Goal: Task Accomplishment & Management: Complete application form

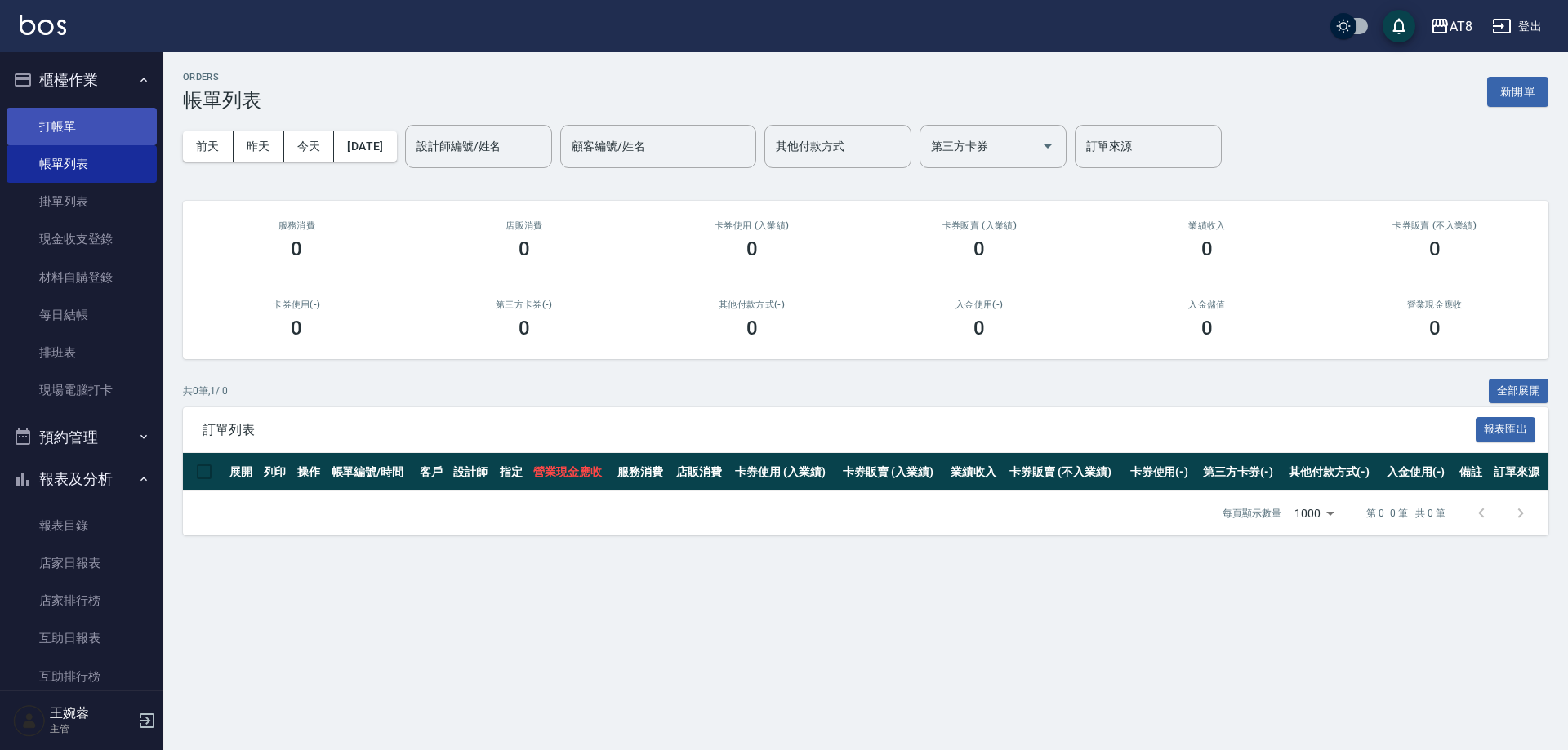
click at [58, 120] on link "打帳單" at bounding box center [81, 126] width 150 height 38
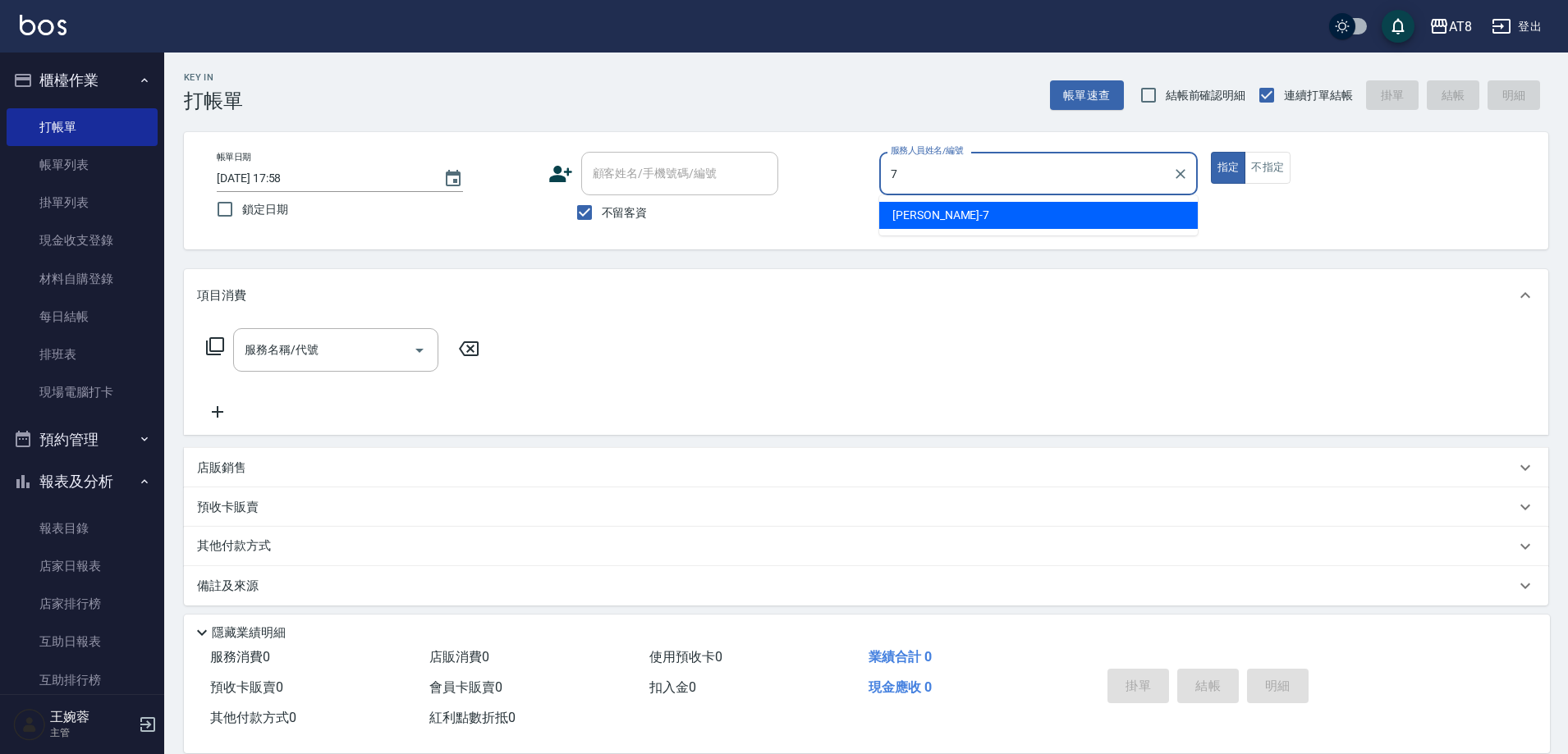
type input "[PERSON_NAME]-7"
type button "true"
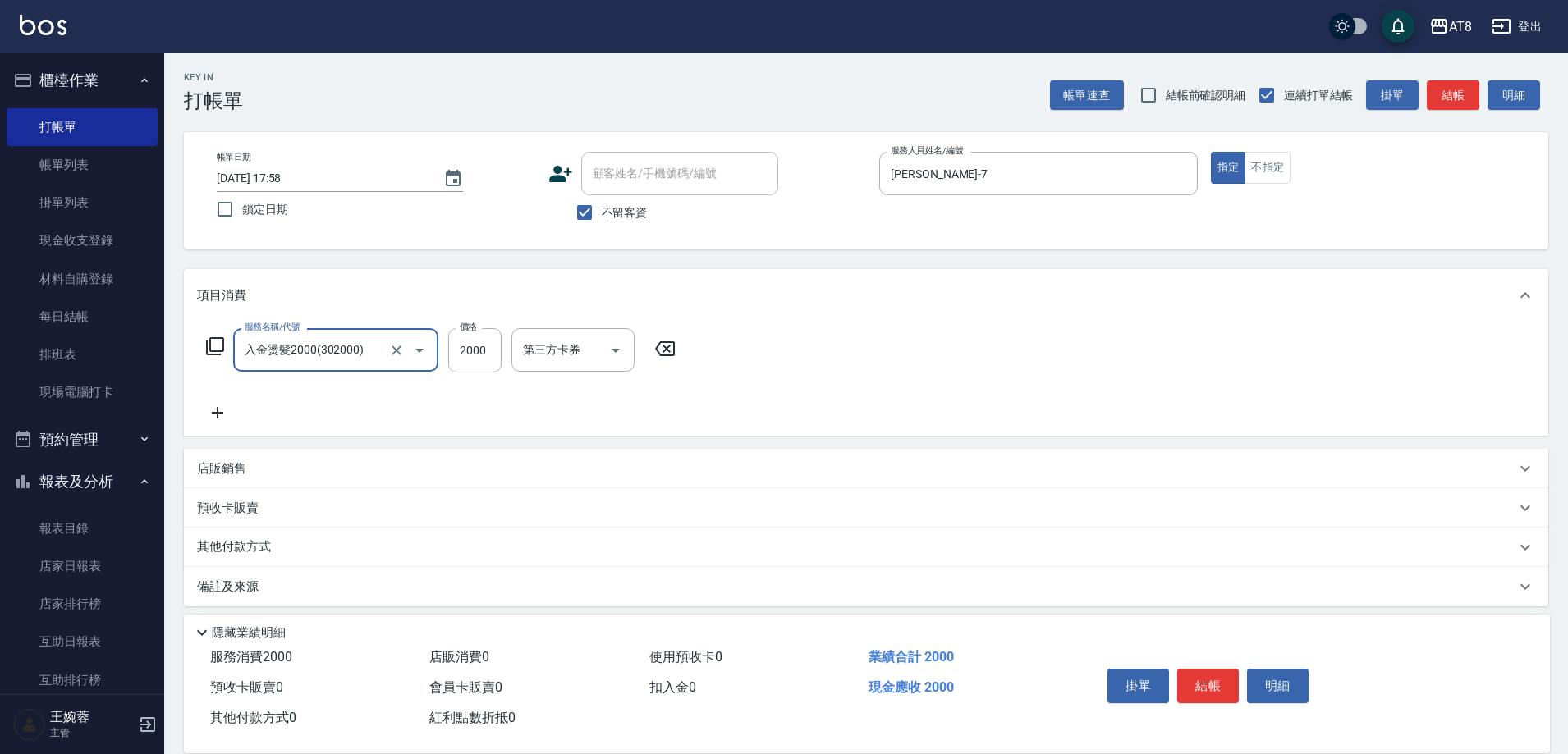
type input "入金燙髮2000(302000)"
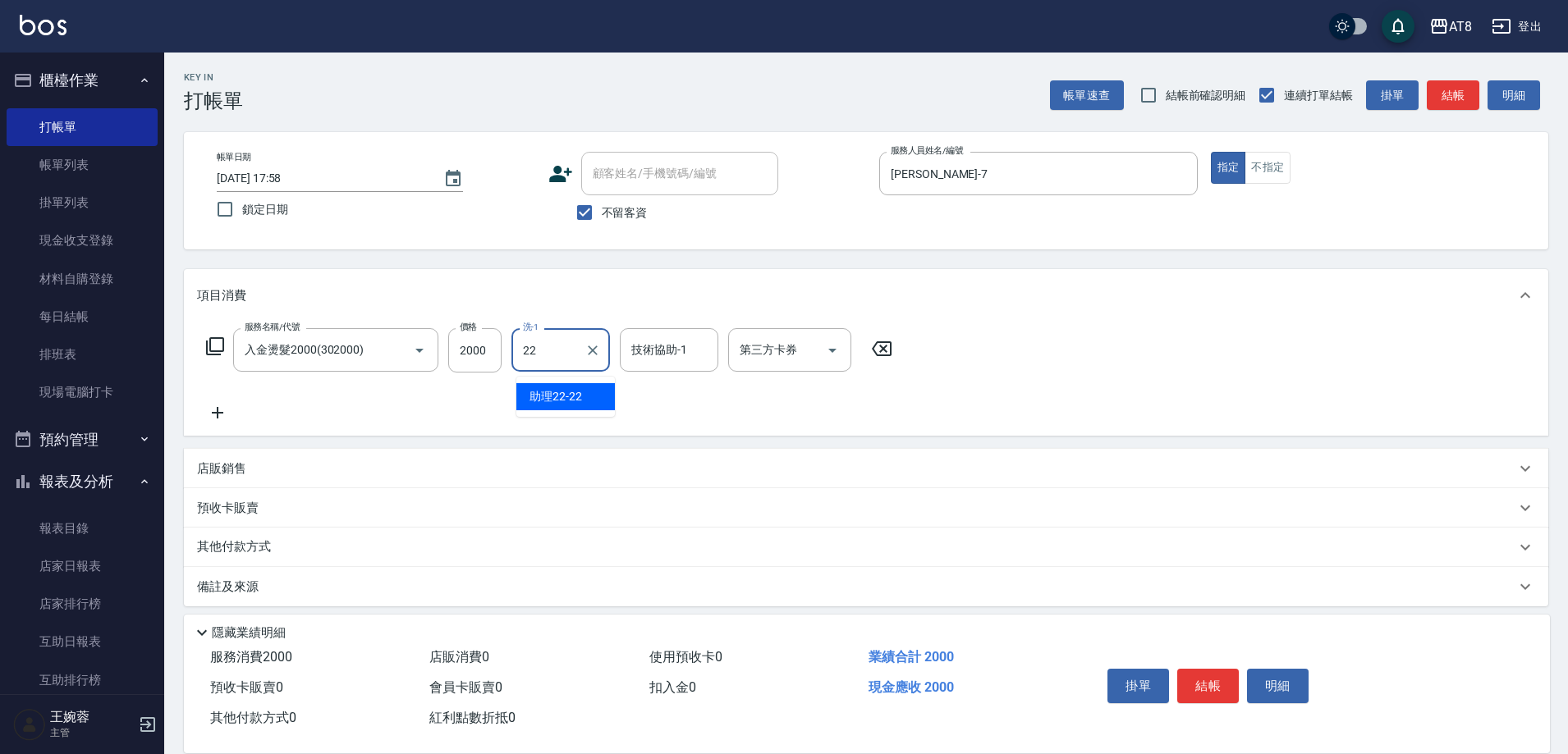
type input "助理22-22"
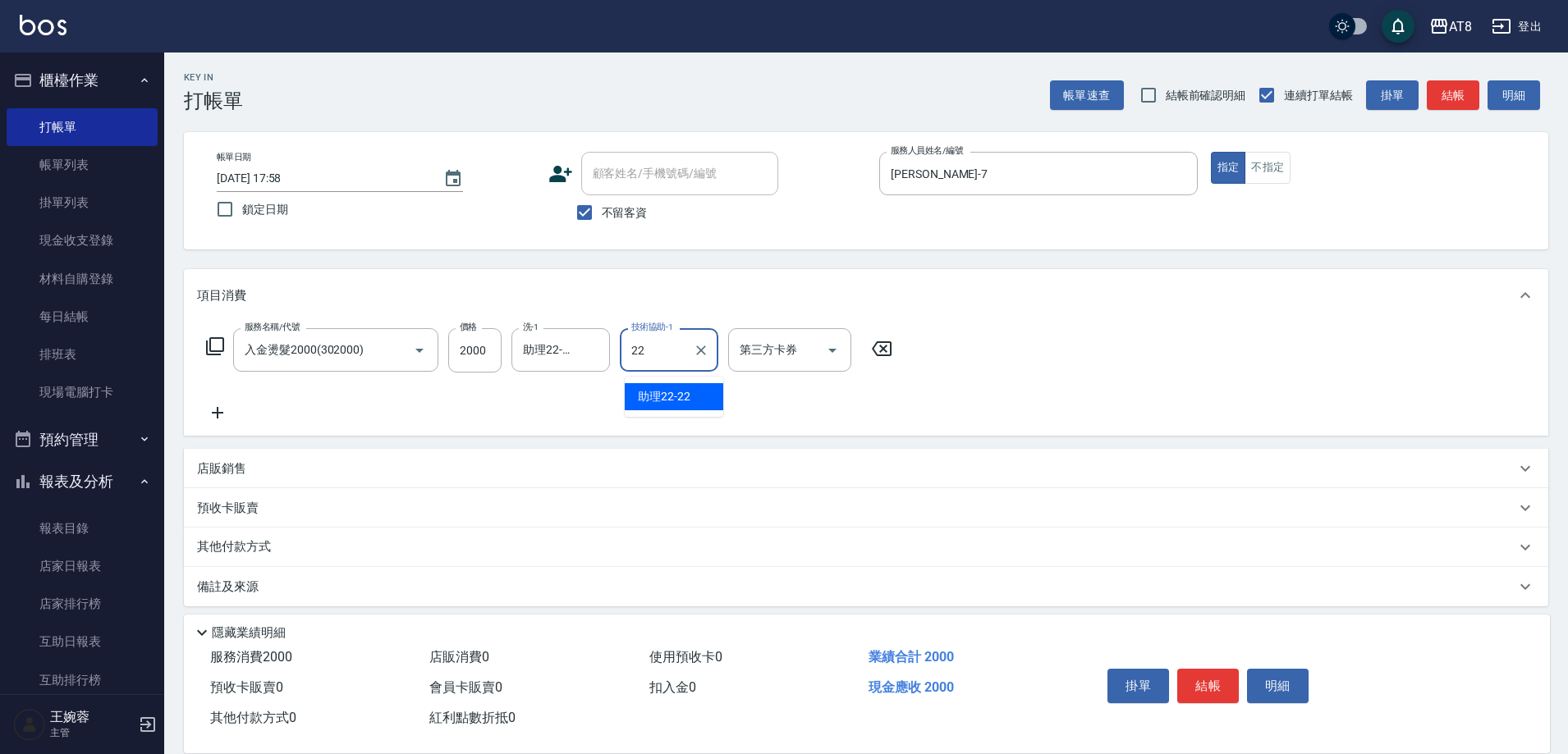
type input "助理22-22"
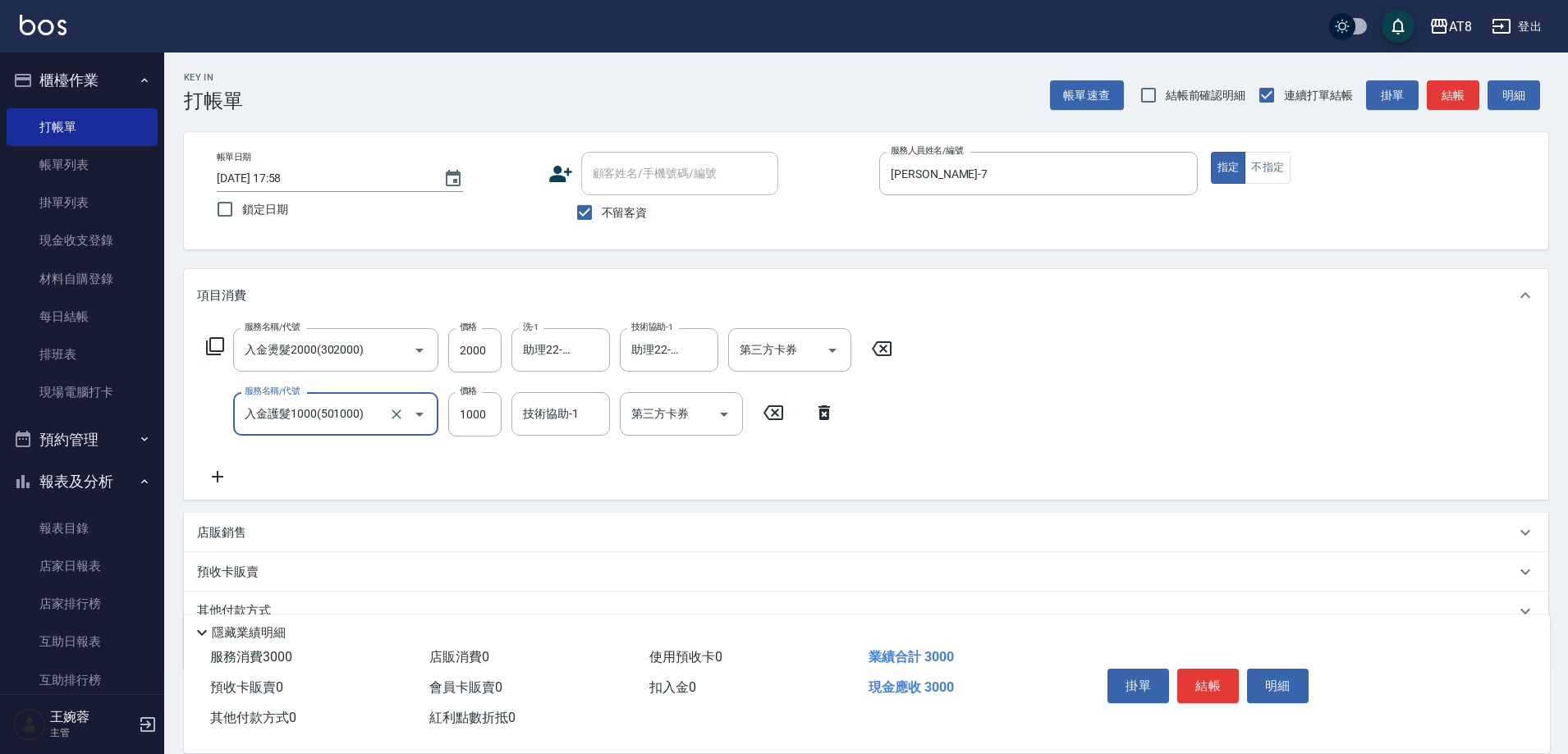
type input "入金護髮1000(501000)"
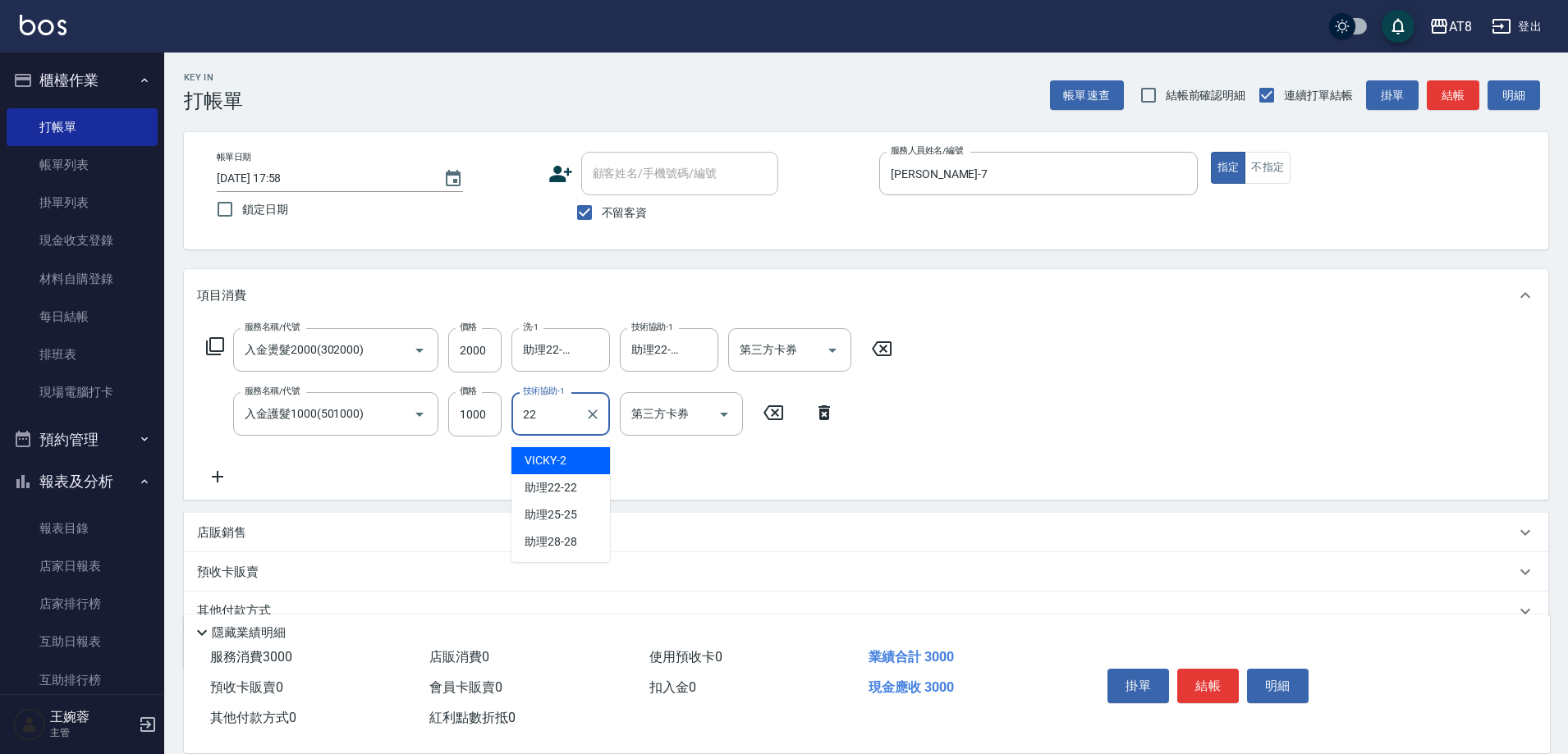
type input "助理22-22"
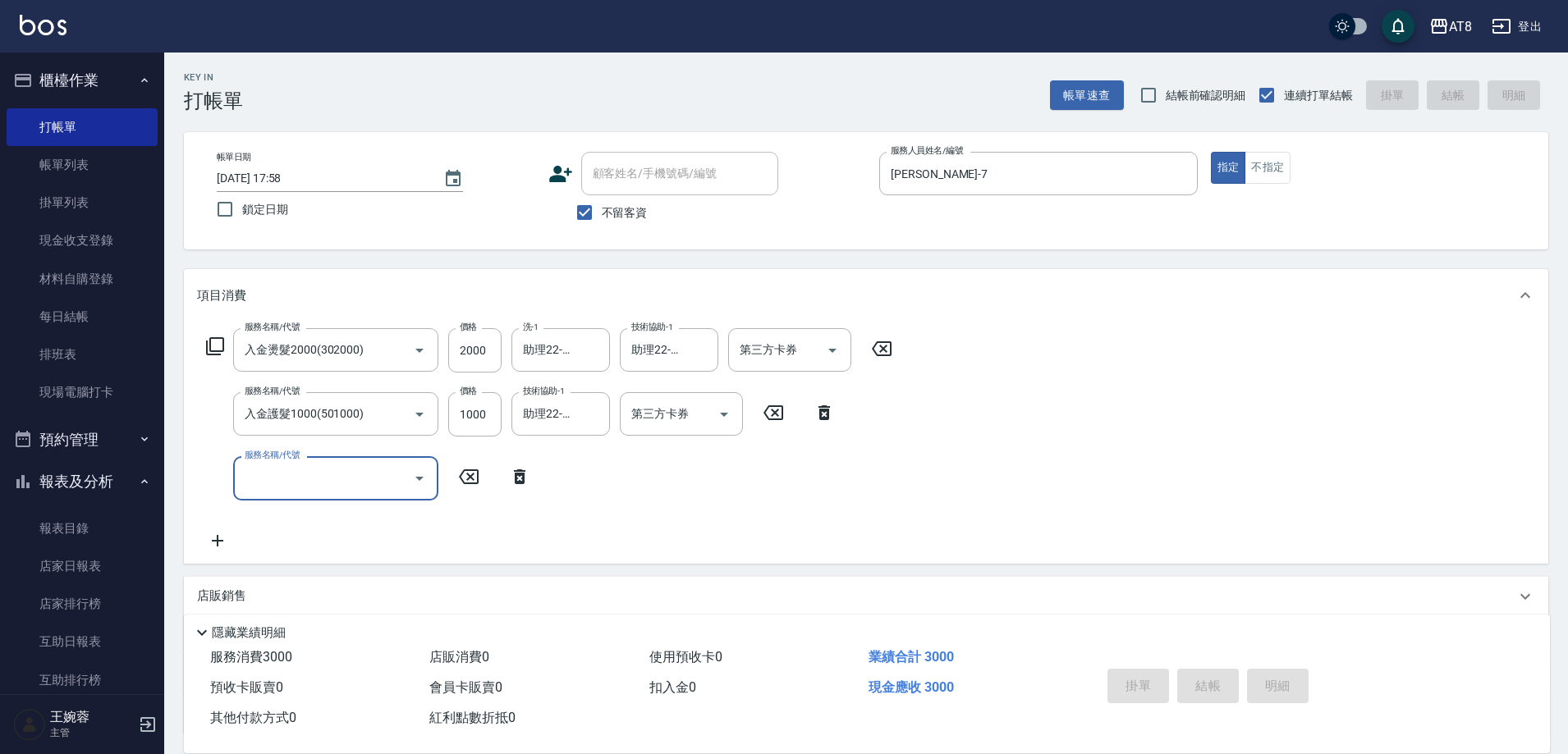
type input "[DATE] 17:59"
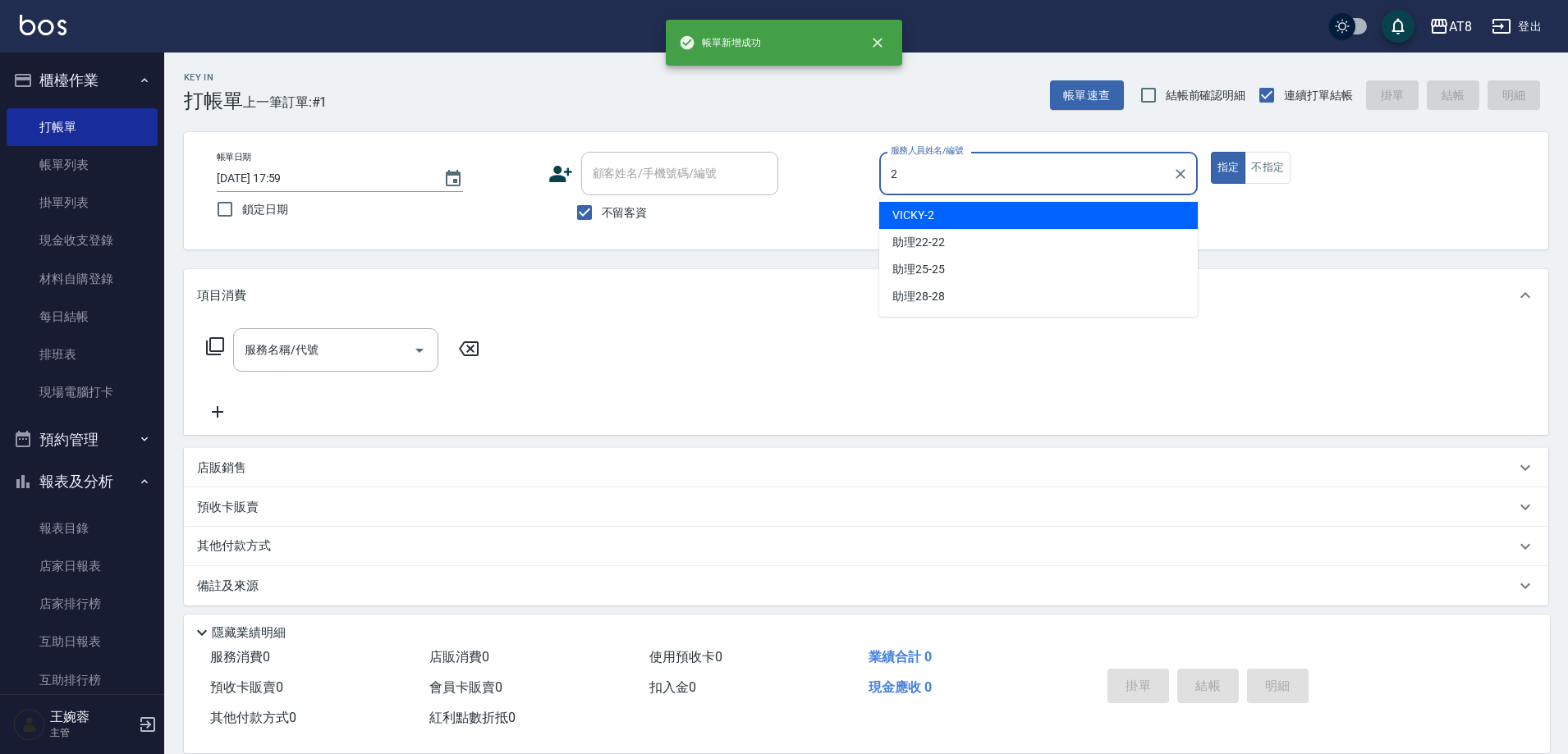
type input "VICKY-2"
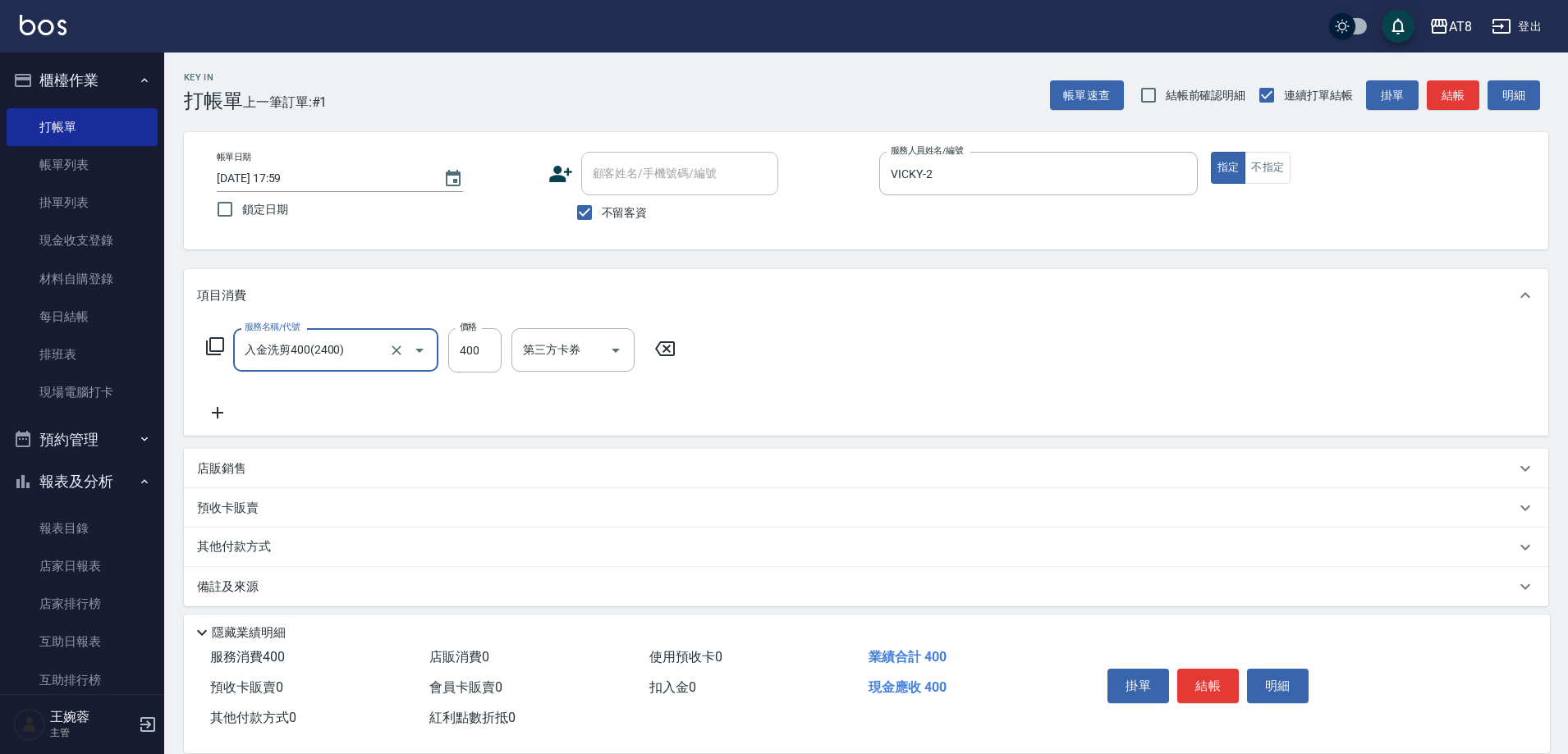
type input "入金洗剪400(2400)"
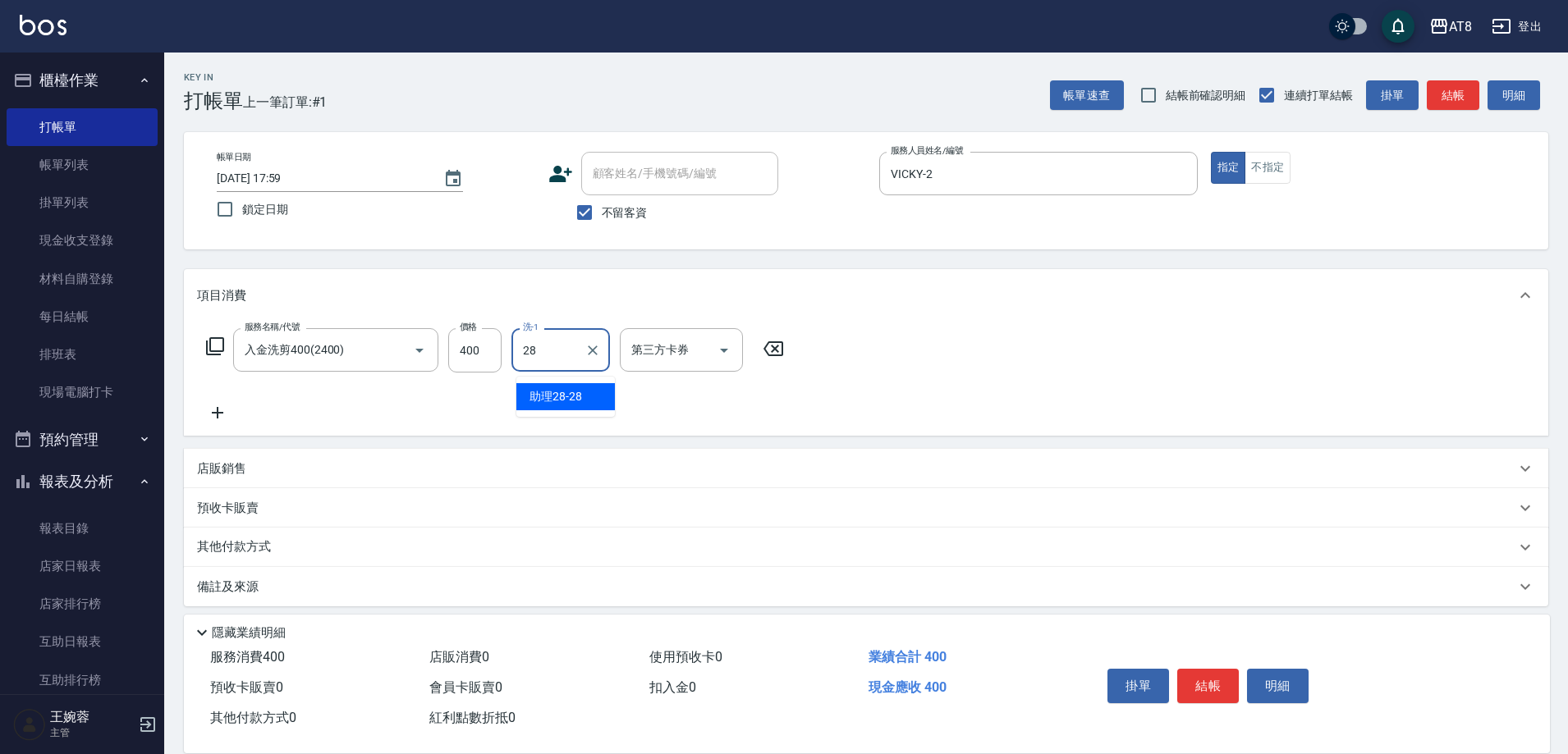
type input "助理28-28"
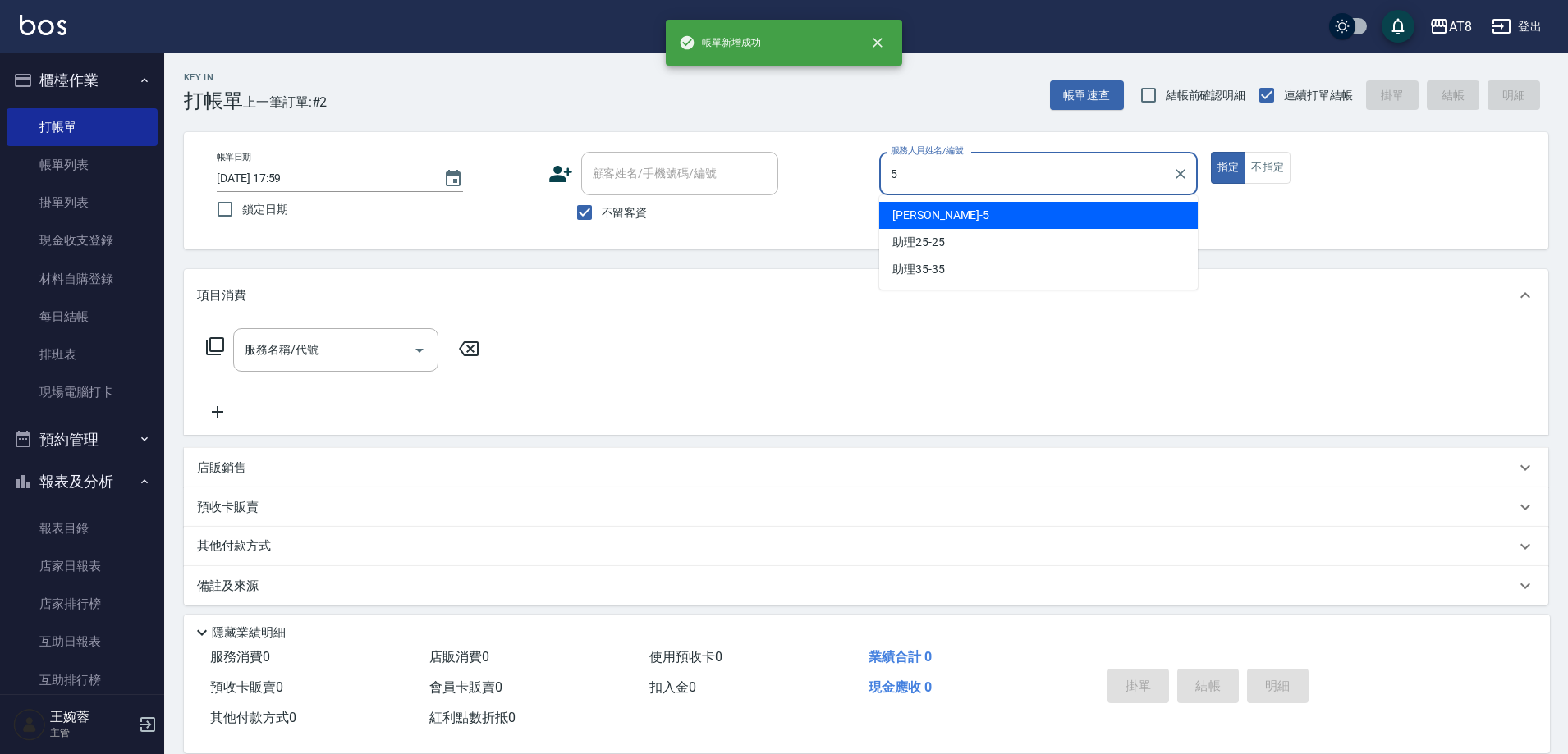
type input "HANK-5"
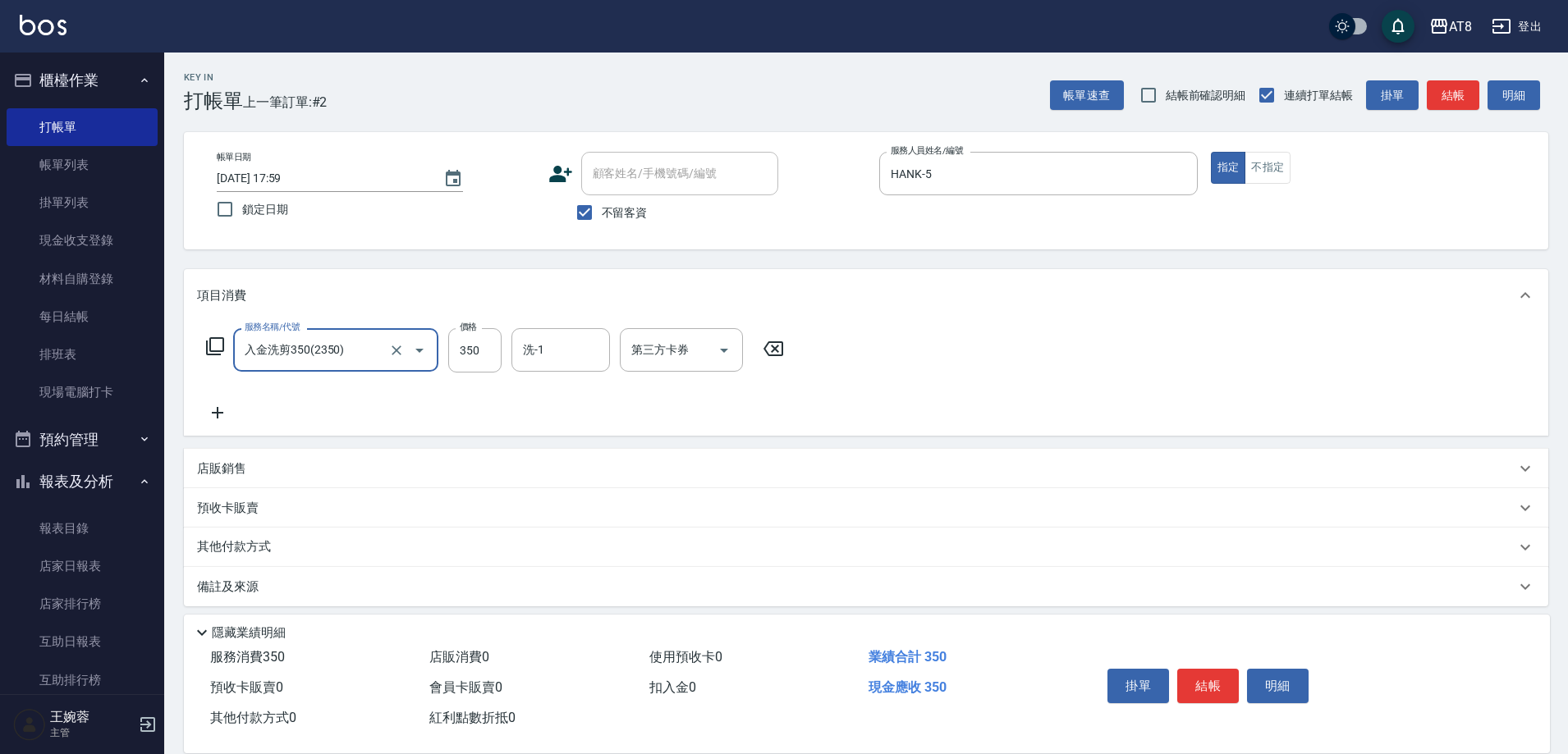
type input "入金洗剪350(2350)"
type input "助理22-22"
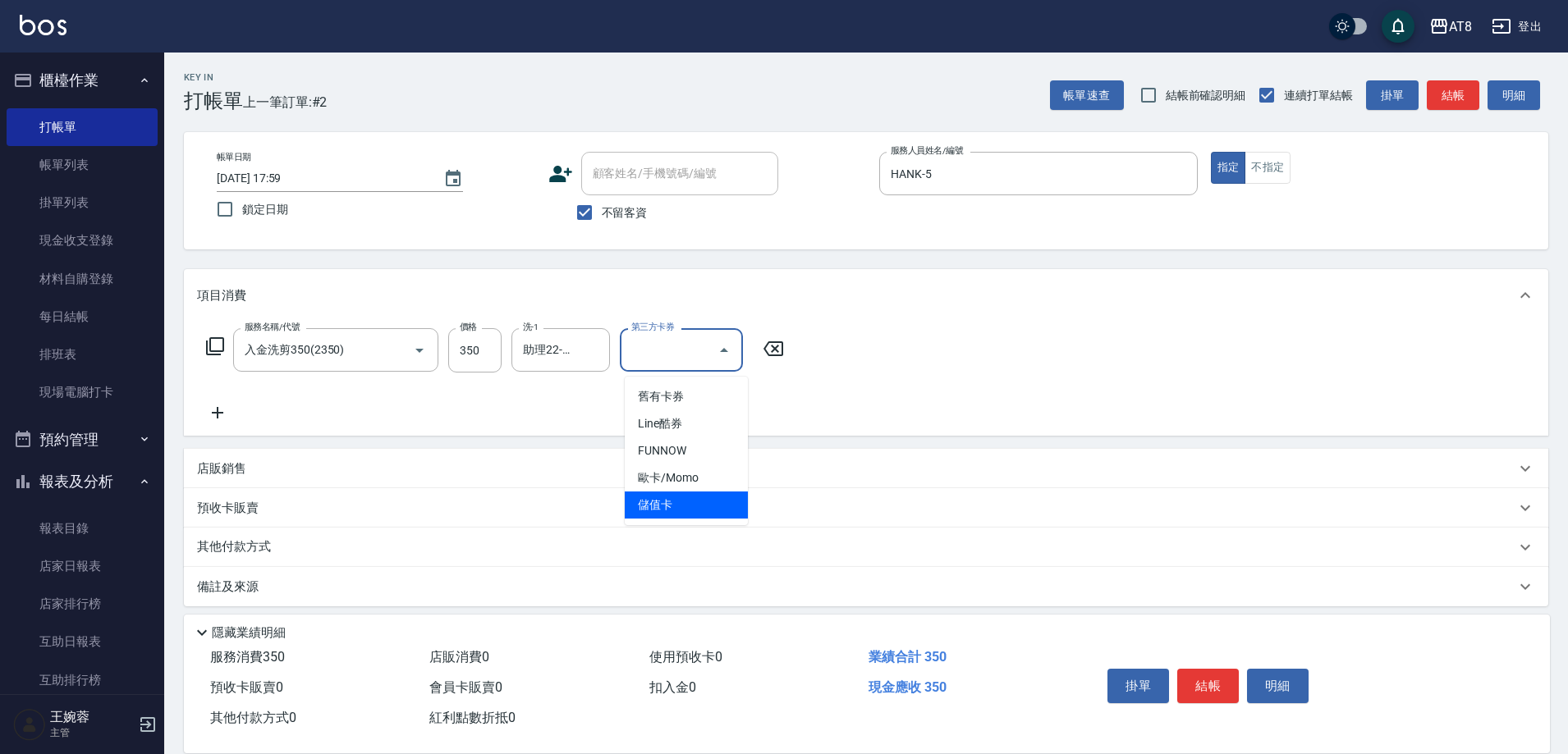
type input "儲值卡"
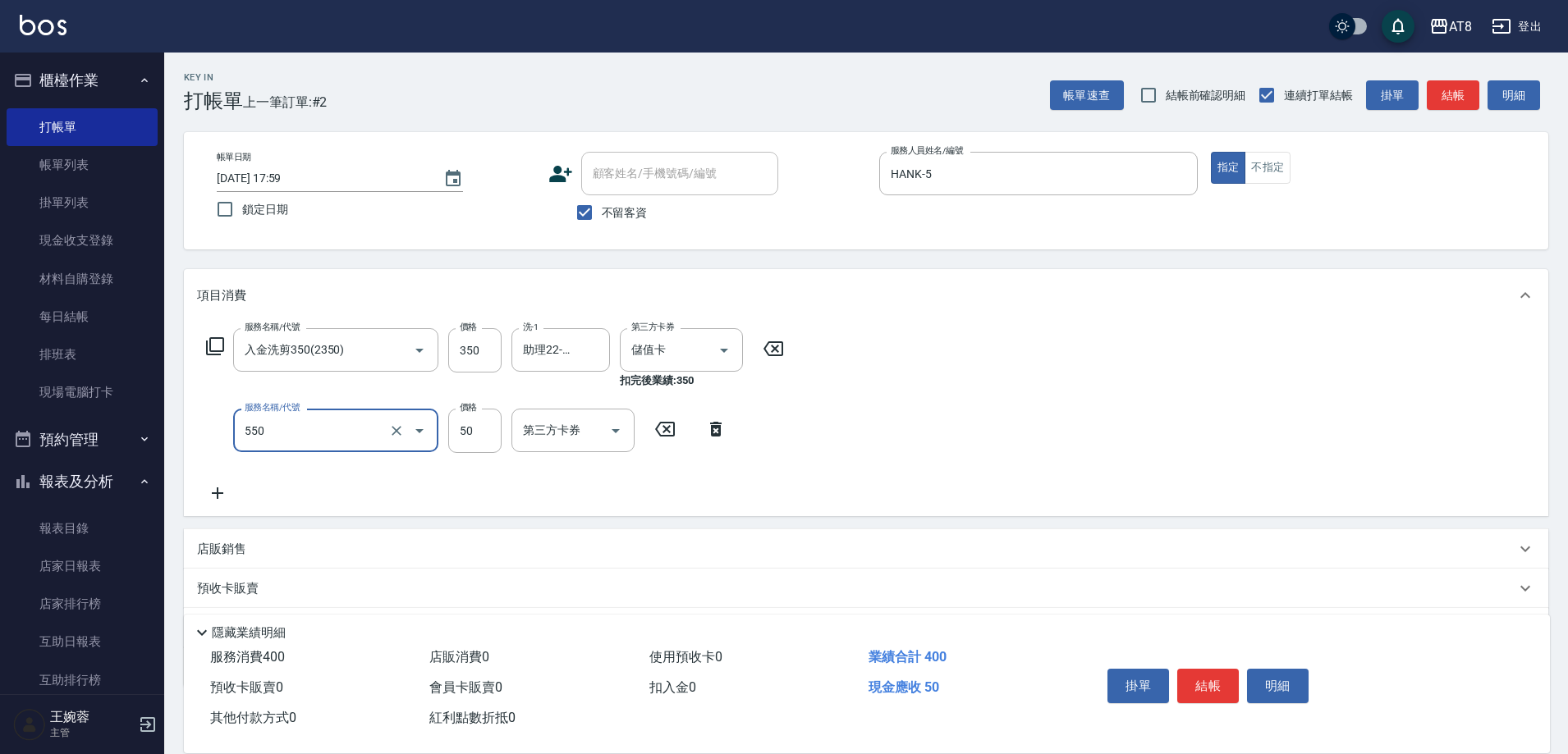
type input "精油或深層(550)"
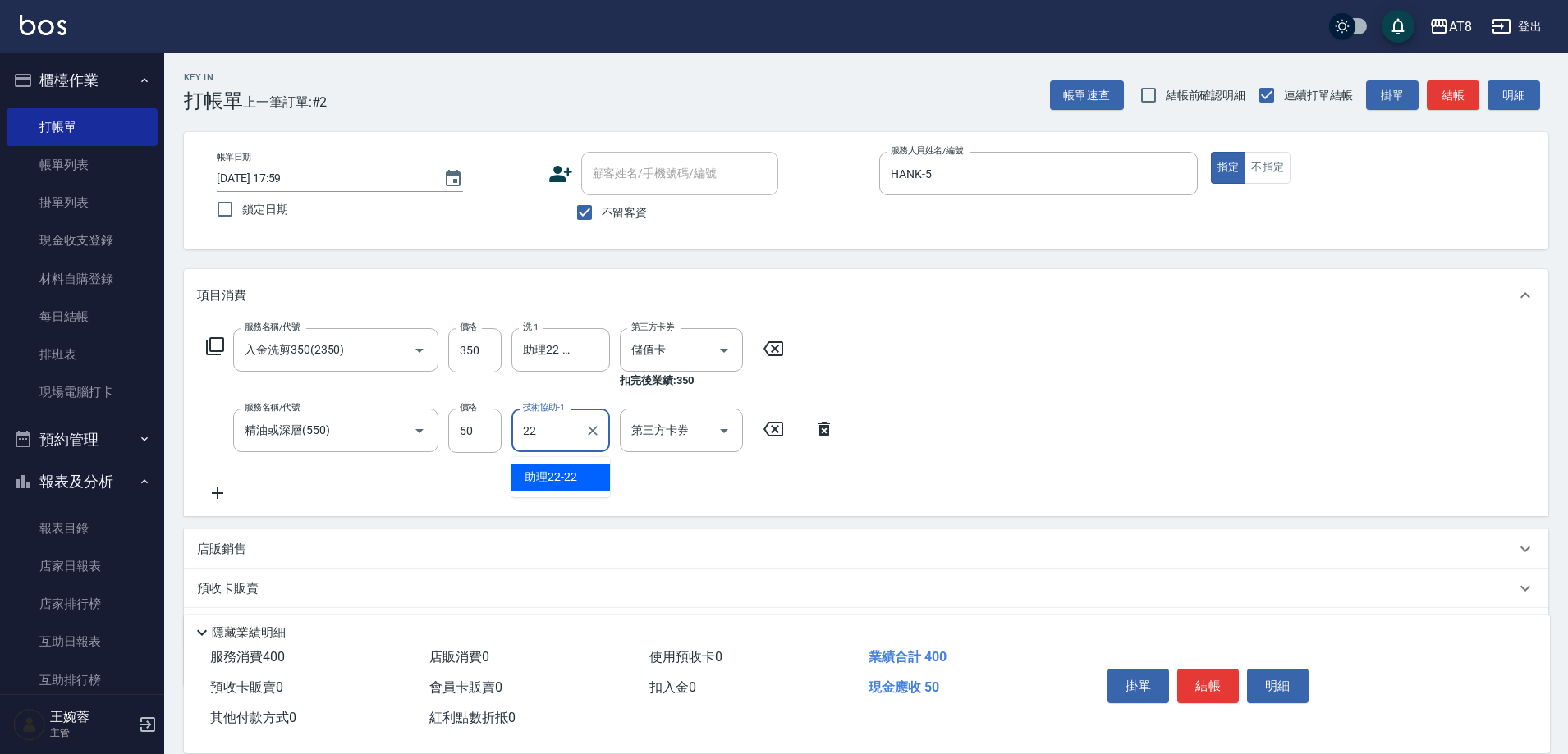
type input "助理22-22"
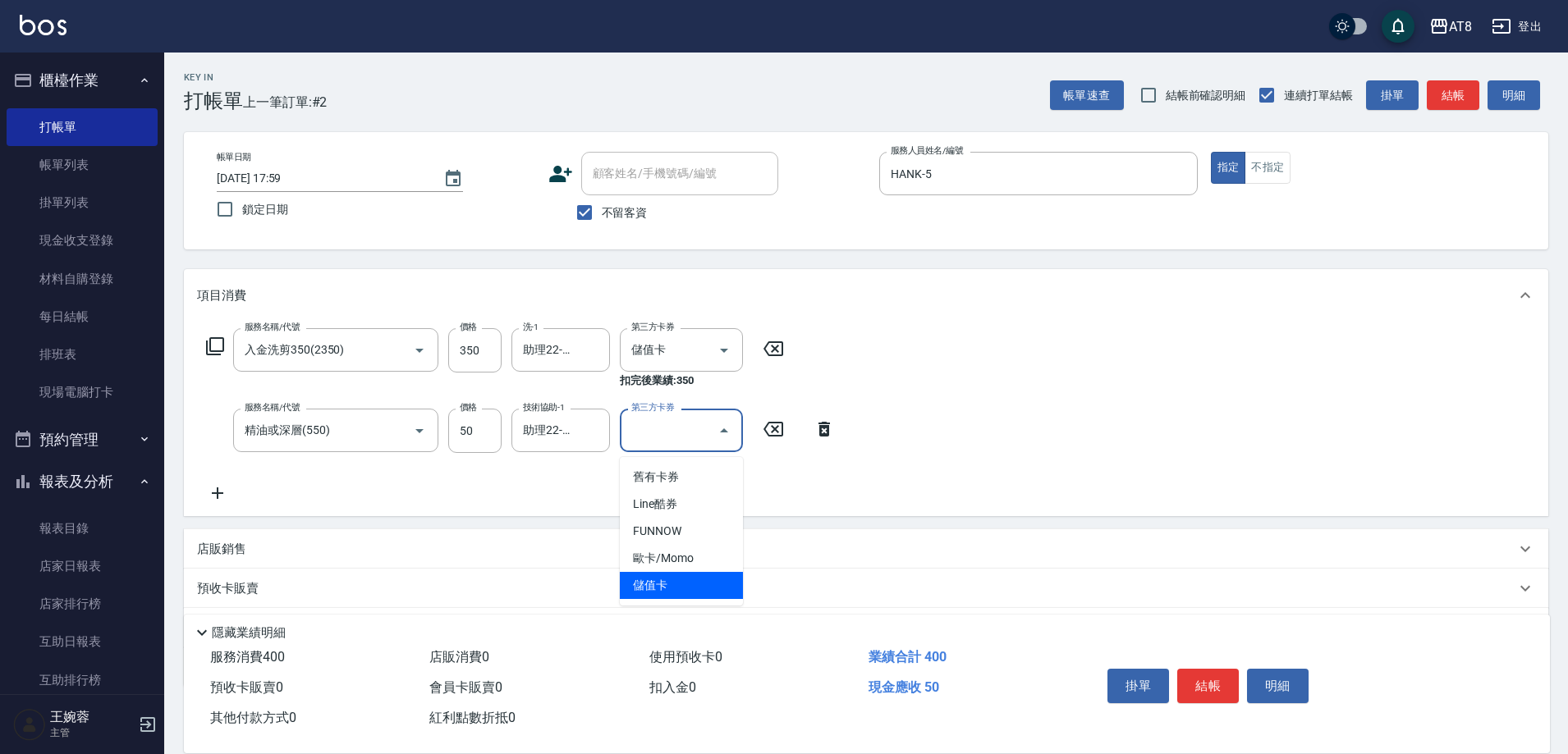
type input "儲值卡"
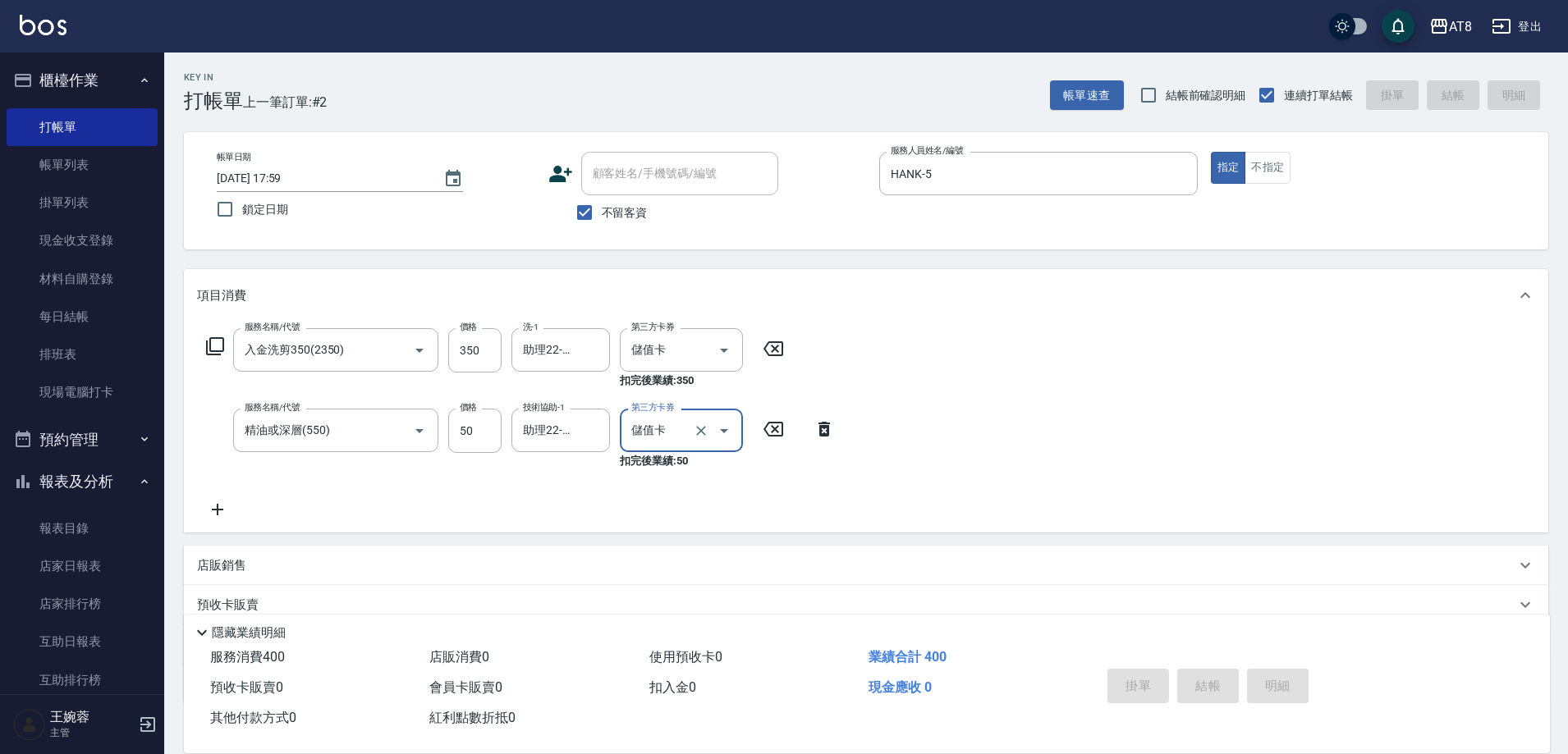
type input "[DATE] 18:00"
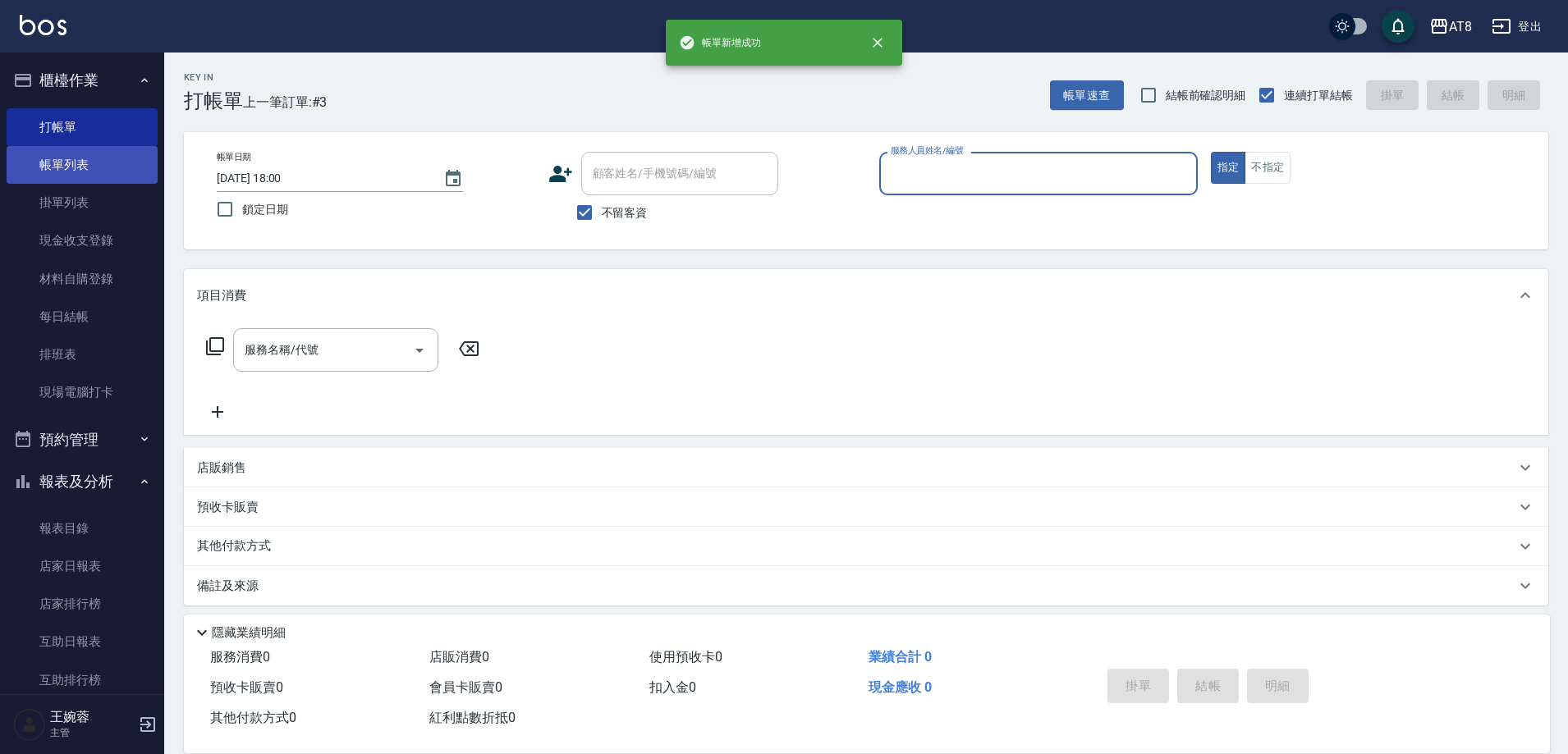
click at [82, 164] on link "帳單列表" at bounding box center [82, 165] width 151 height 38
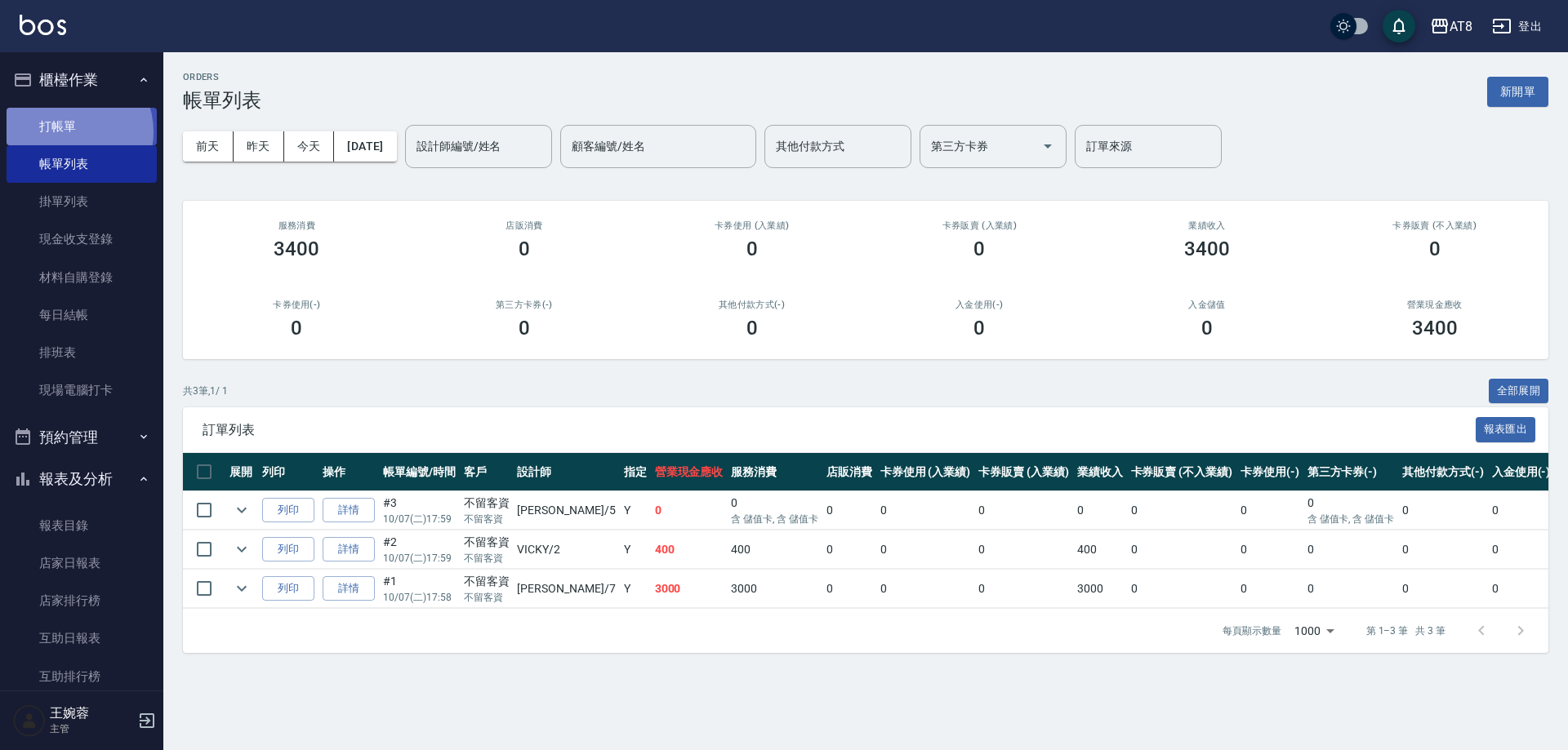
click at [68, 131] on link "打帳單" at bounding box center [81, 126] width 150 height 38
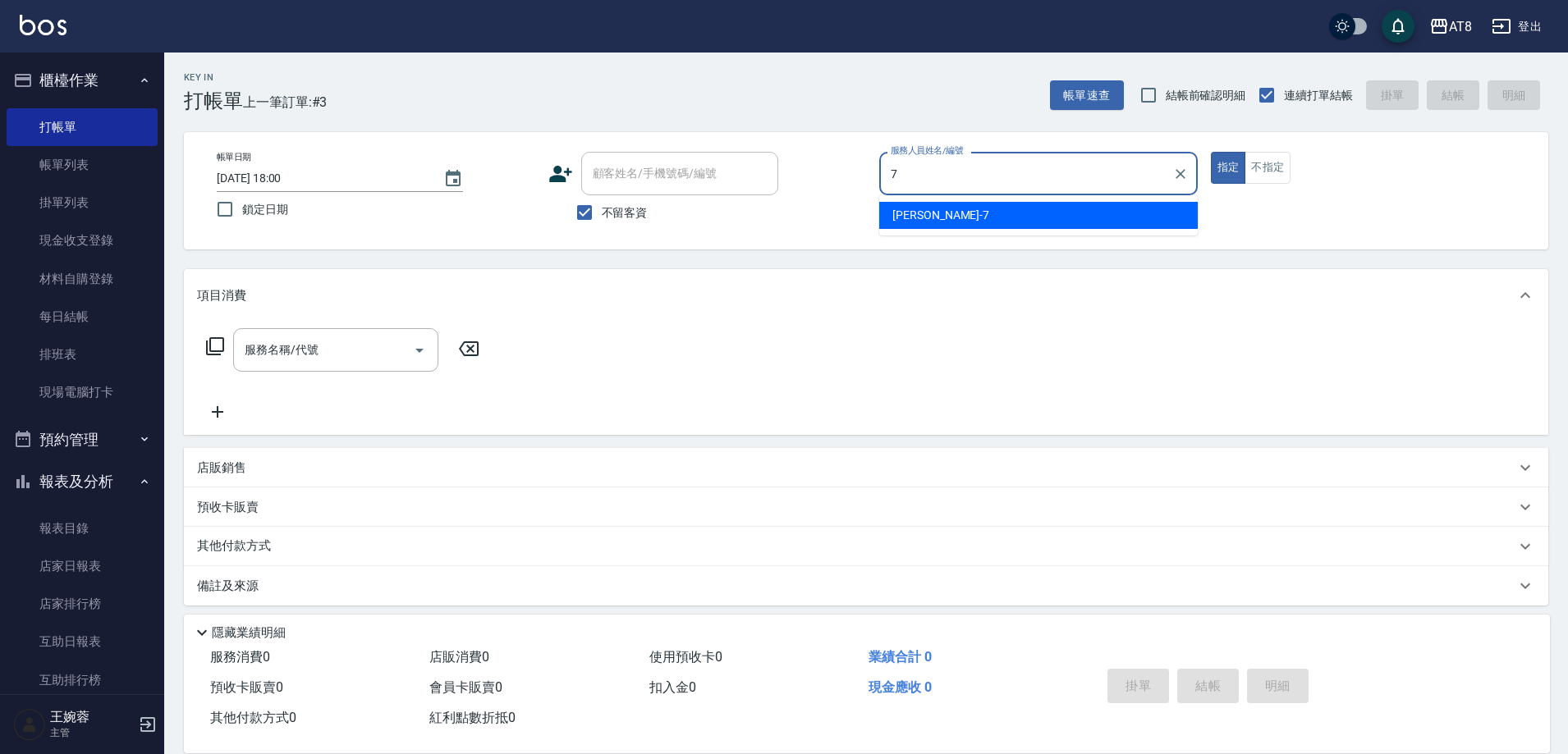
type input "[PERSON_NAME]-7"
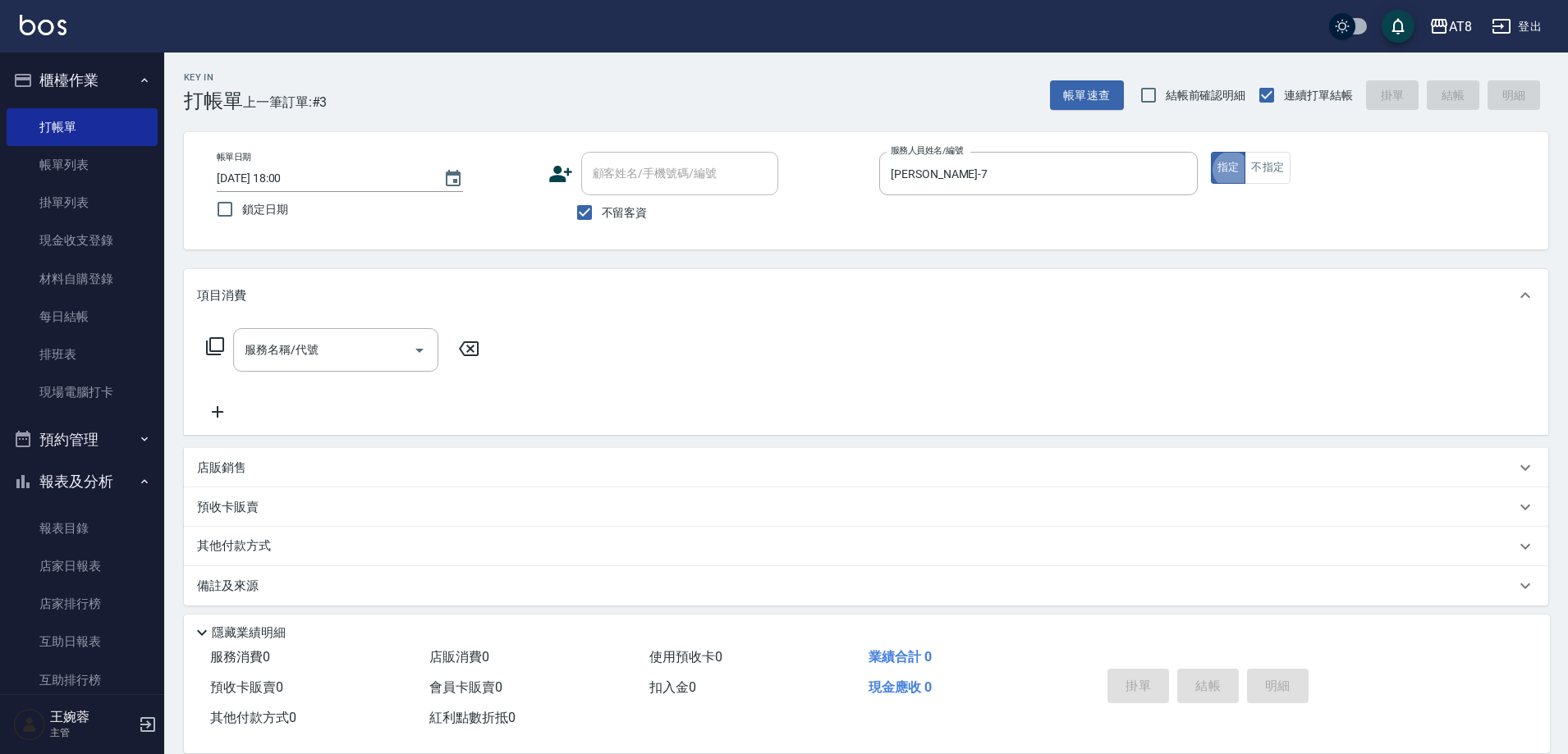
type button "true"
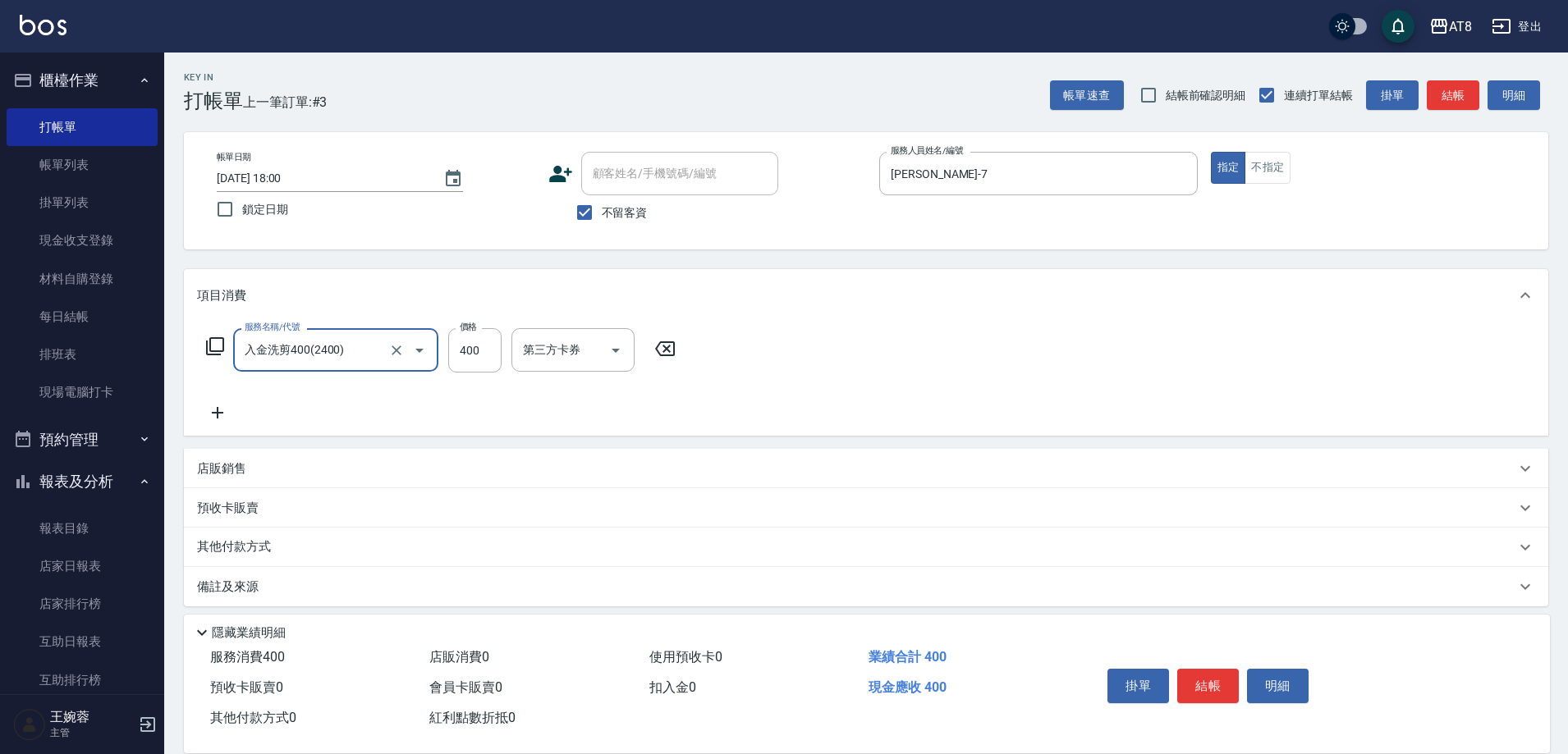
type input "入金洗剪400(2400)"
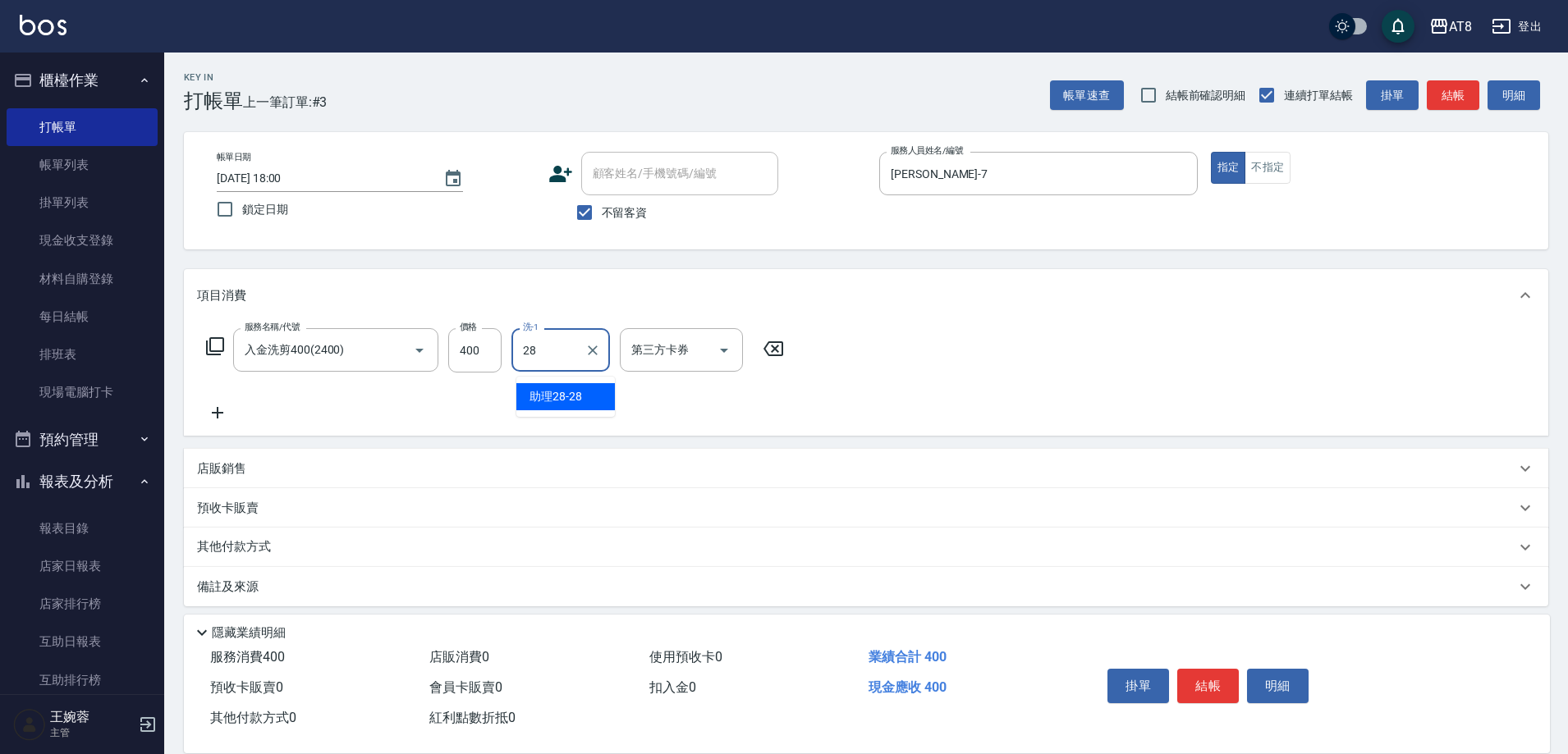
type input "助理28-28"
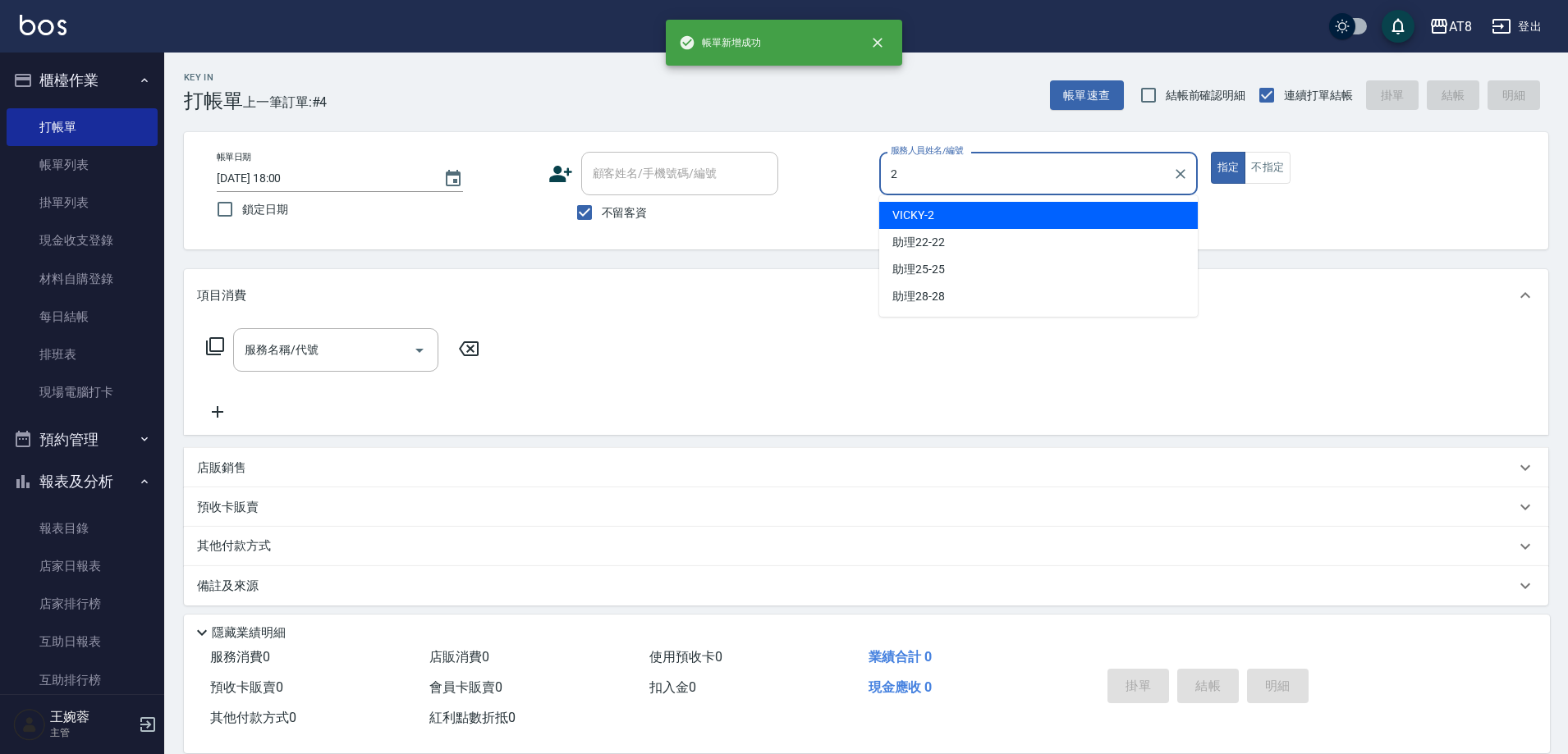
type input "VICKY-2"
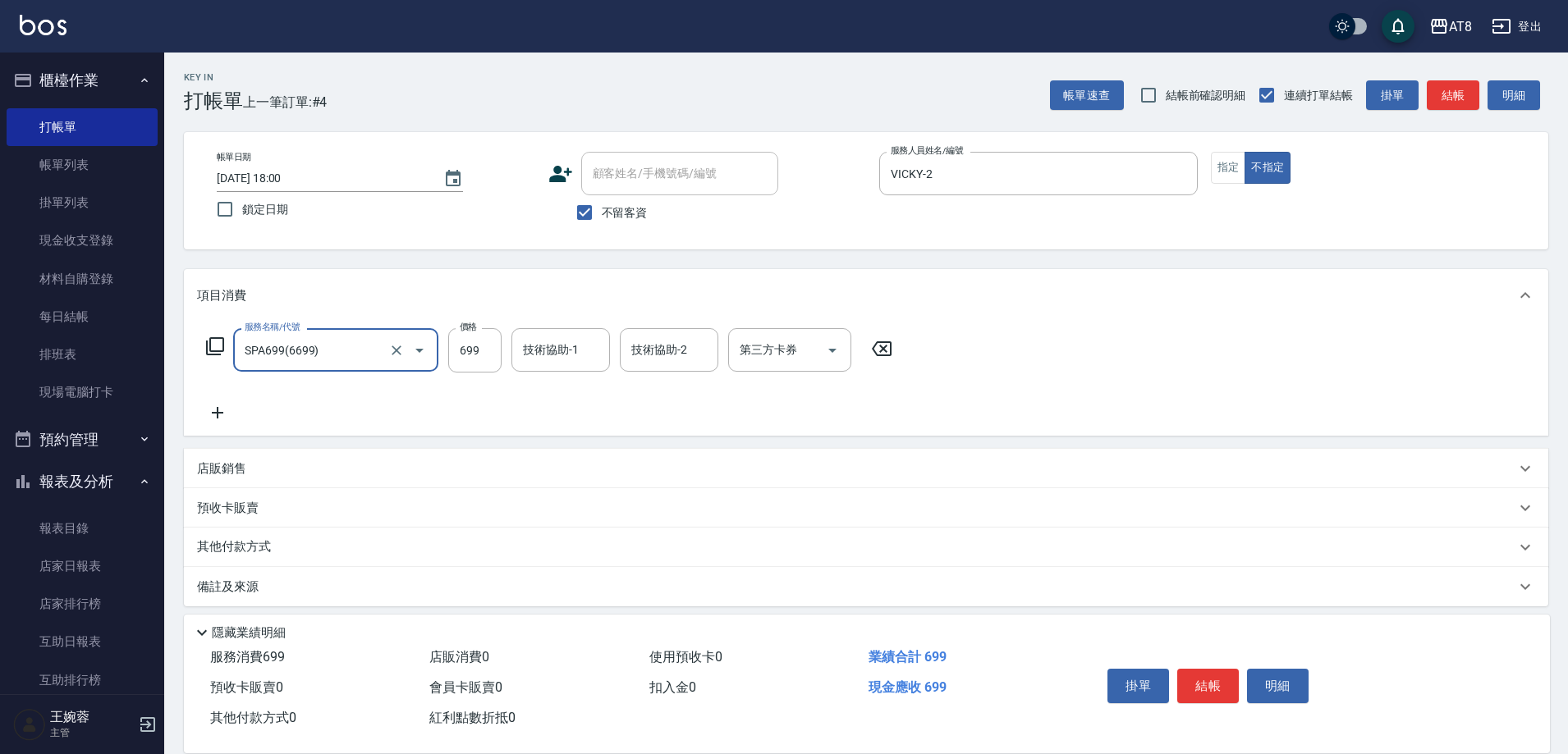
type input "SPA699(6699)"
type input "助理22-22"
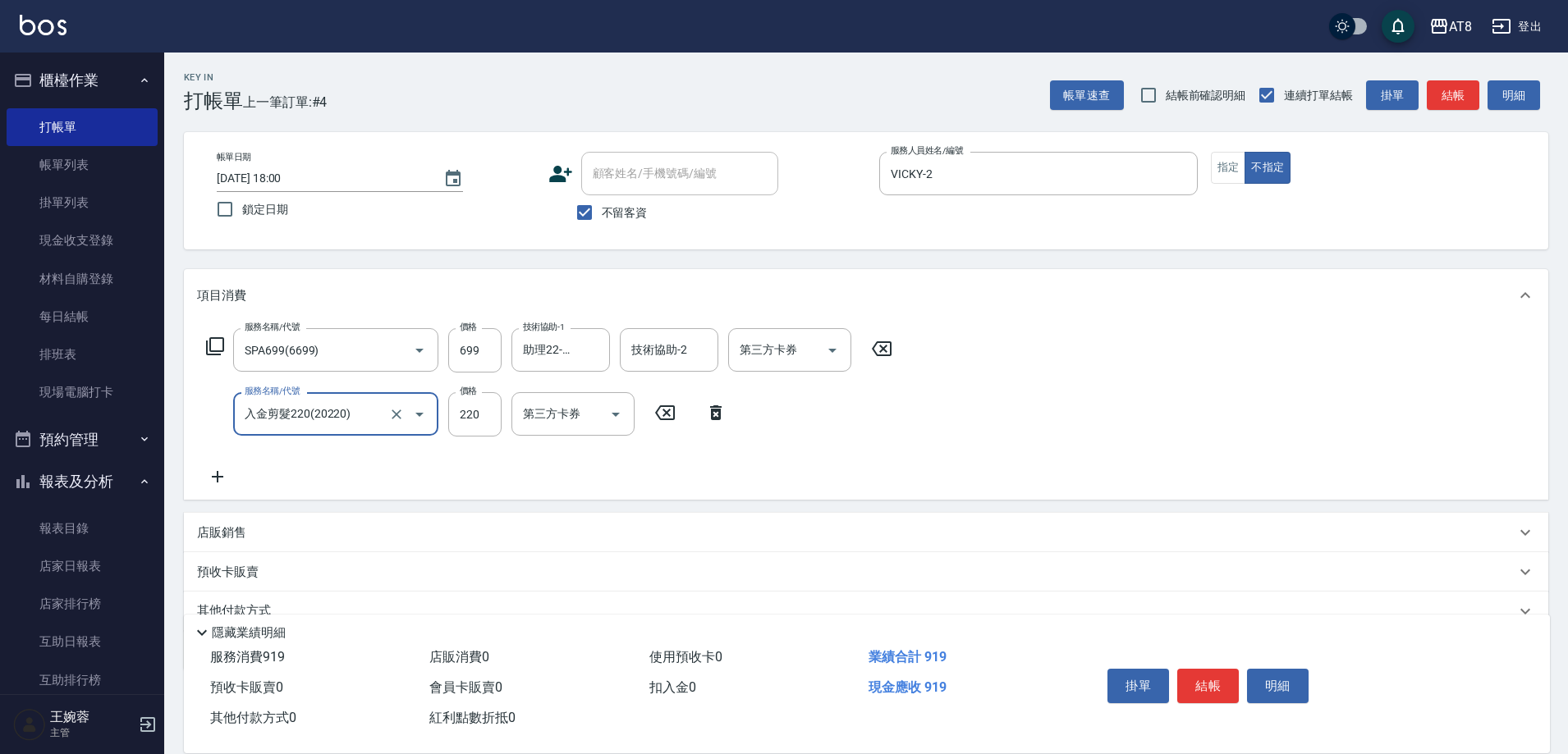
type input "入金剪髮220(20220)"
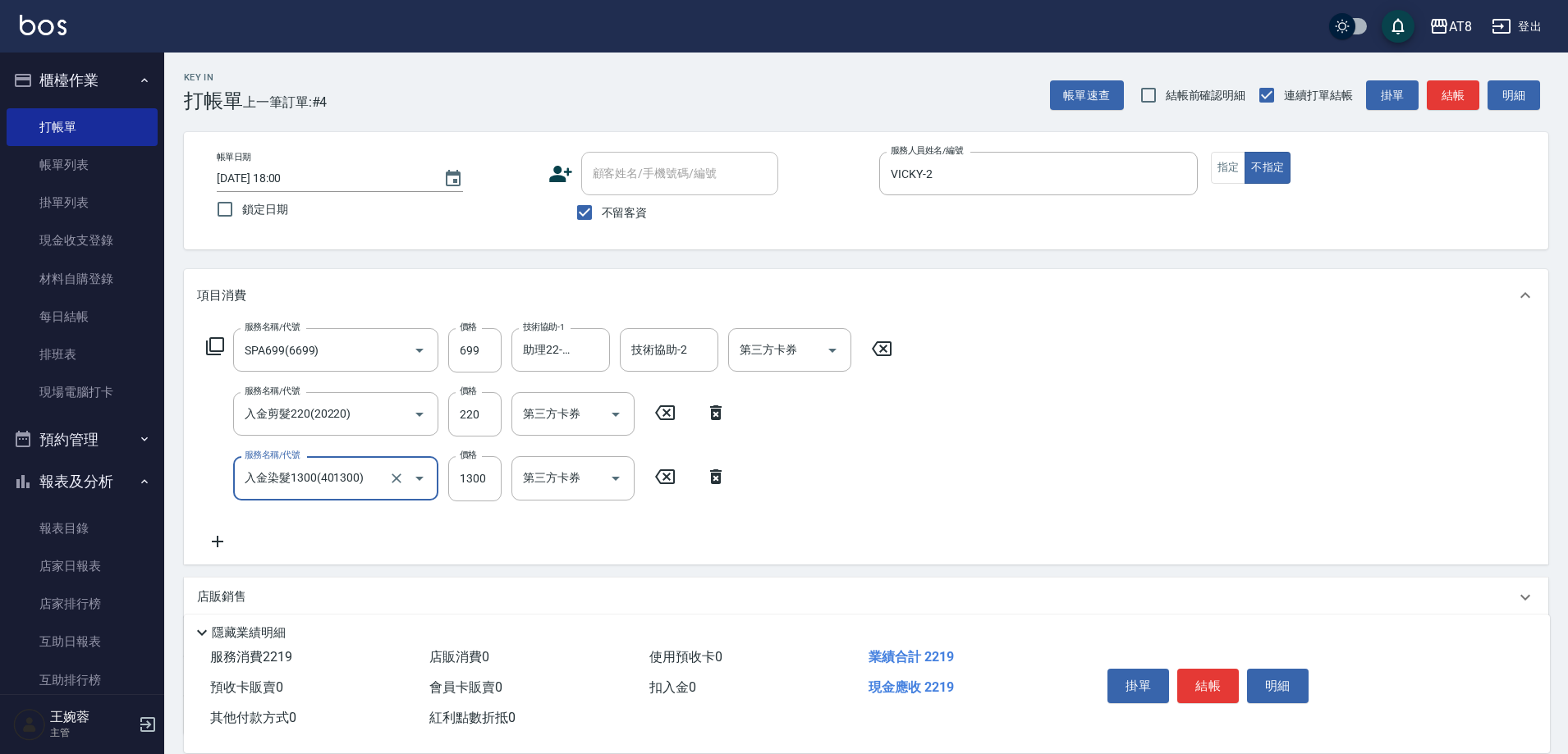
type input "入金染髮1300(401300)"
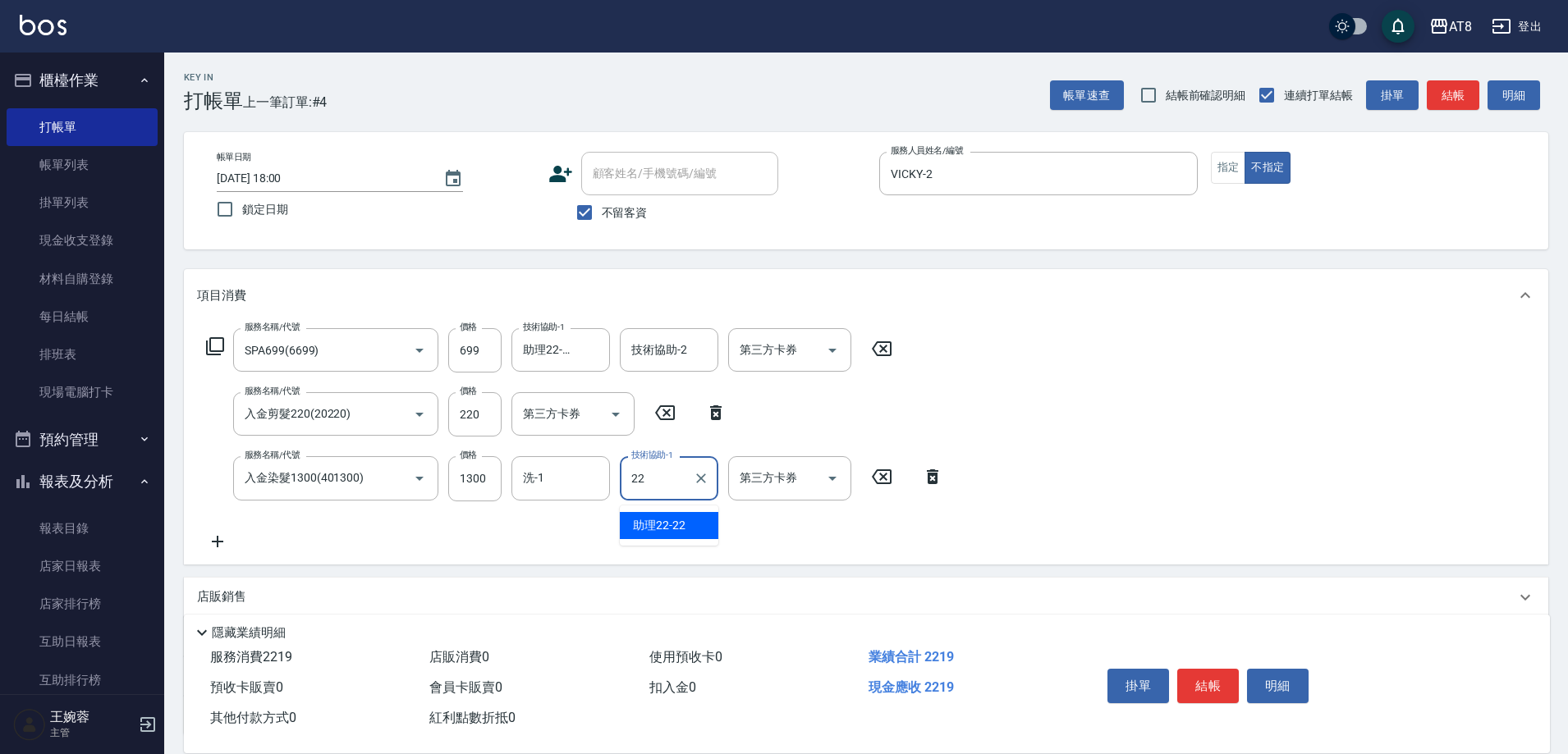
type input "助理22-22"
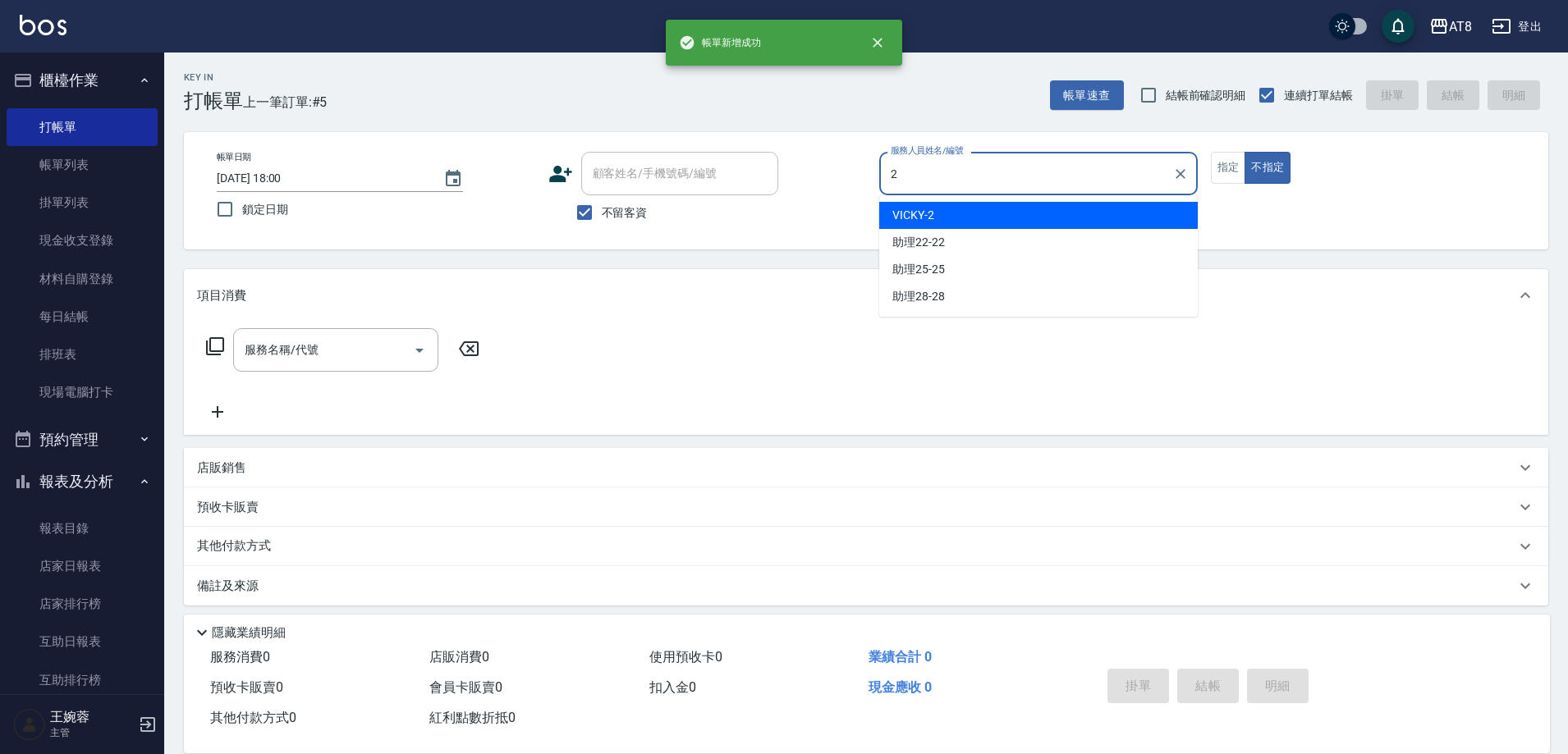
type input "VICKY-2"
type button "false"
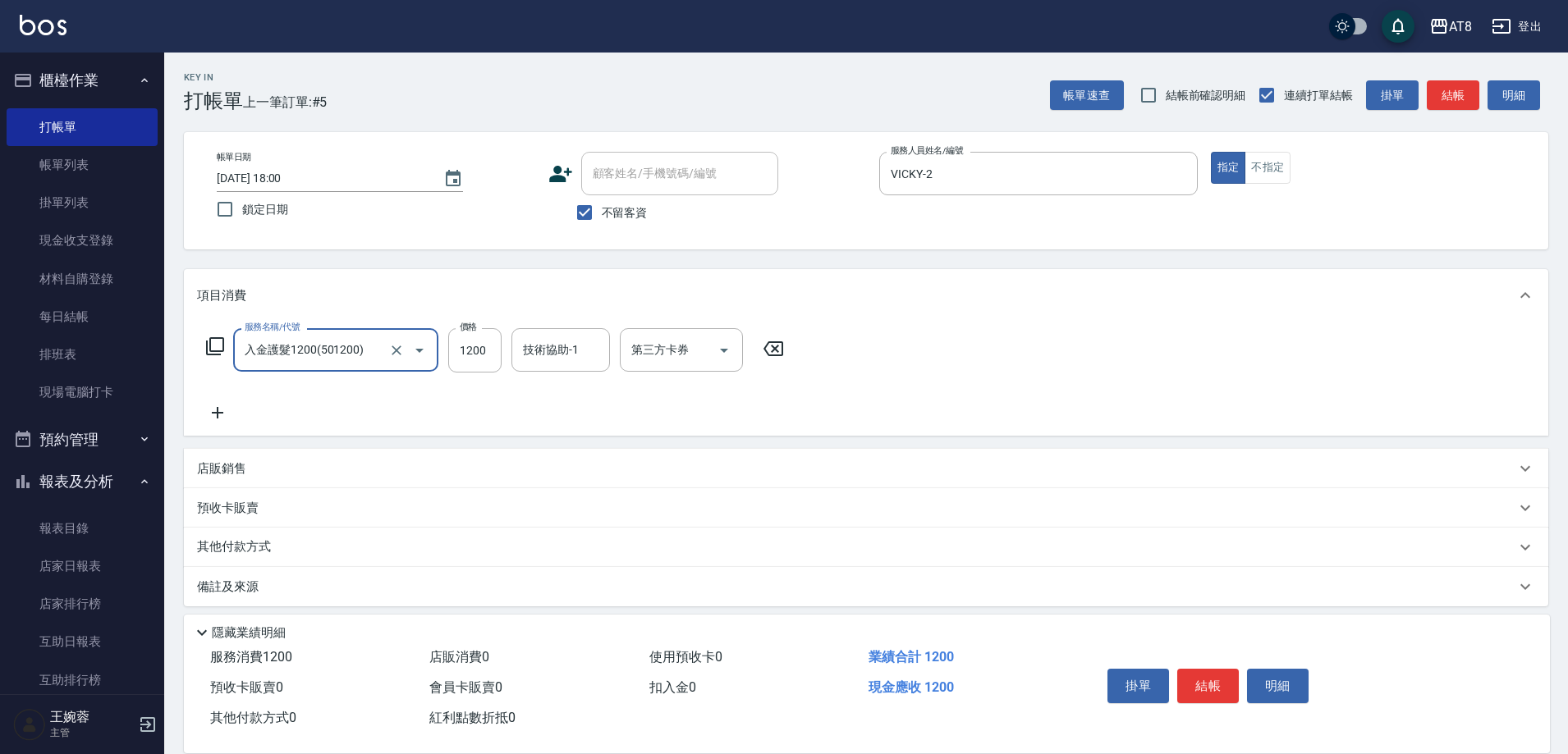
type input "入金護髮1200(501200)"
click at [393, 358] on icon "Clear" at bounding box center [397, 350] width 16 height 16
type input "入金染髮1000(401000)"
type input "1200"
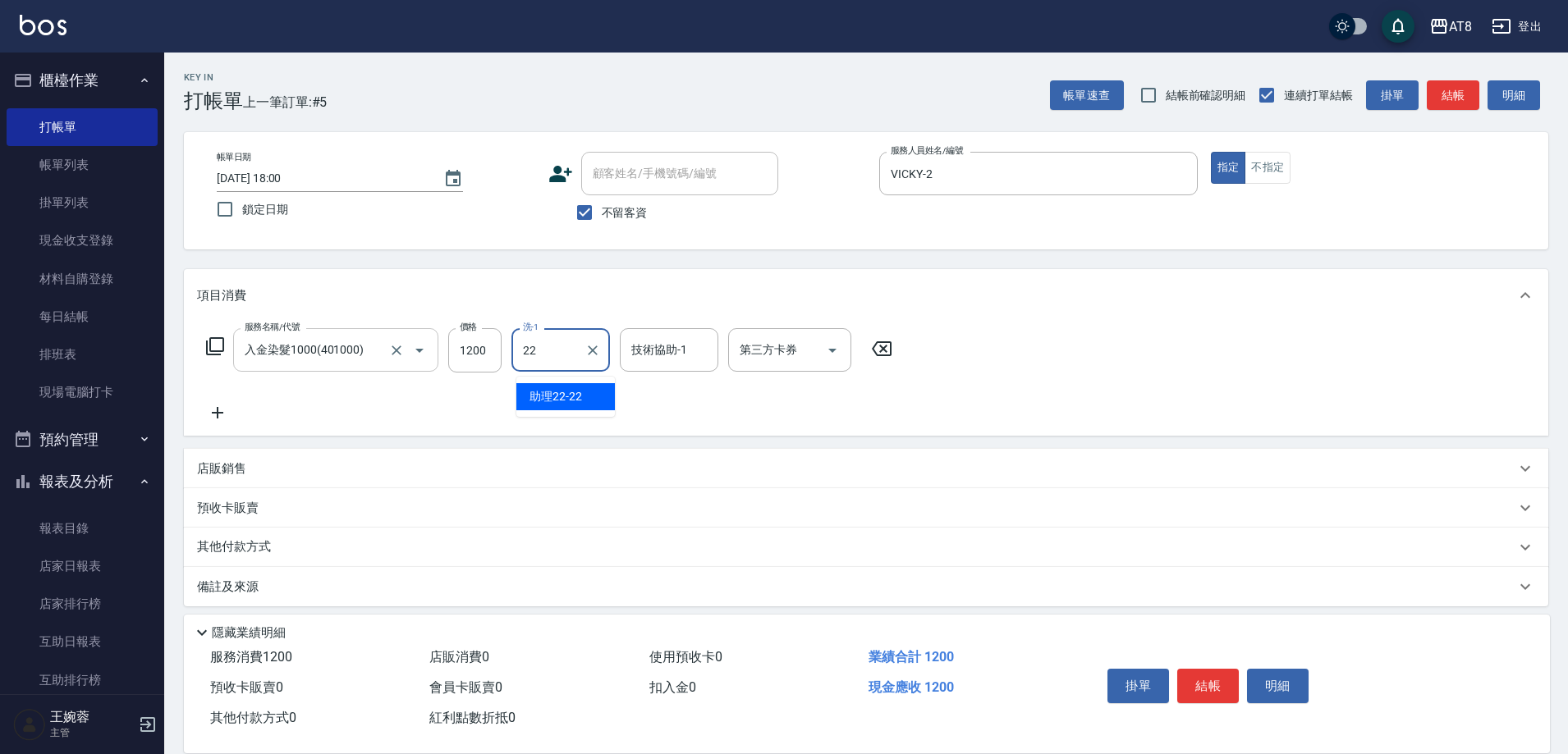
type input "助理22-22"
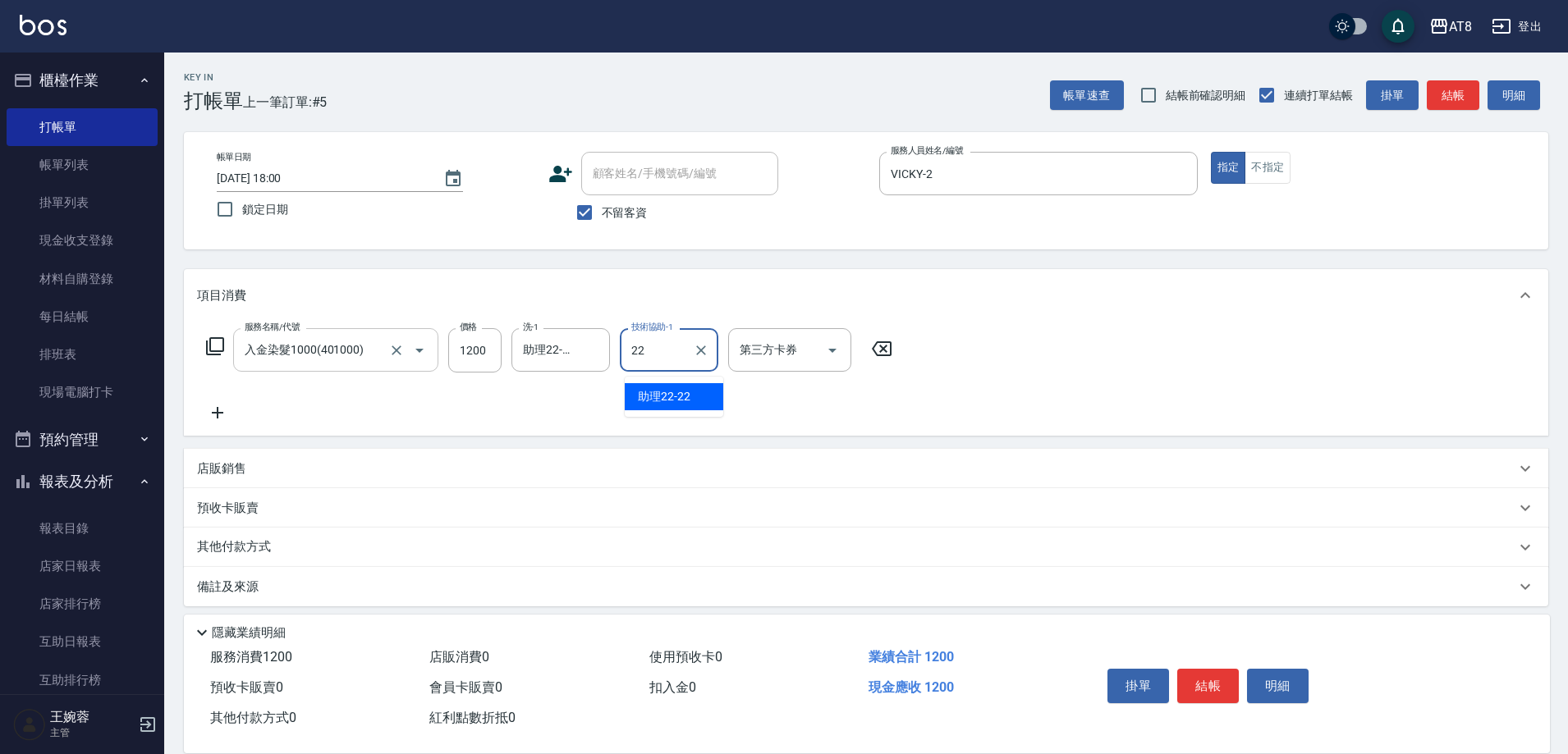
type input "助理22-22"
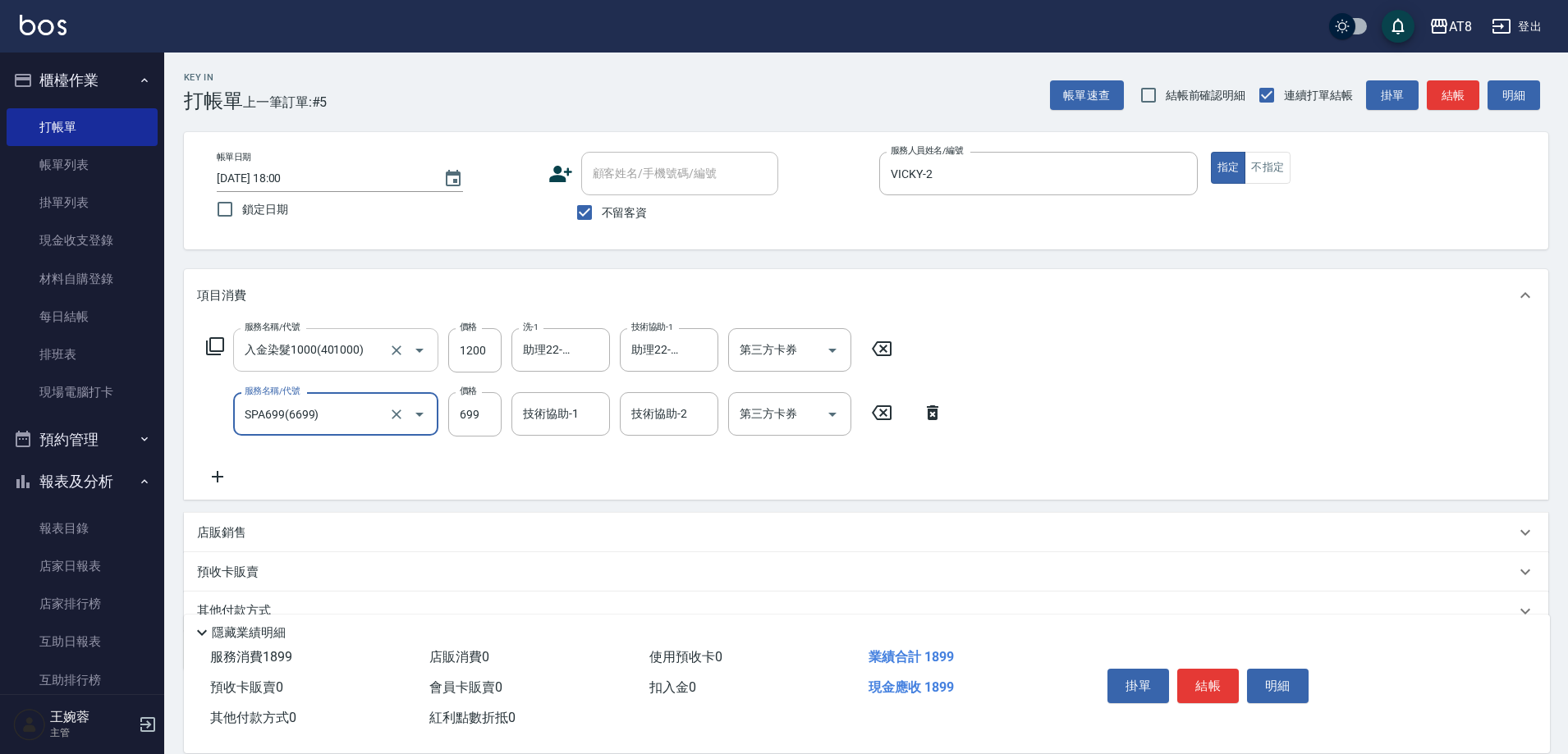
type input "SPA699(6699)"
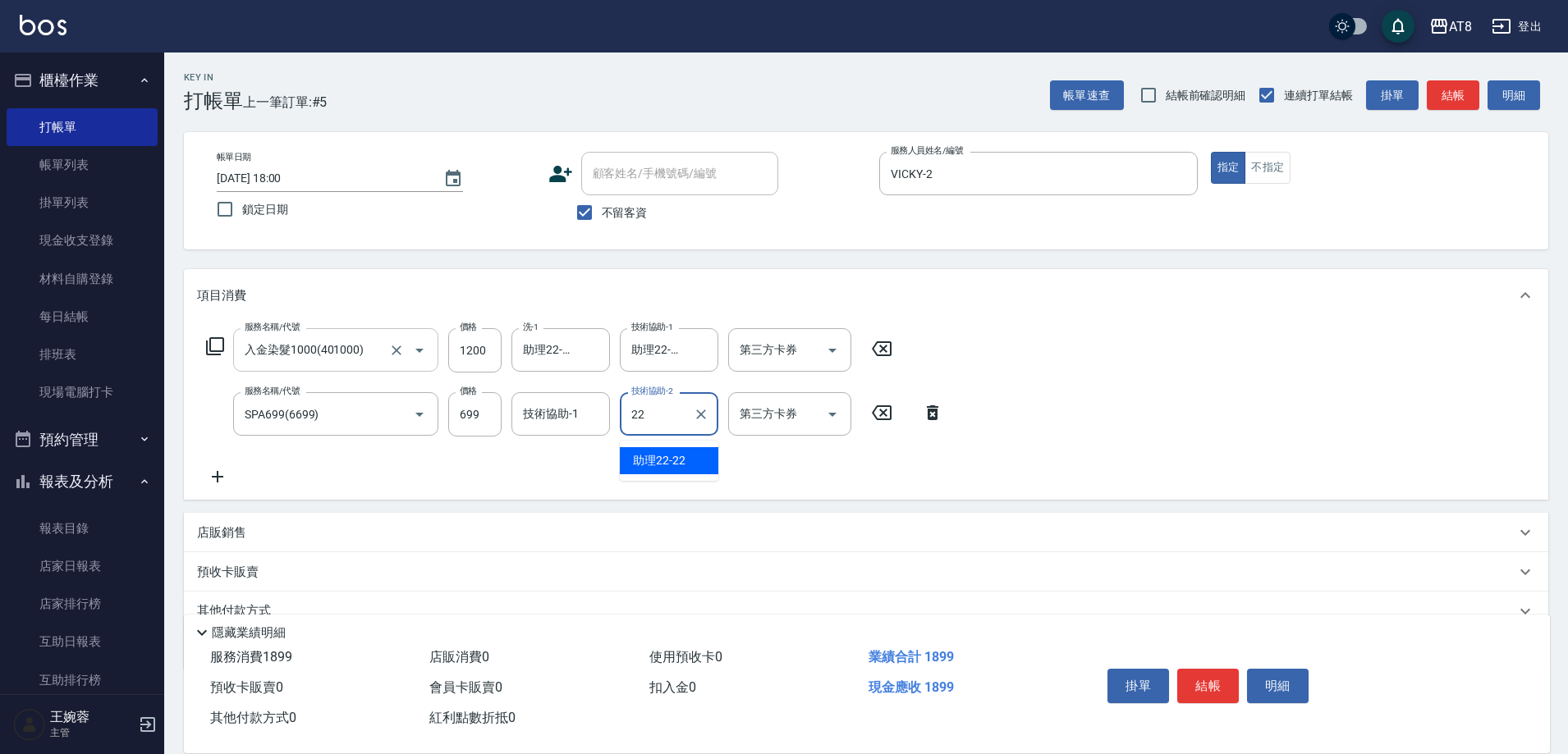
type input "助理22-22"
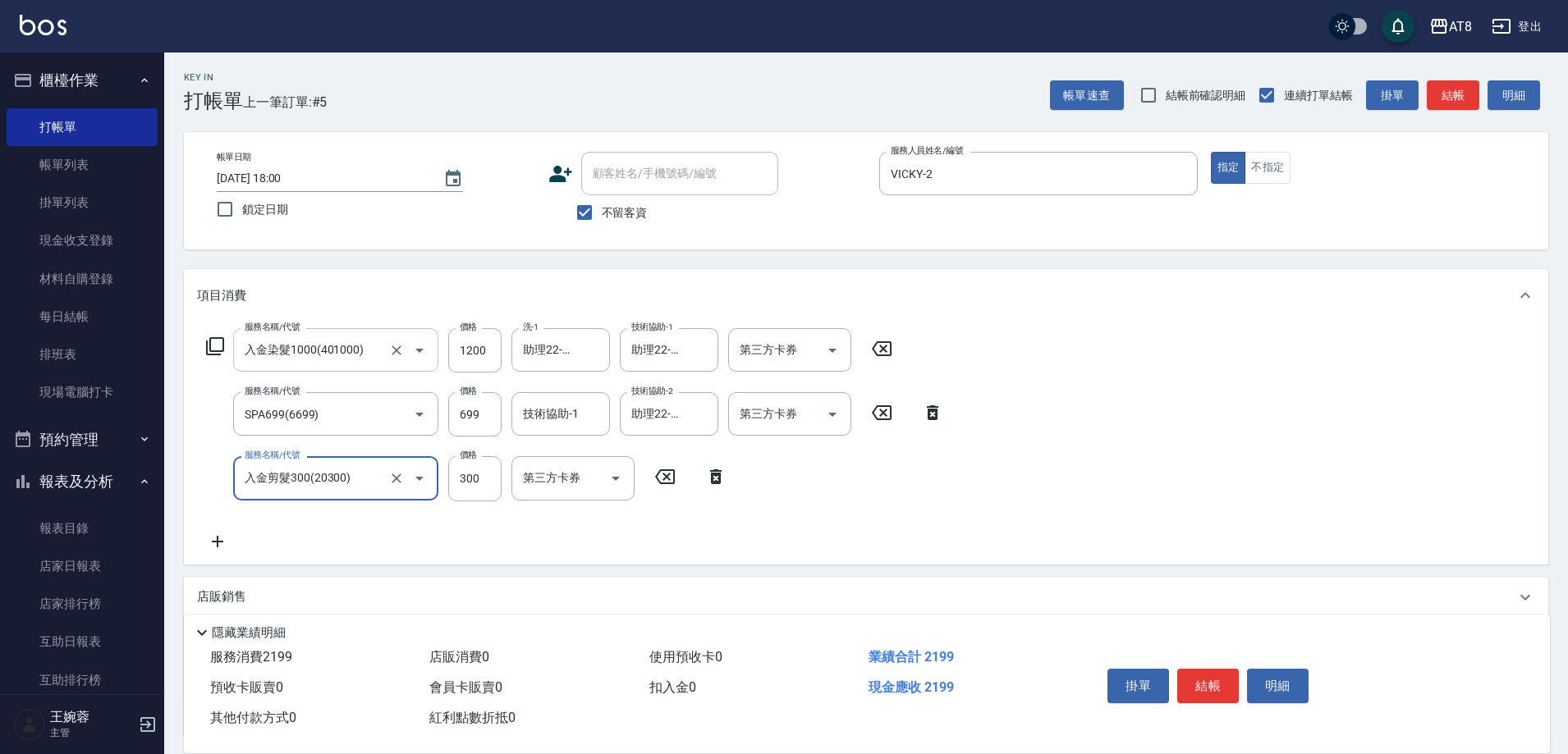
type input "入金剪髮300(20300)"
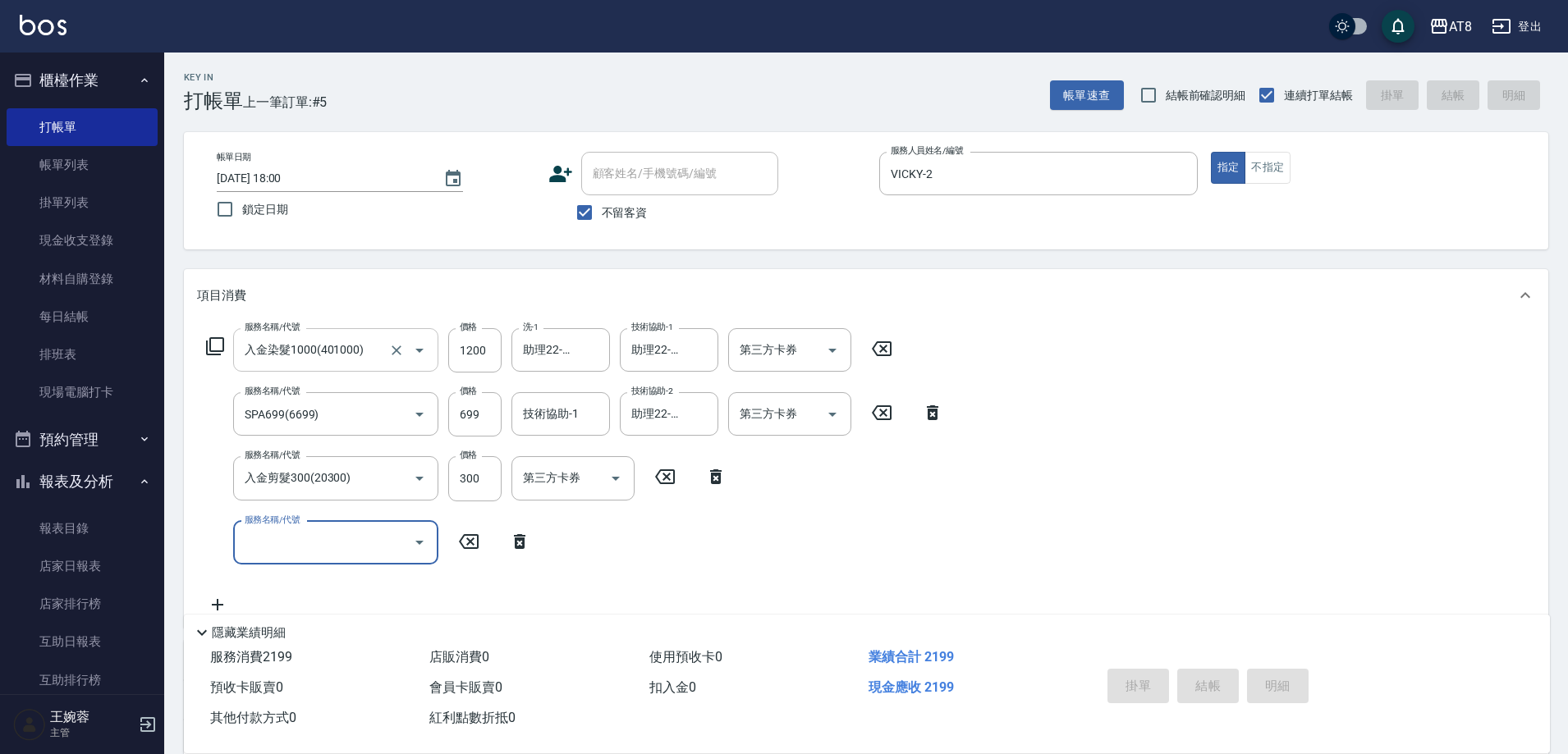
type input "[DATE] 18:01"
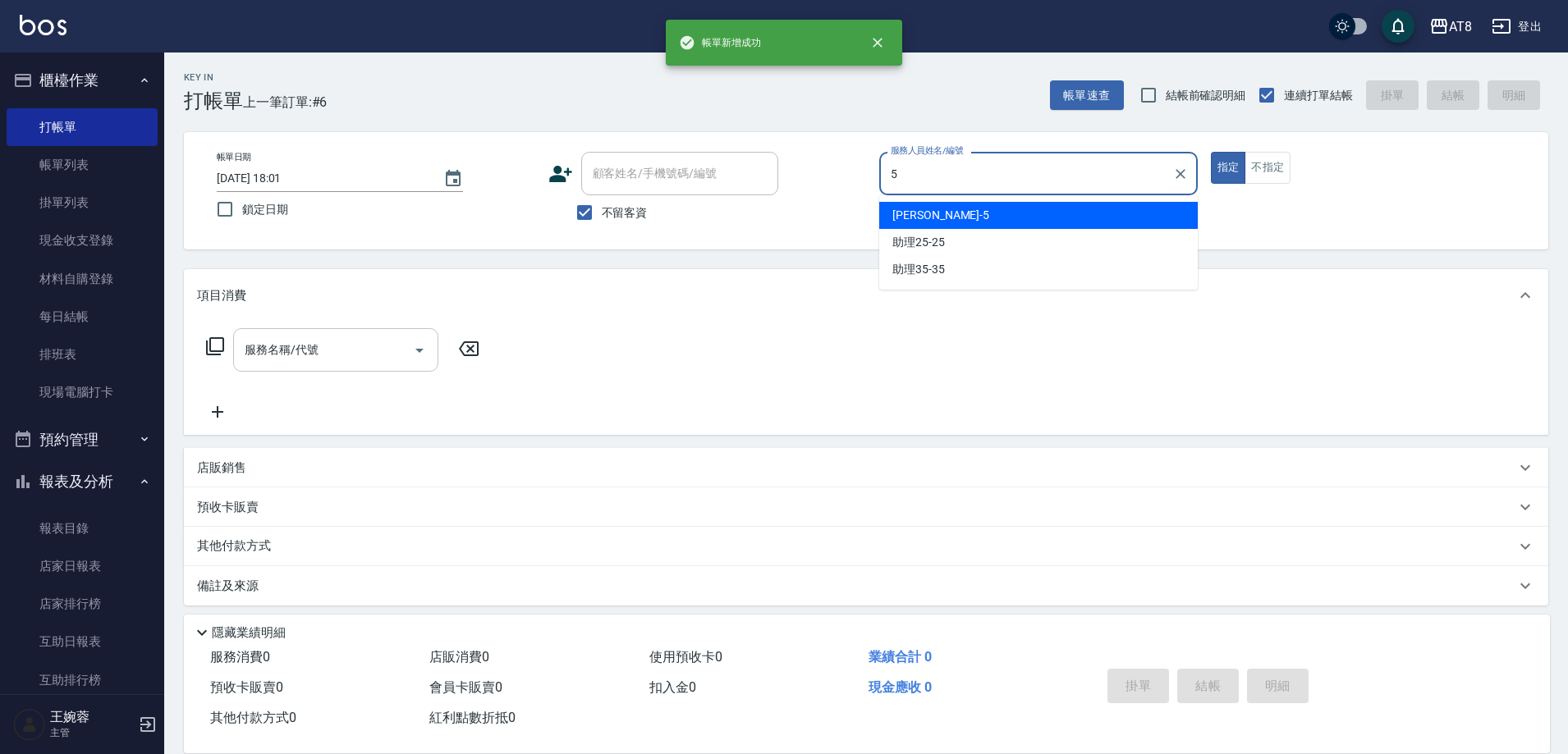
type input "HANK-5"
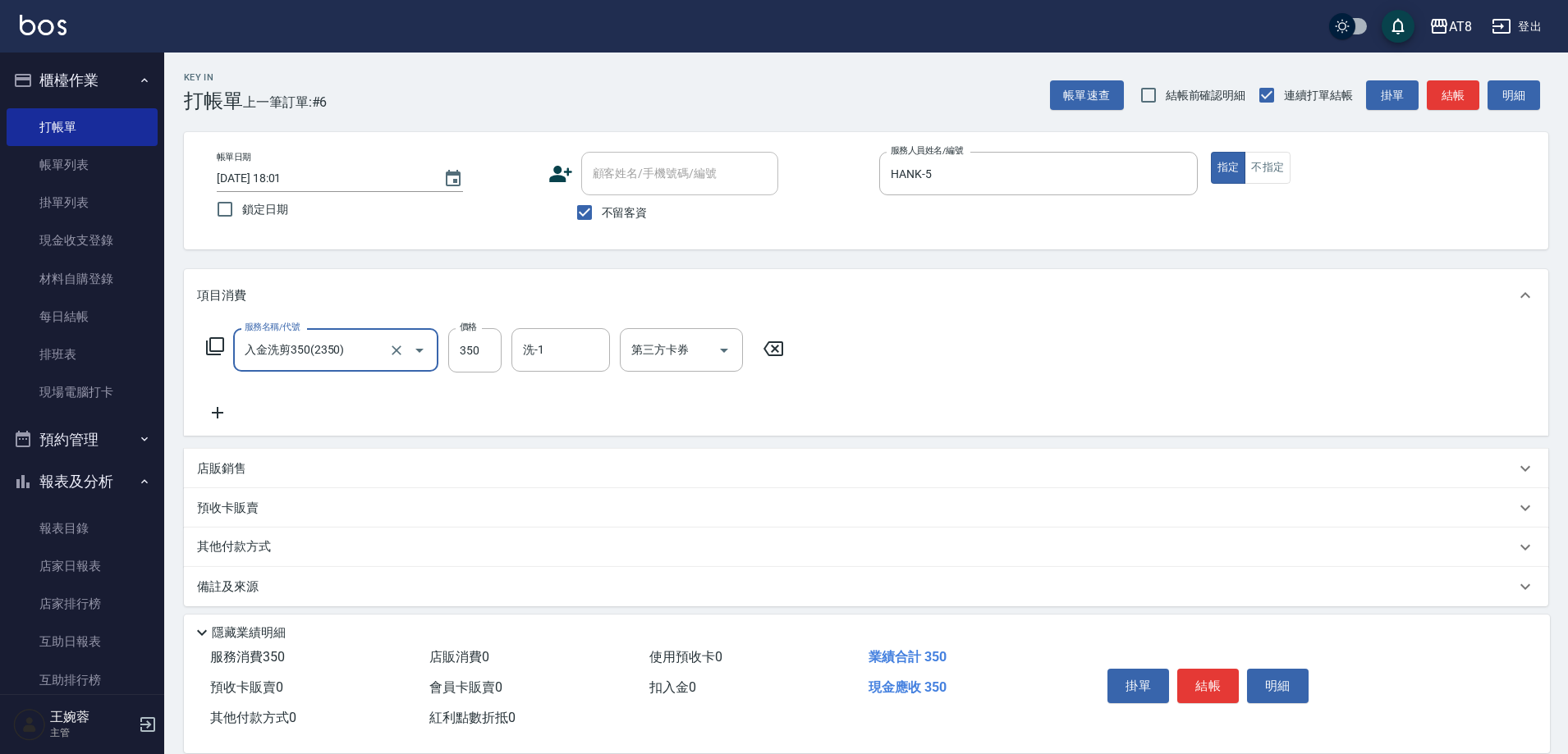
type input "入金洗剪350(2350)"
type input "助理28-28"
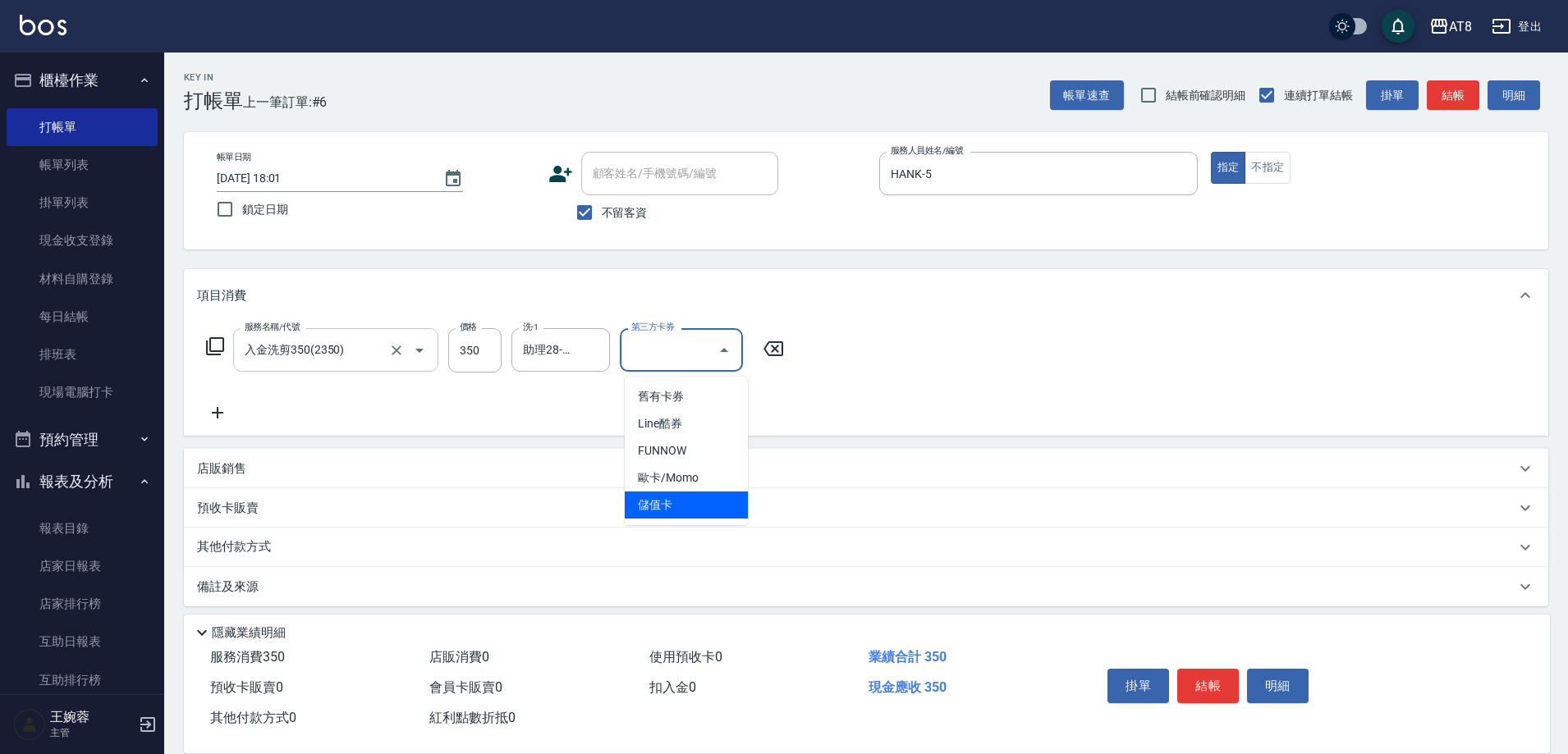
type input "儲值卡"
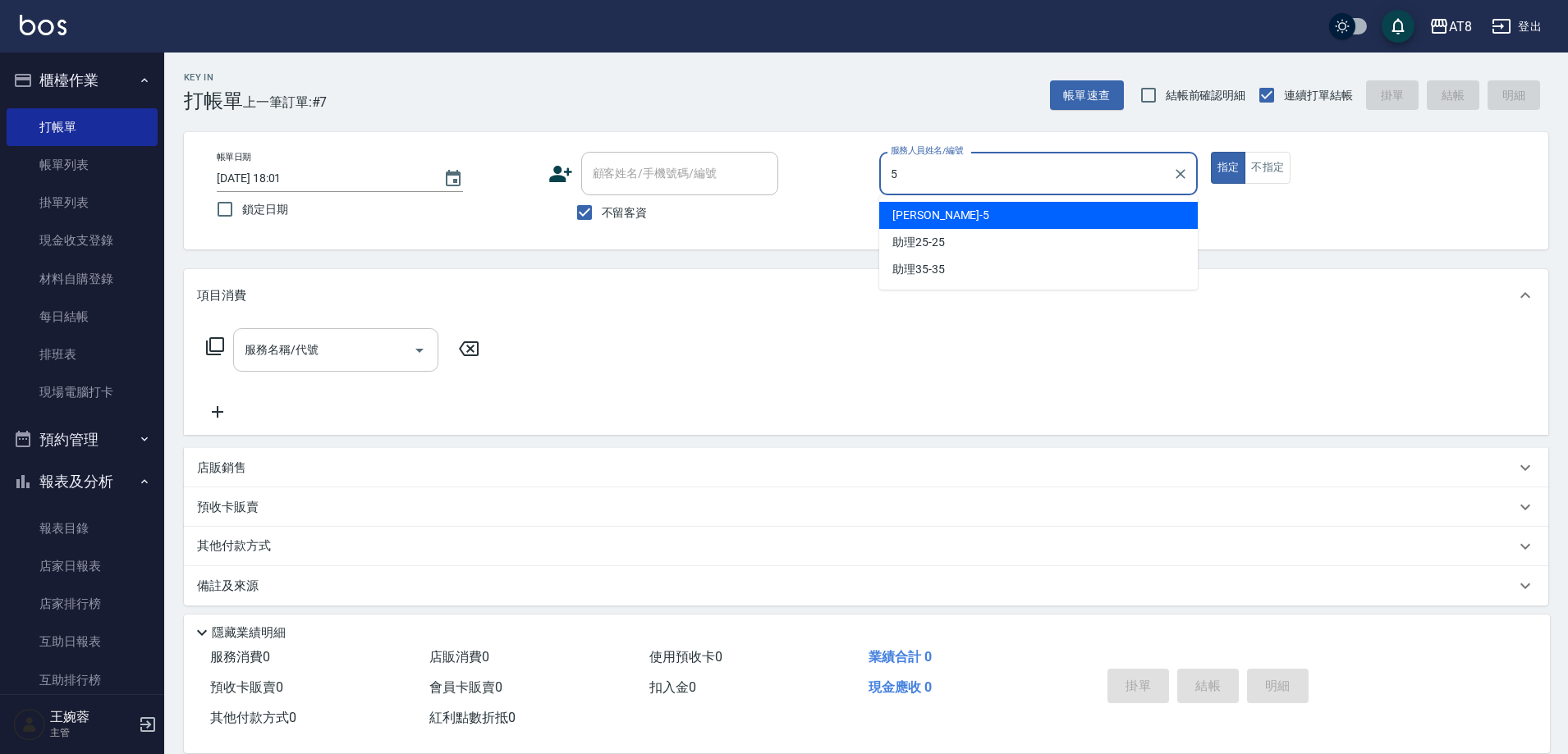
type input "HANK-5"
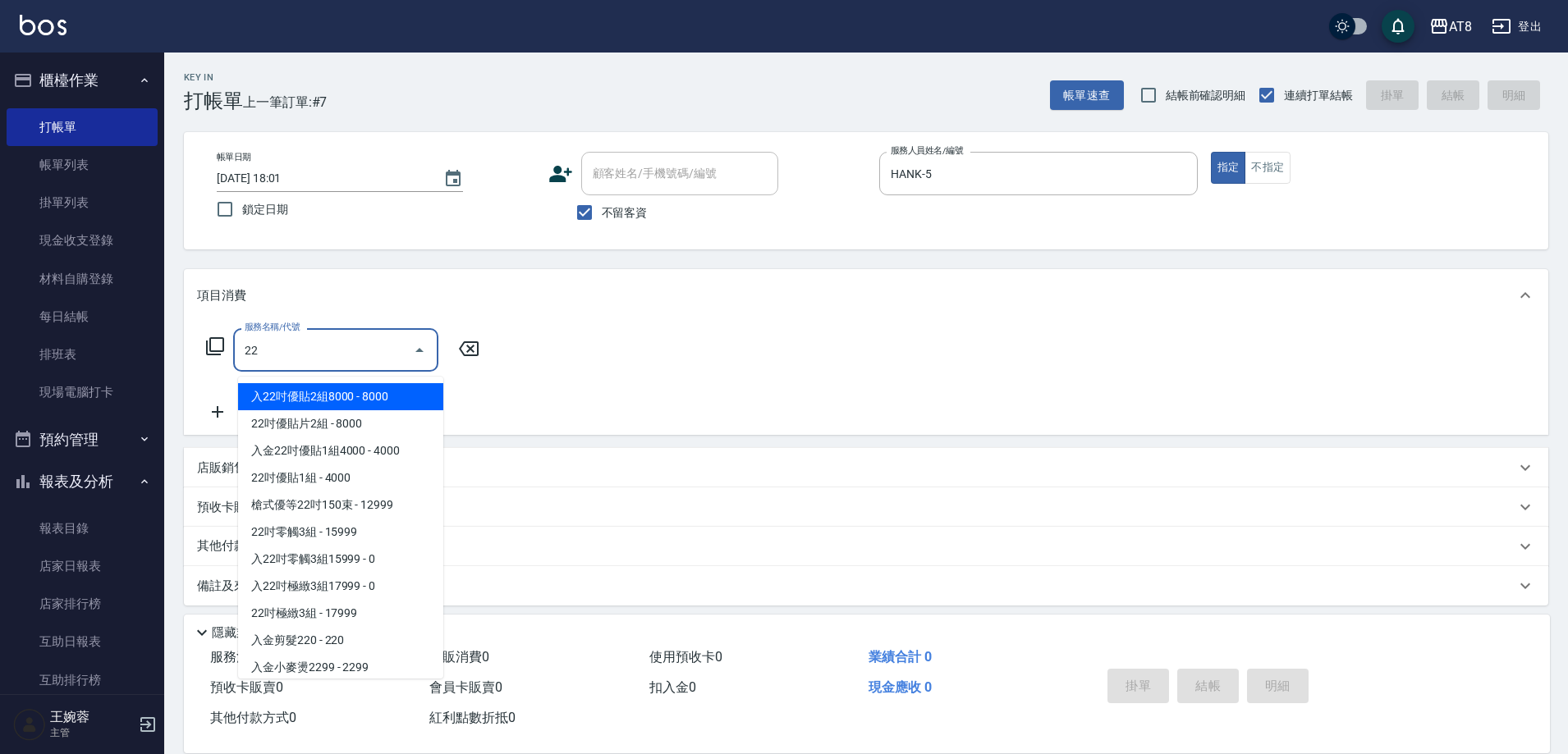
type input "2"
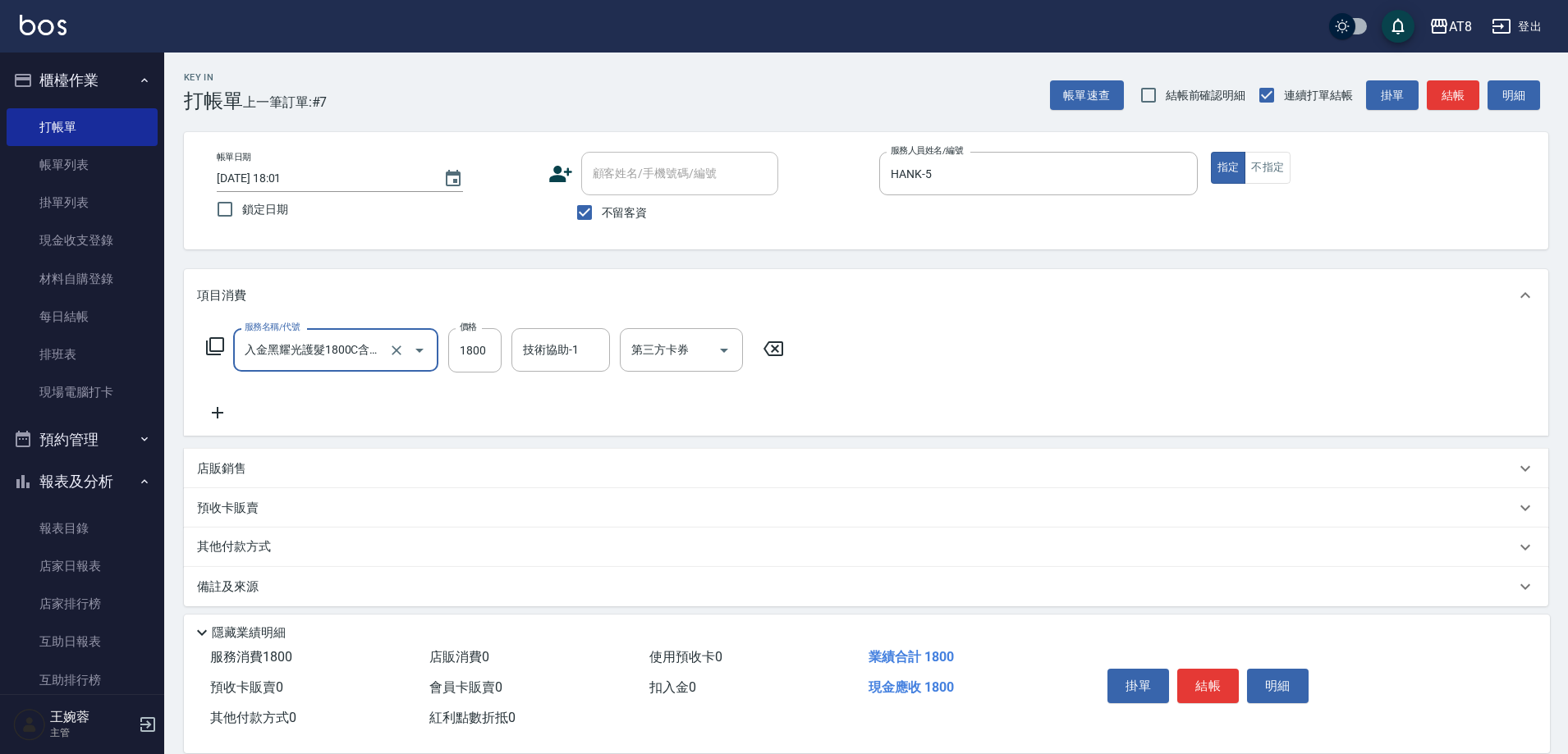
type input "入金黑耀光護髮1800C含洗(501800)"
type input "2200"
type input "助理28-28"
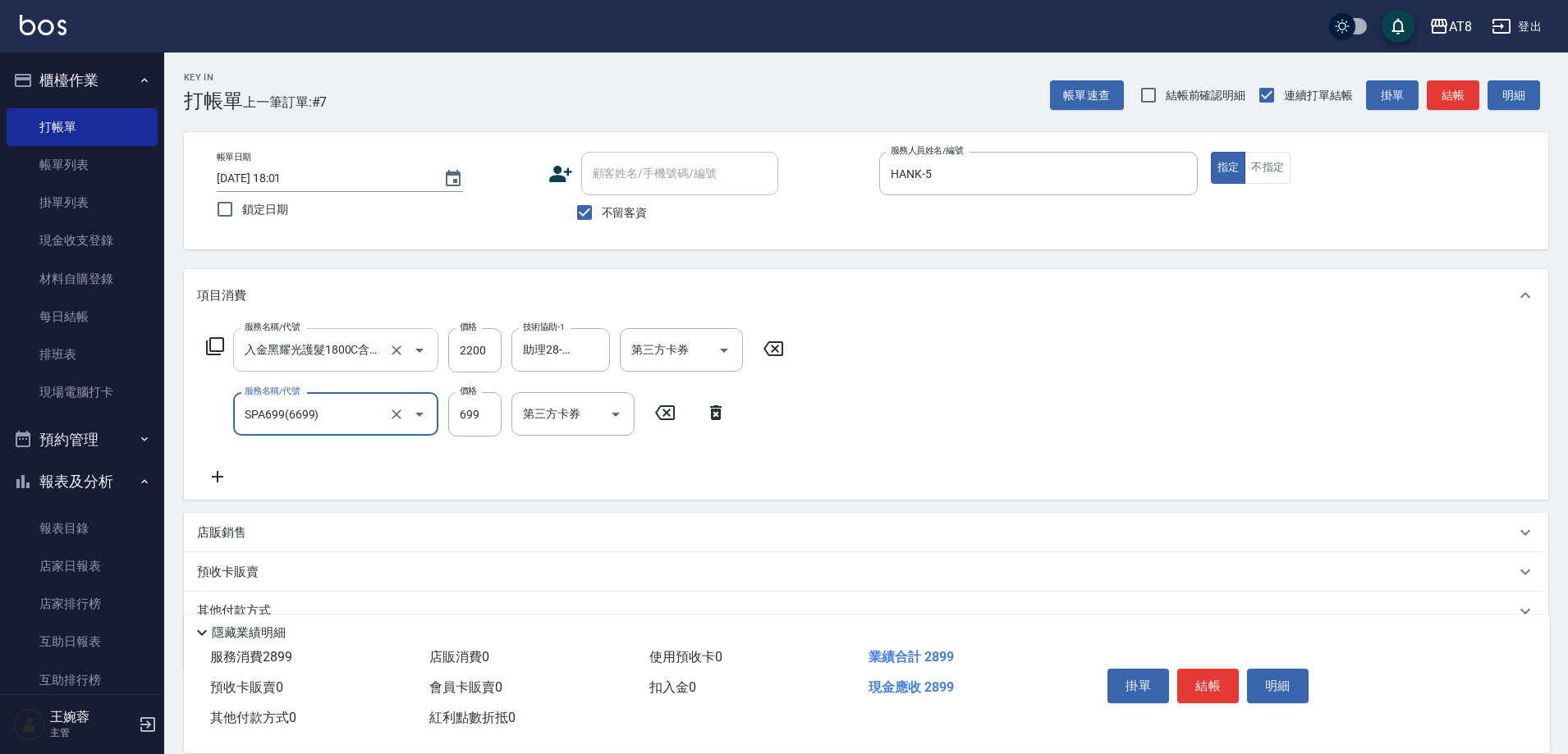
type input "SPA699(6699)"
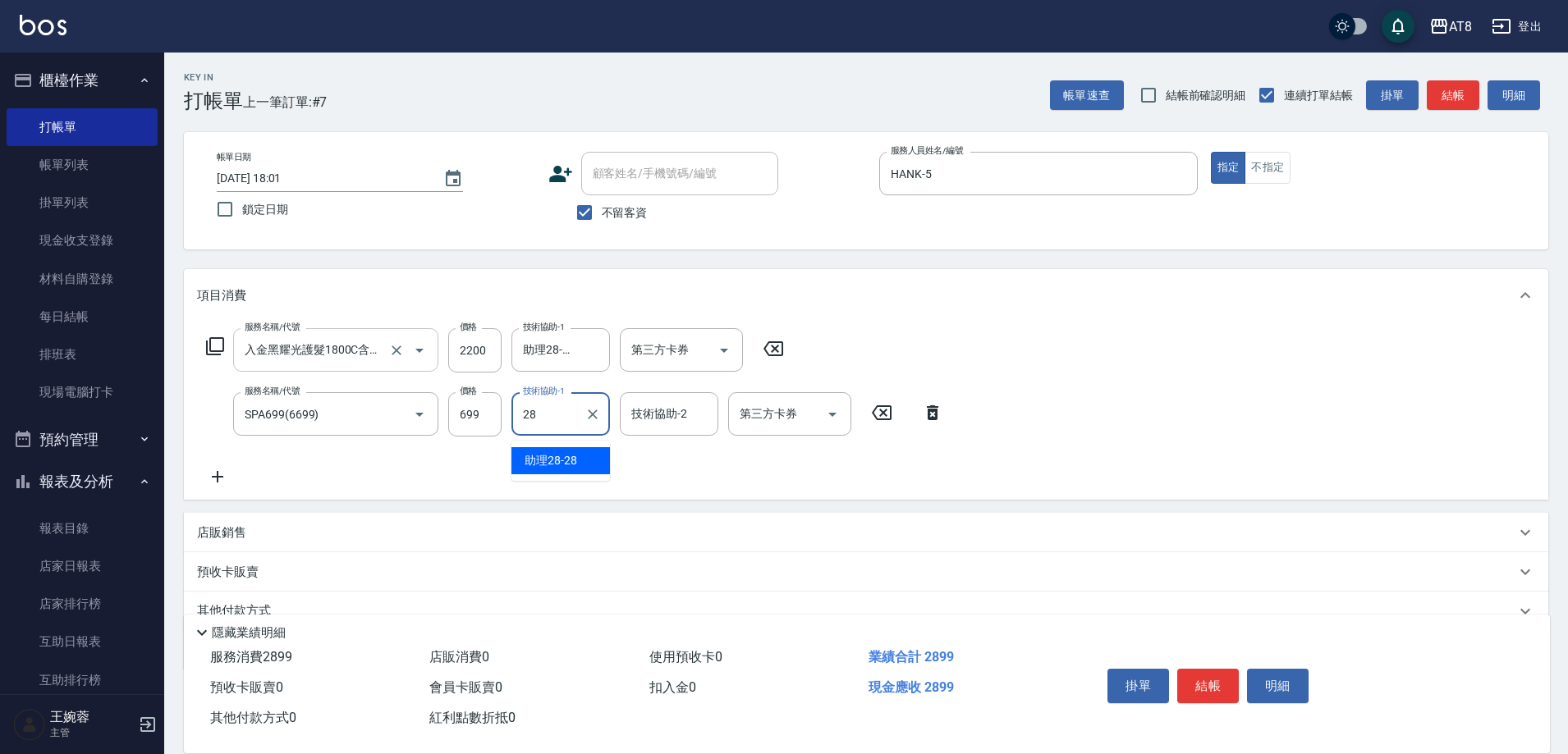
type input "助理28-28"
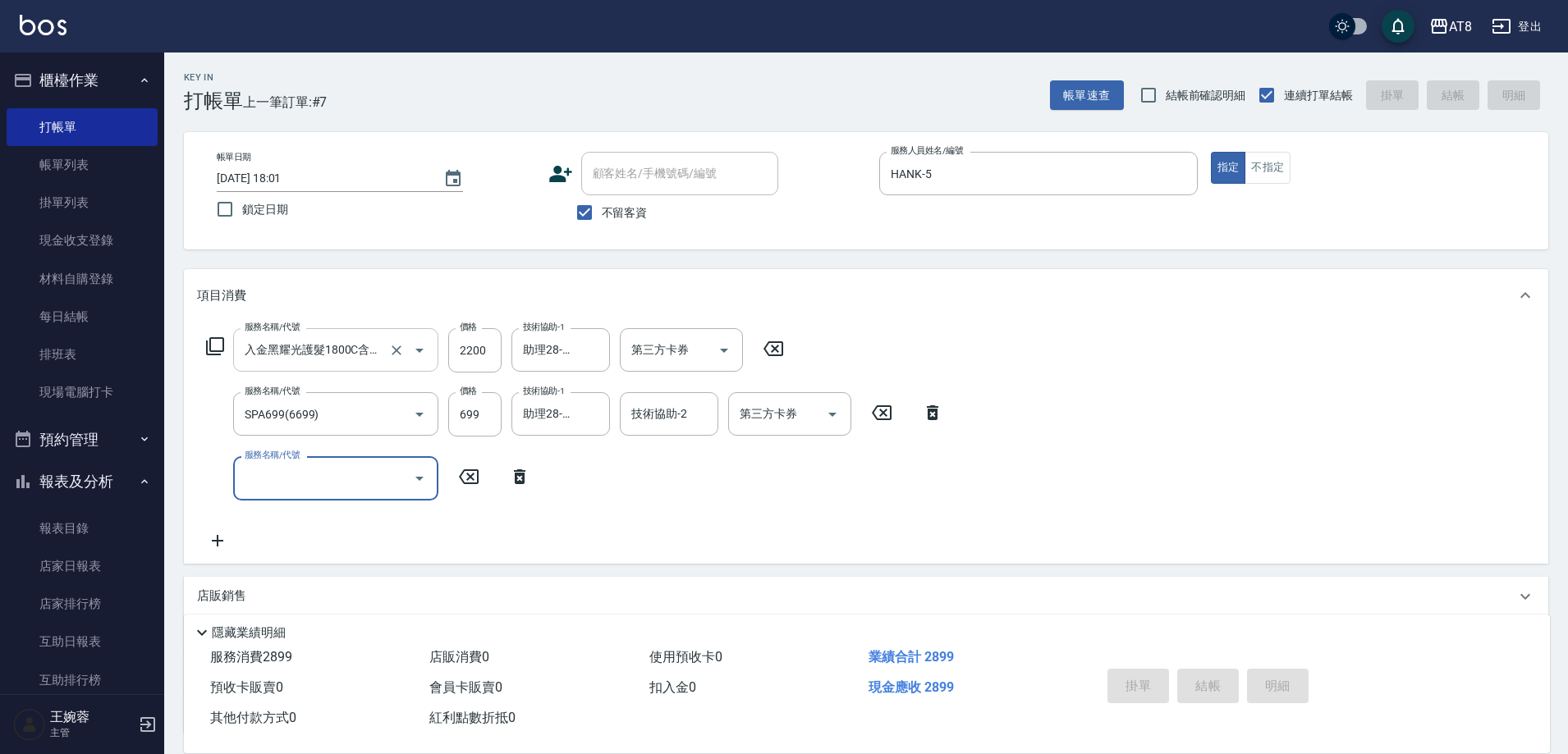
type input "[DATE] 18:02"
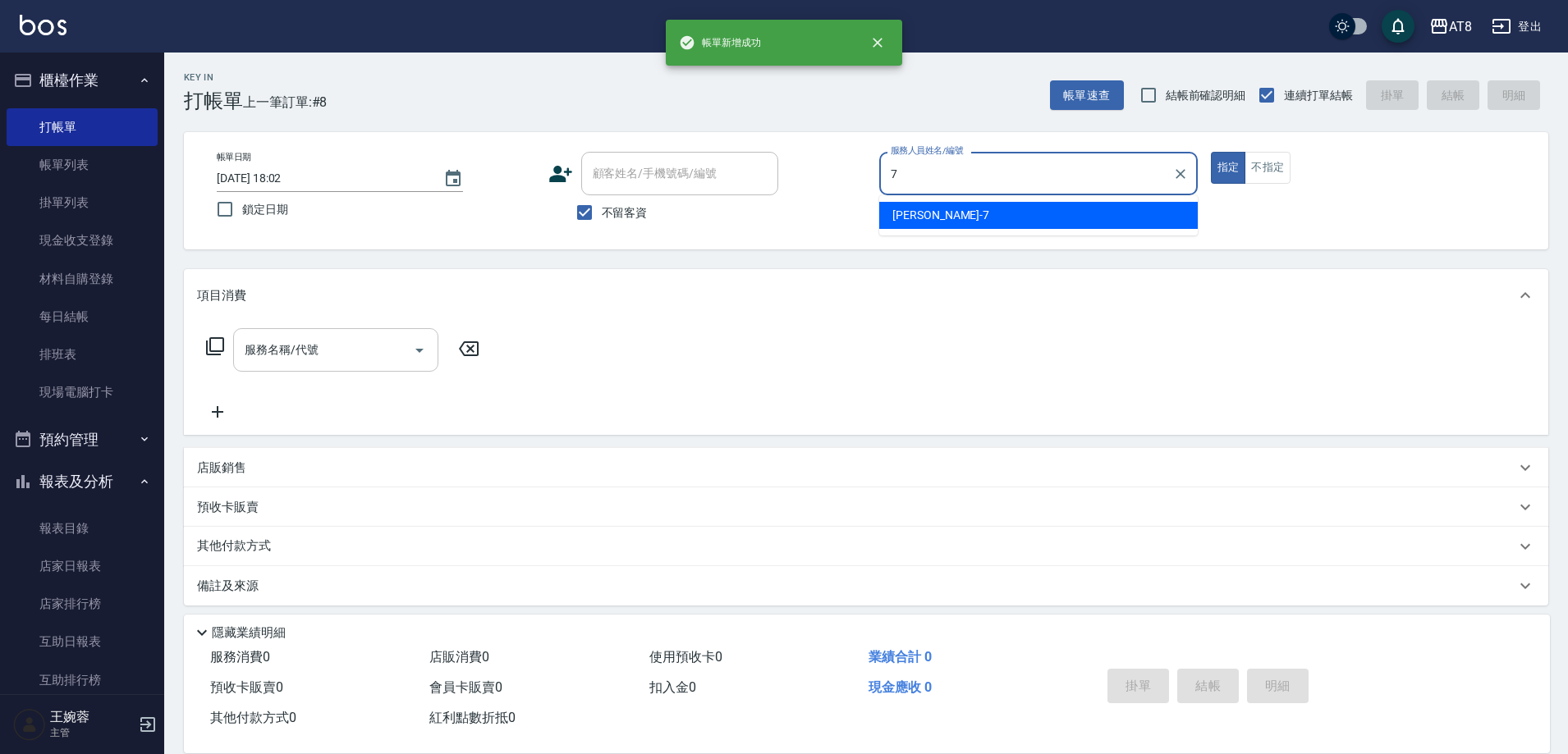
type input "[PERSON_NAME]-7"
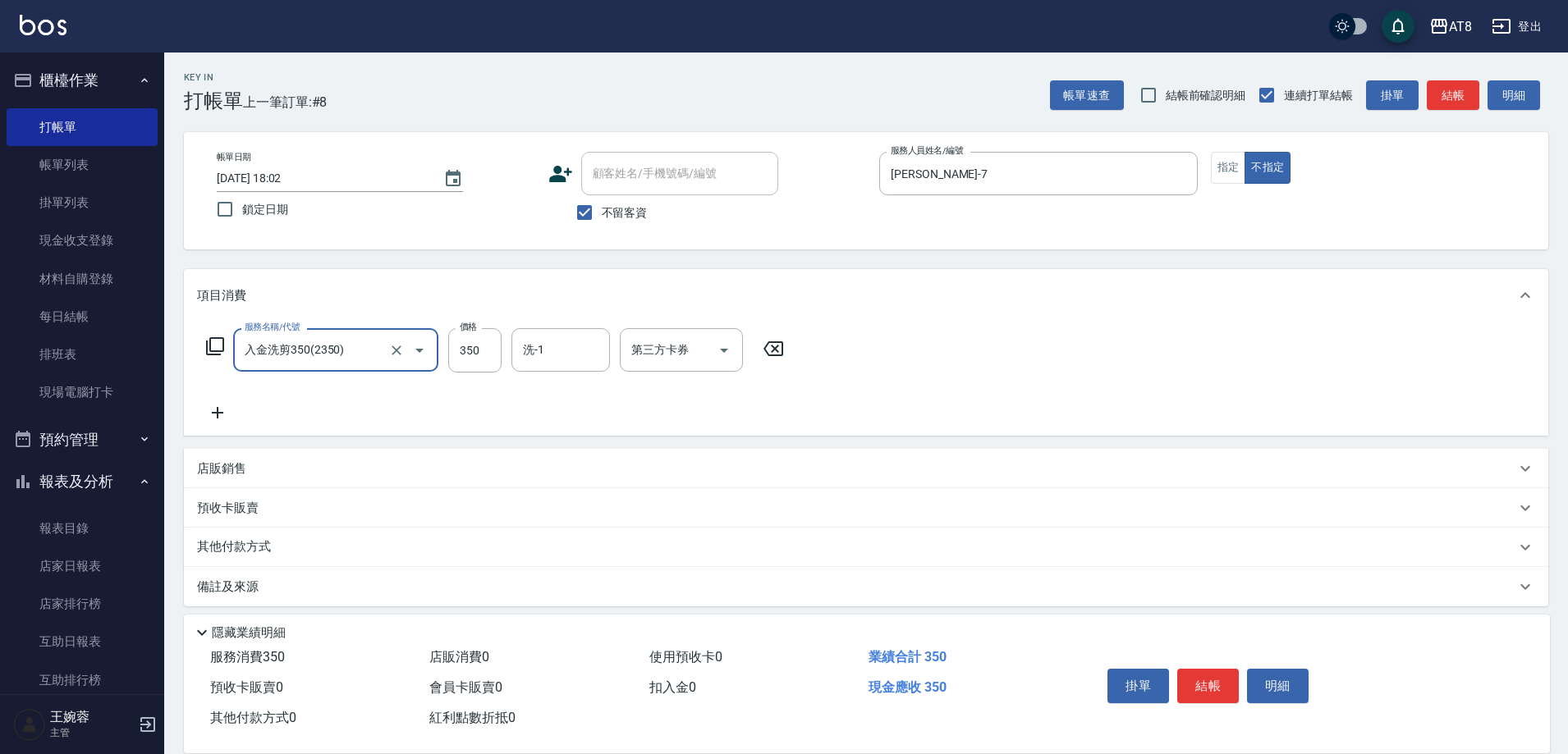
type input "入金洗剪350(2350)"
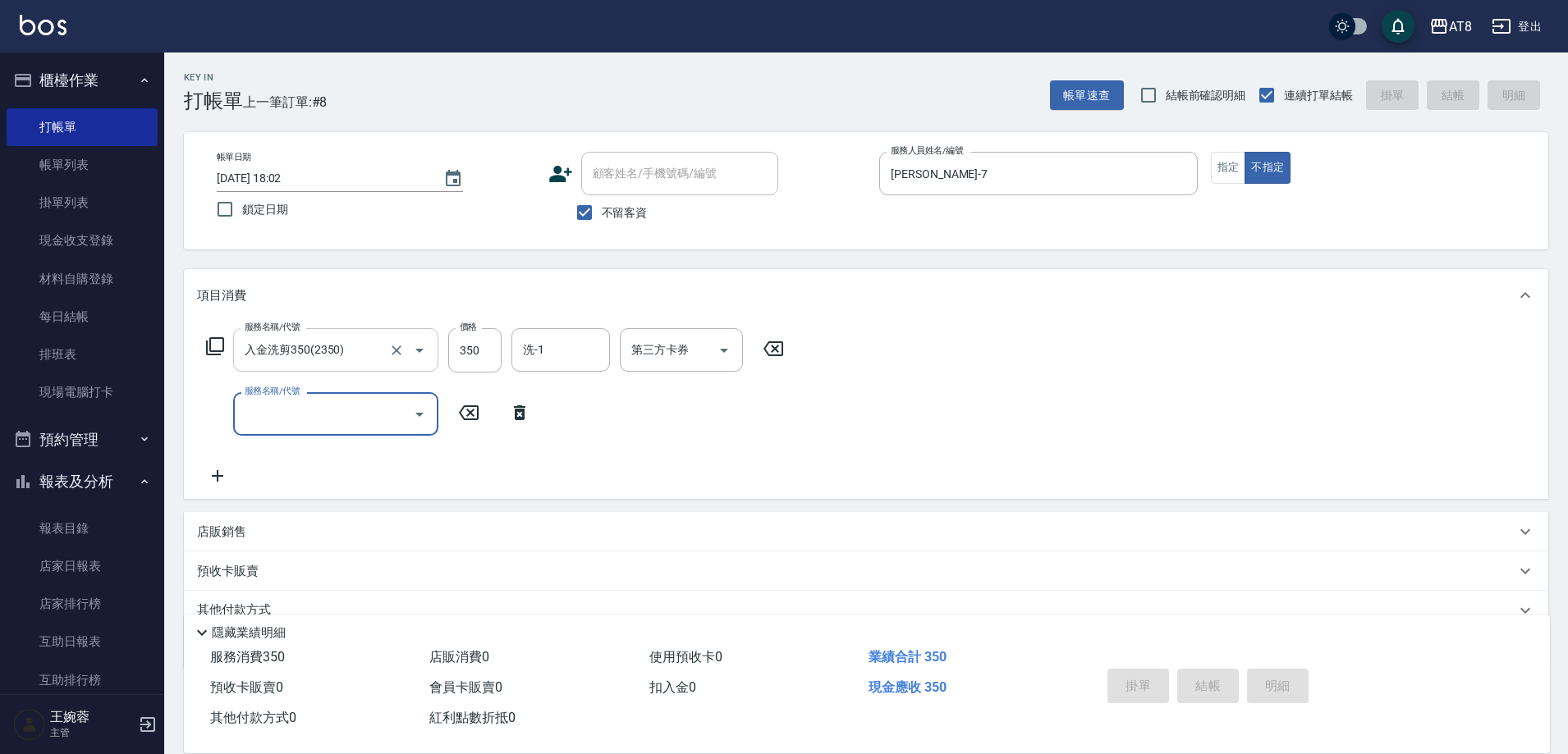
type input "[DATE] 18:03"
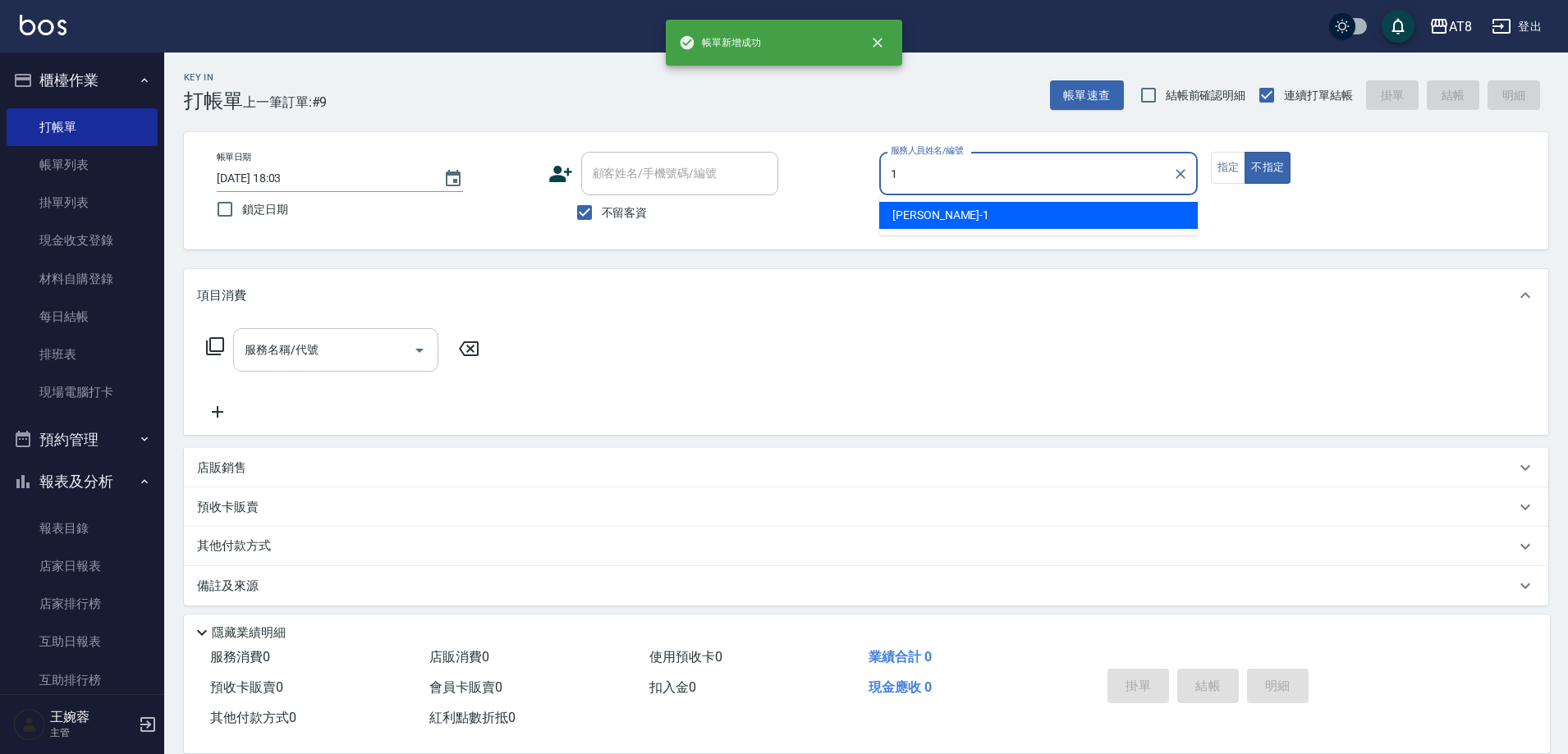
type input "YUKI-1"
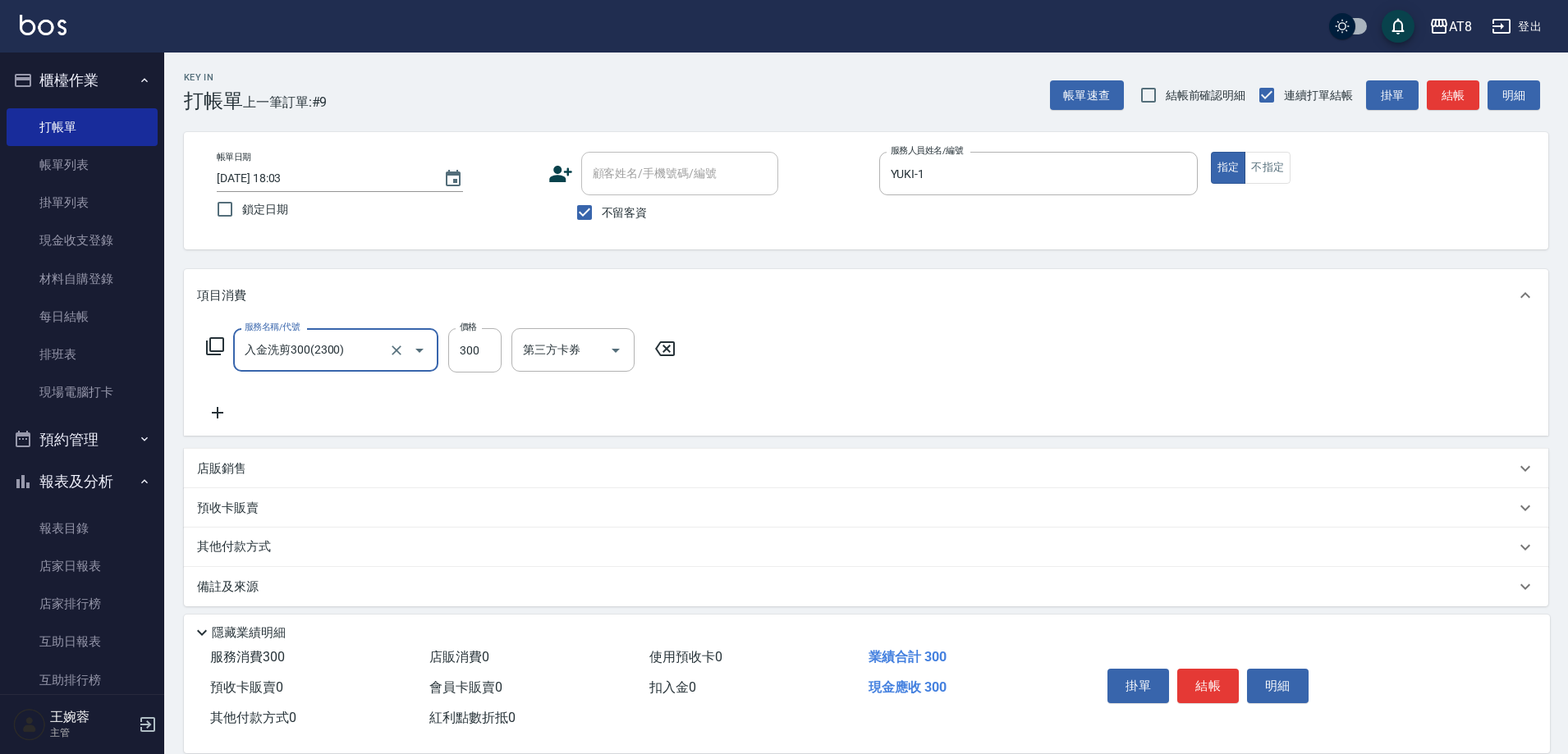
type input "入金洗剪300(2300)"
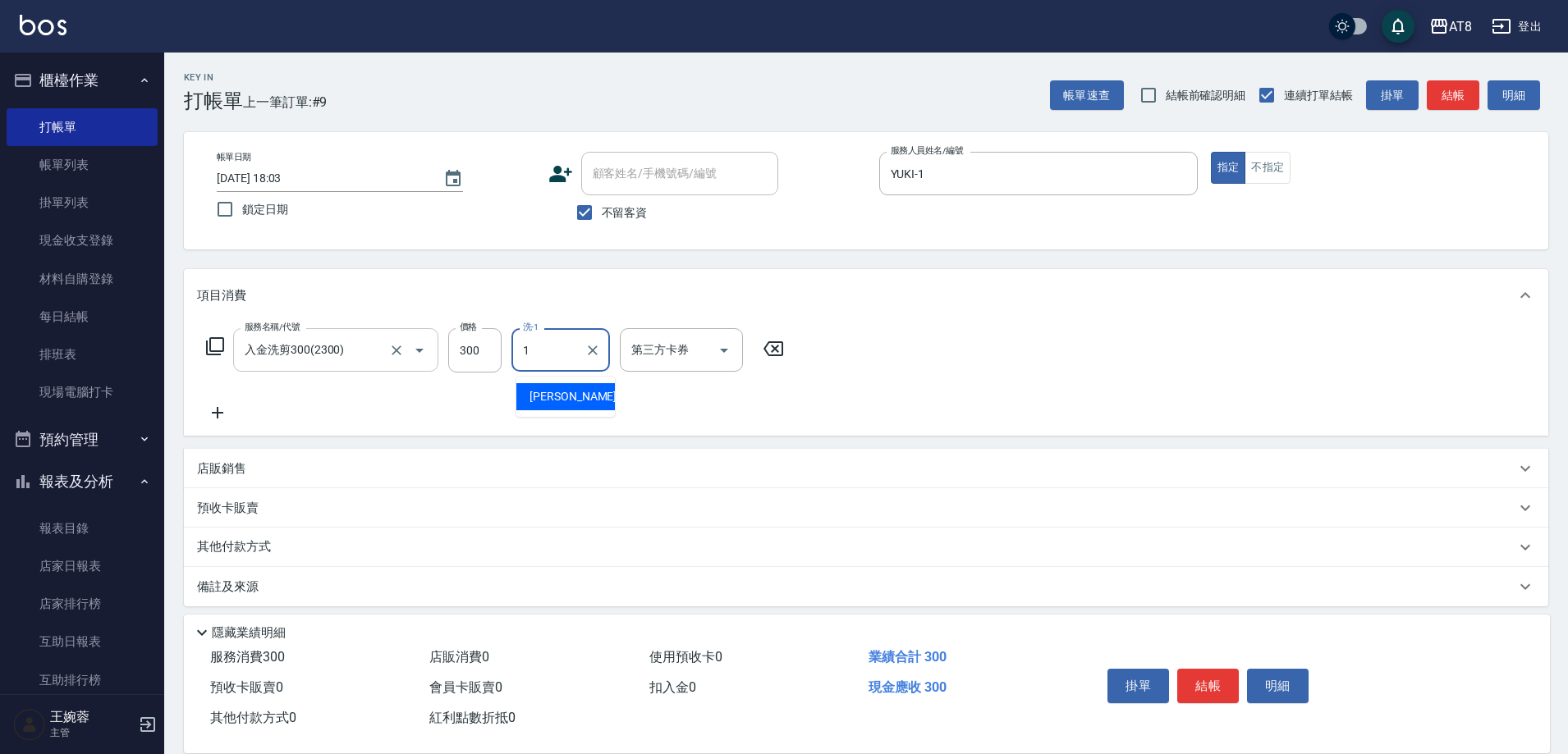
type input "YUKI-1"
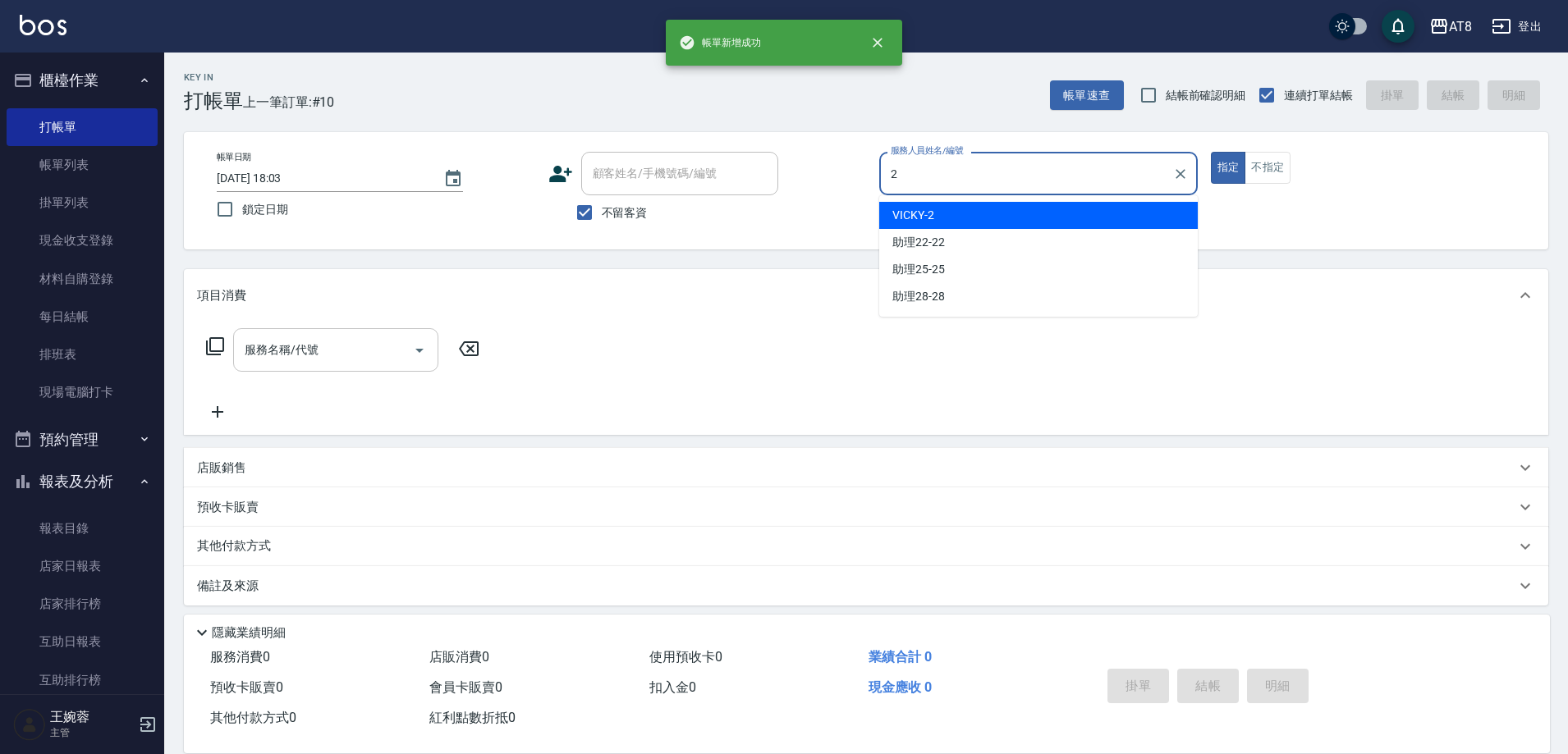
type input "VICKY-2"
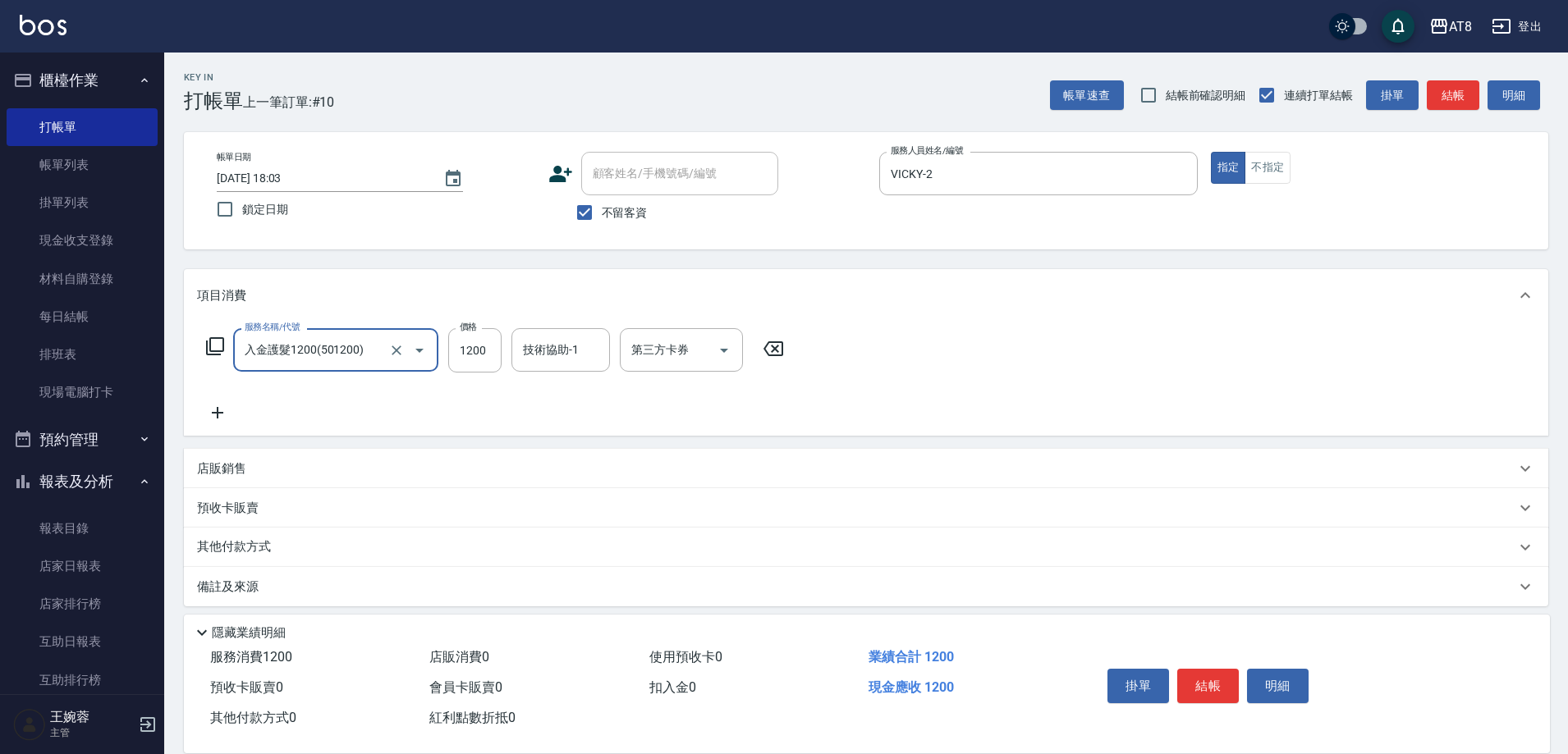
type input "入金護髮1200(501200)"
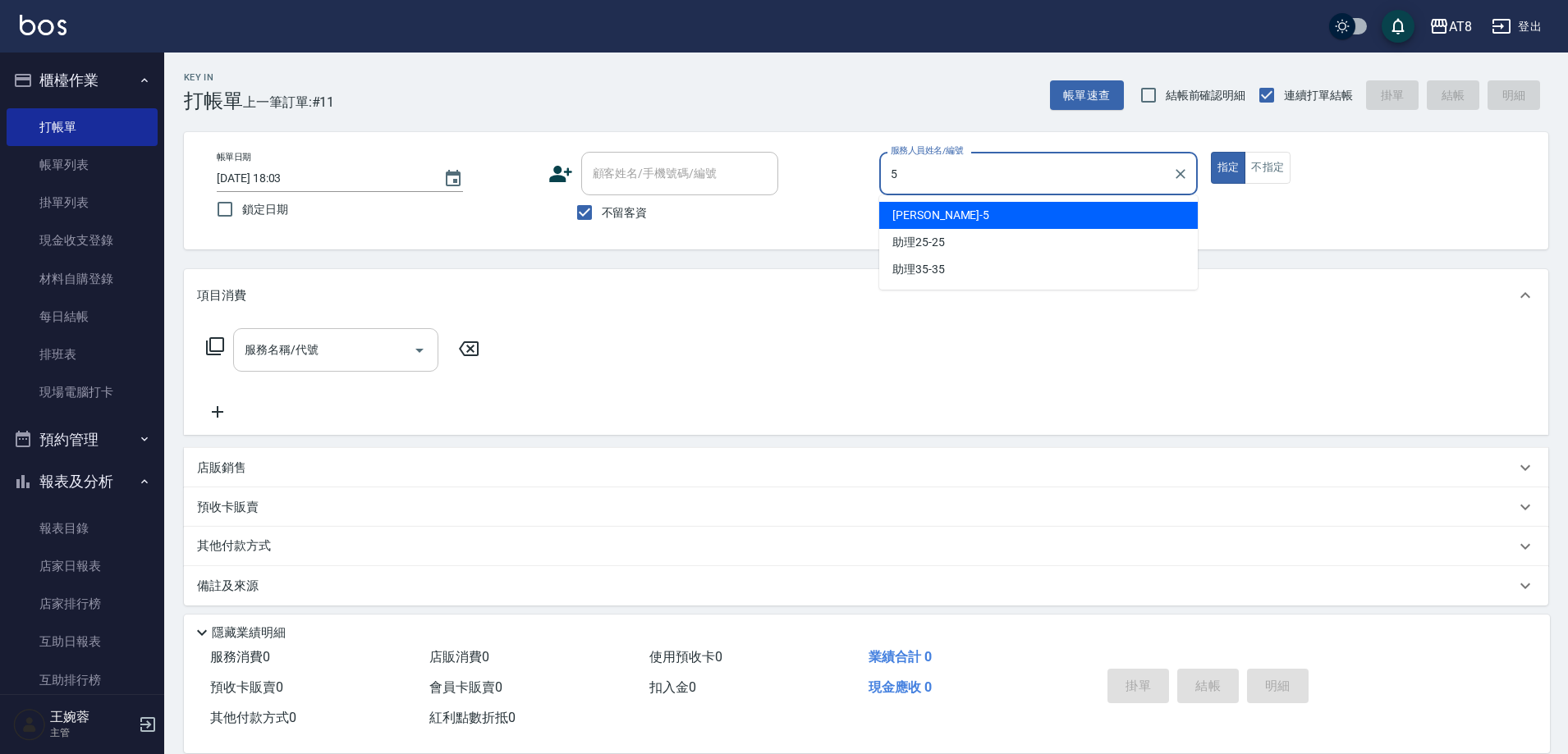
type input "HANK-5"
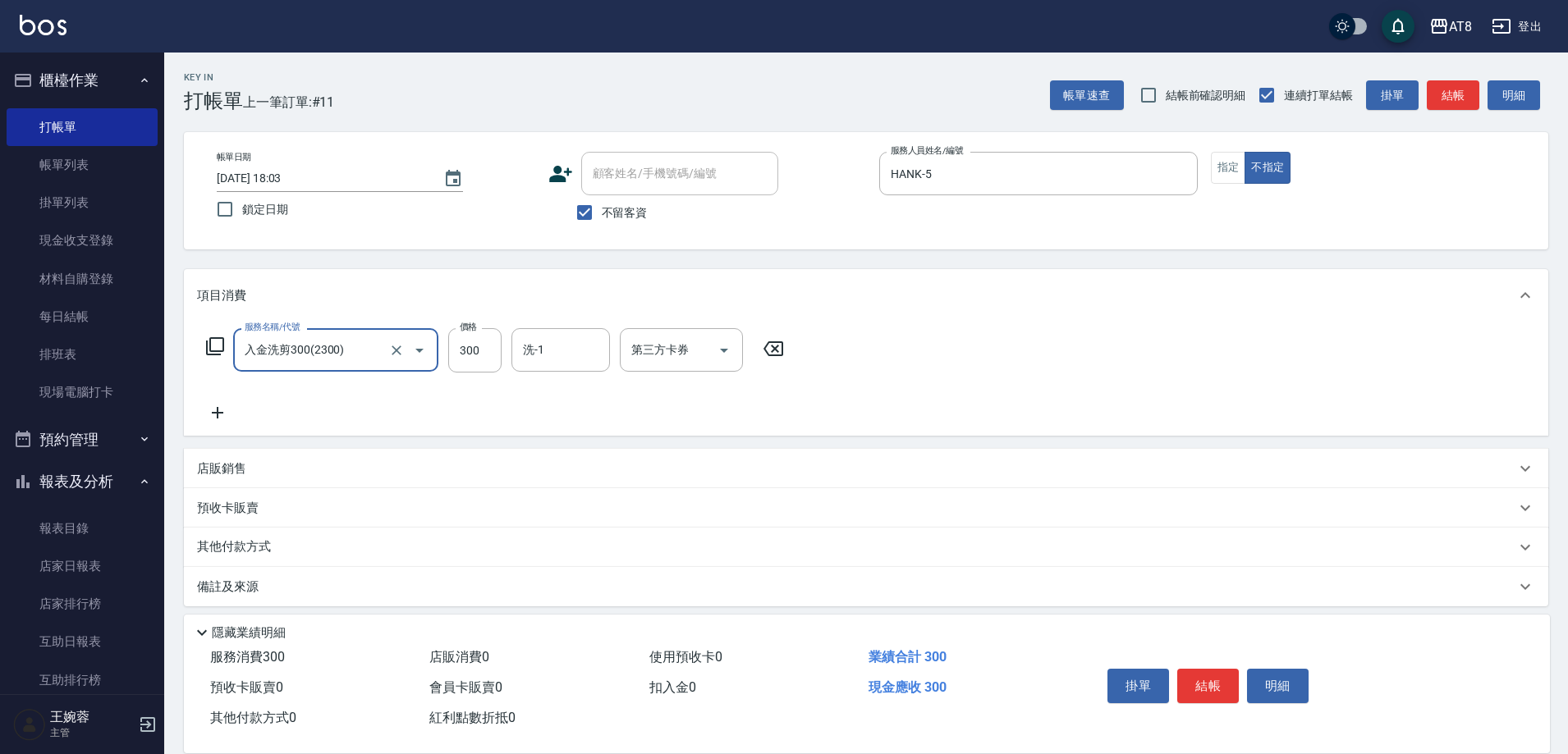
type input "入金洗剪300(2300)"
type input "助理28-28"
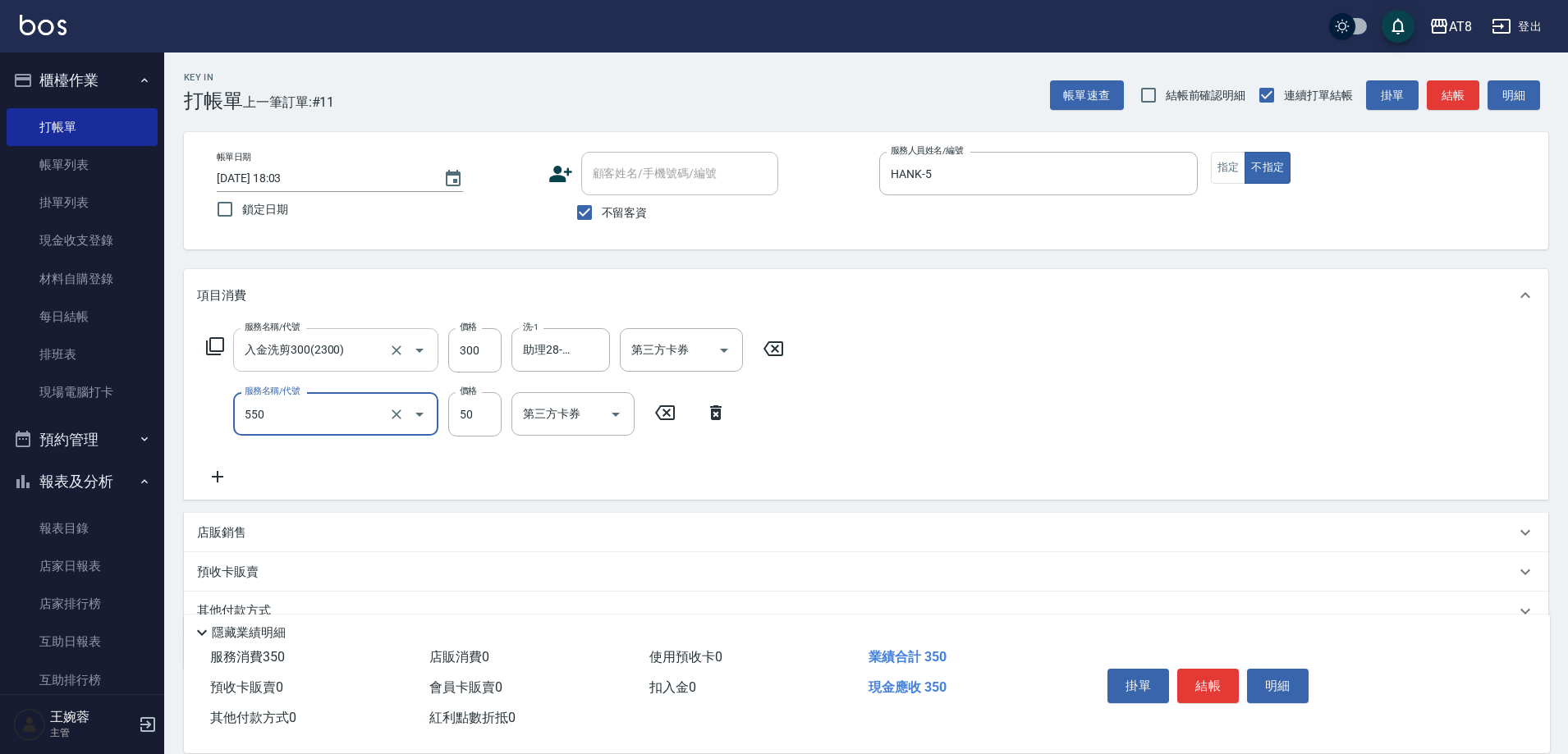
type input "精油或深層(550)"
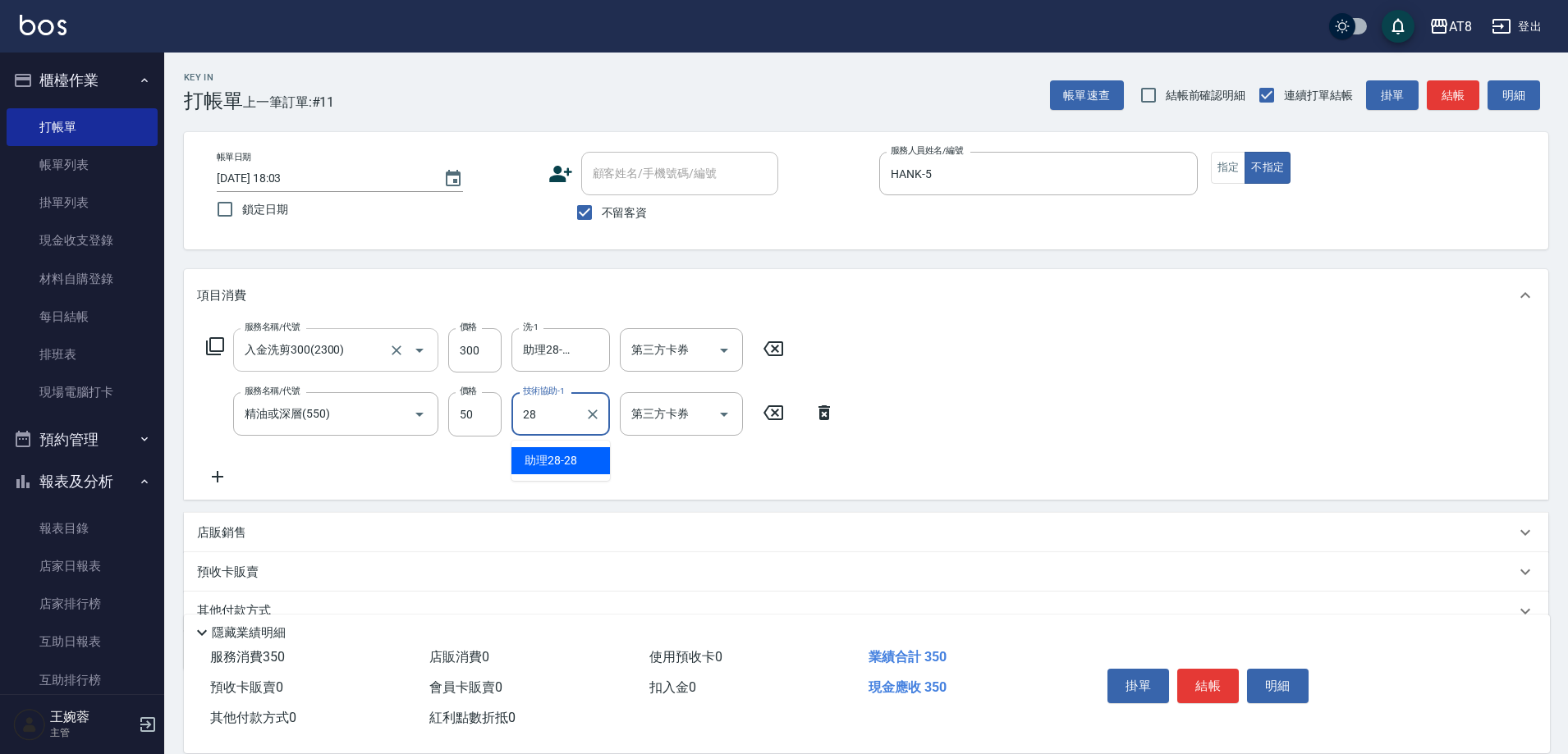
type input "助理28-28"
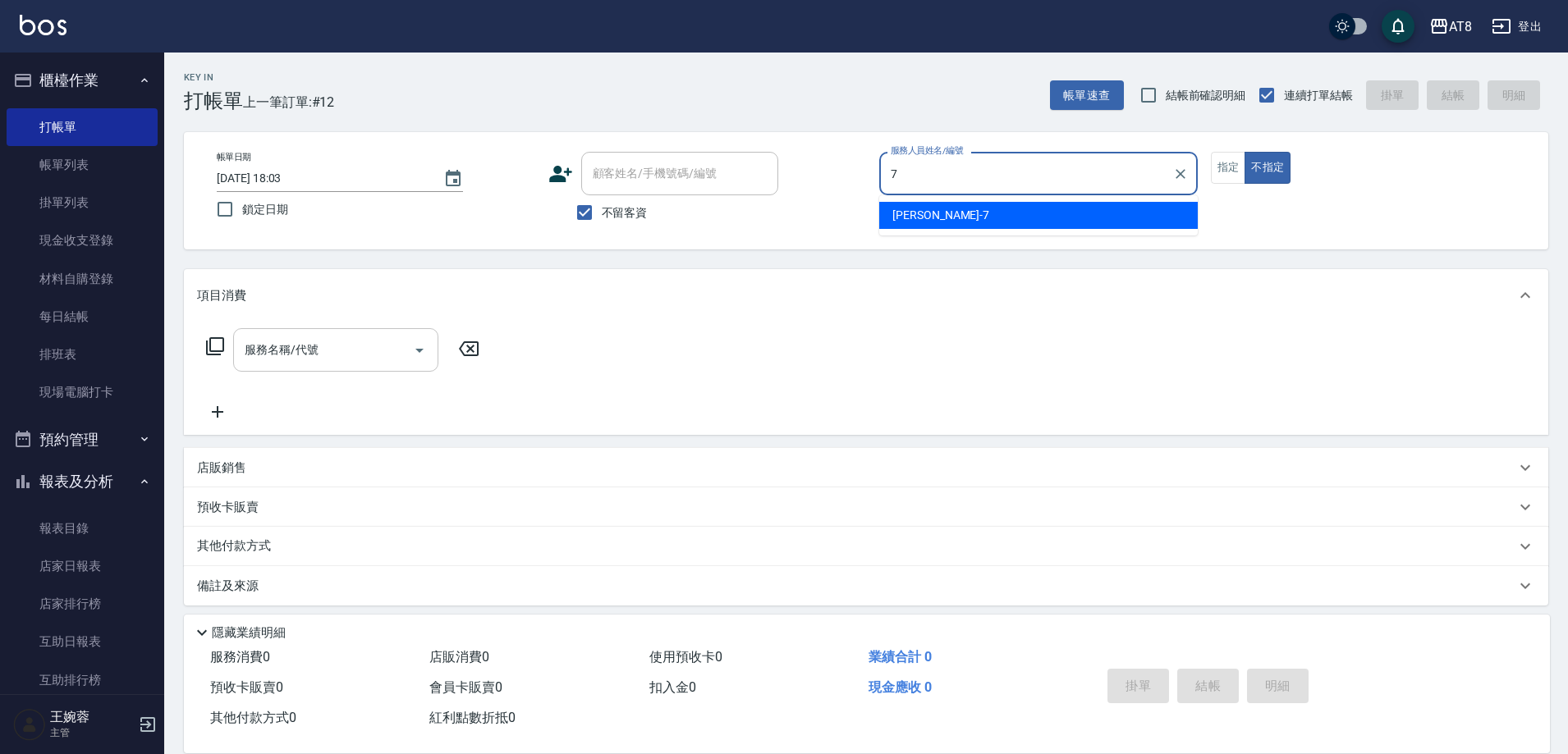
type input "[PERSON_NAME]-7"
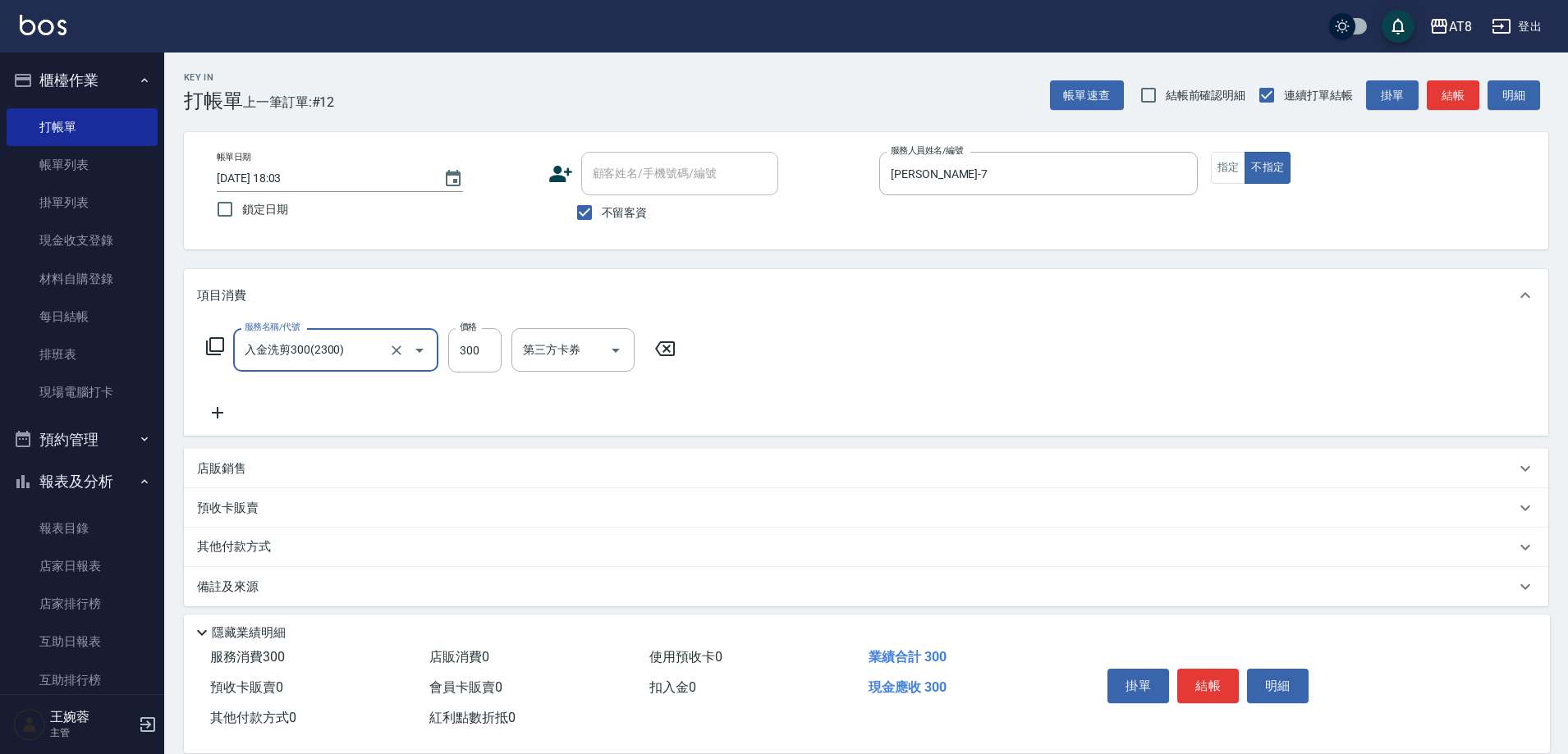
type input "入金洗剪300(2300)"
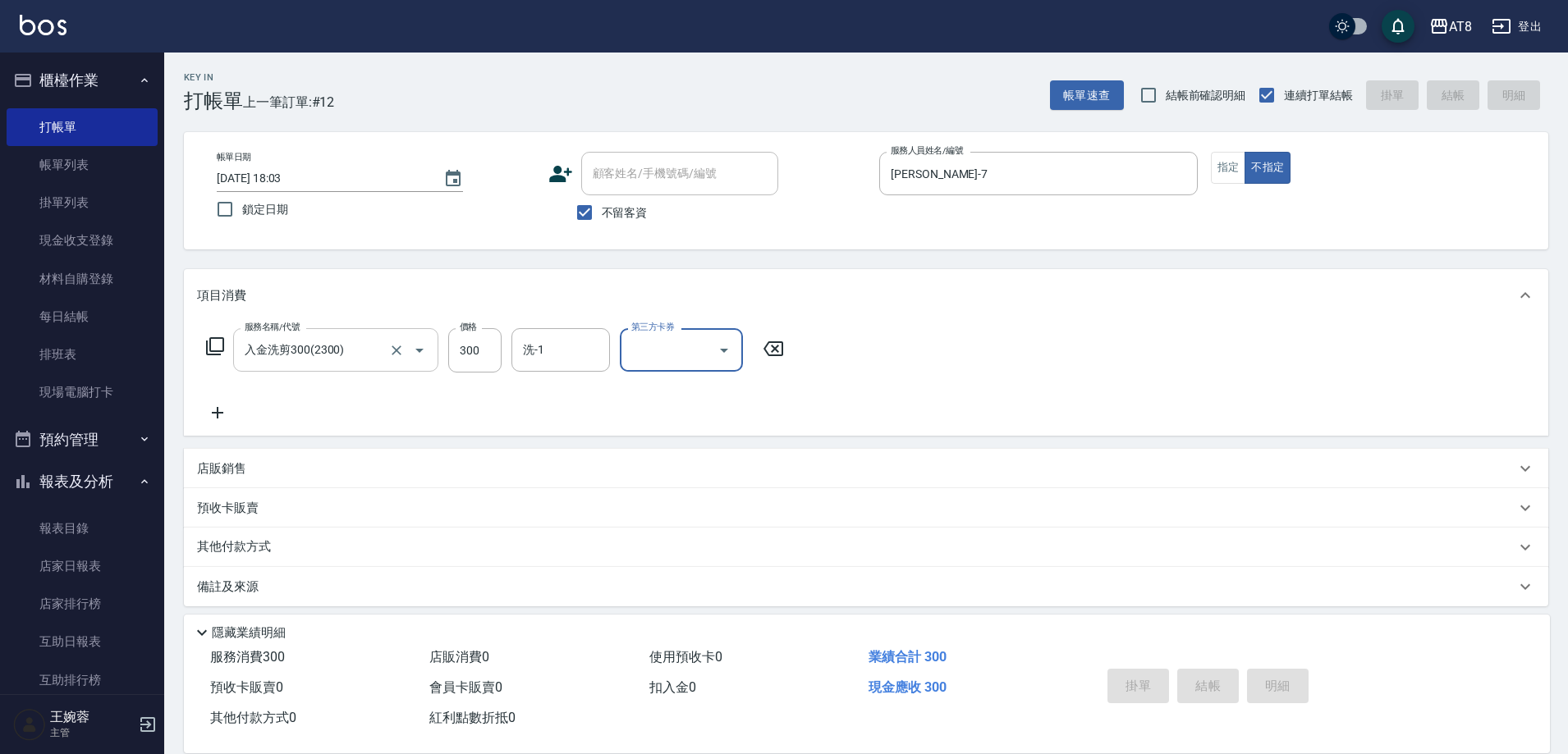
type input "[DATE] 18:04"
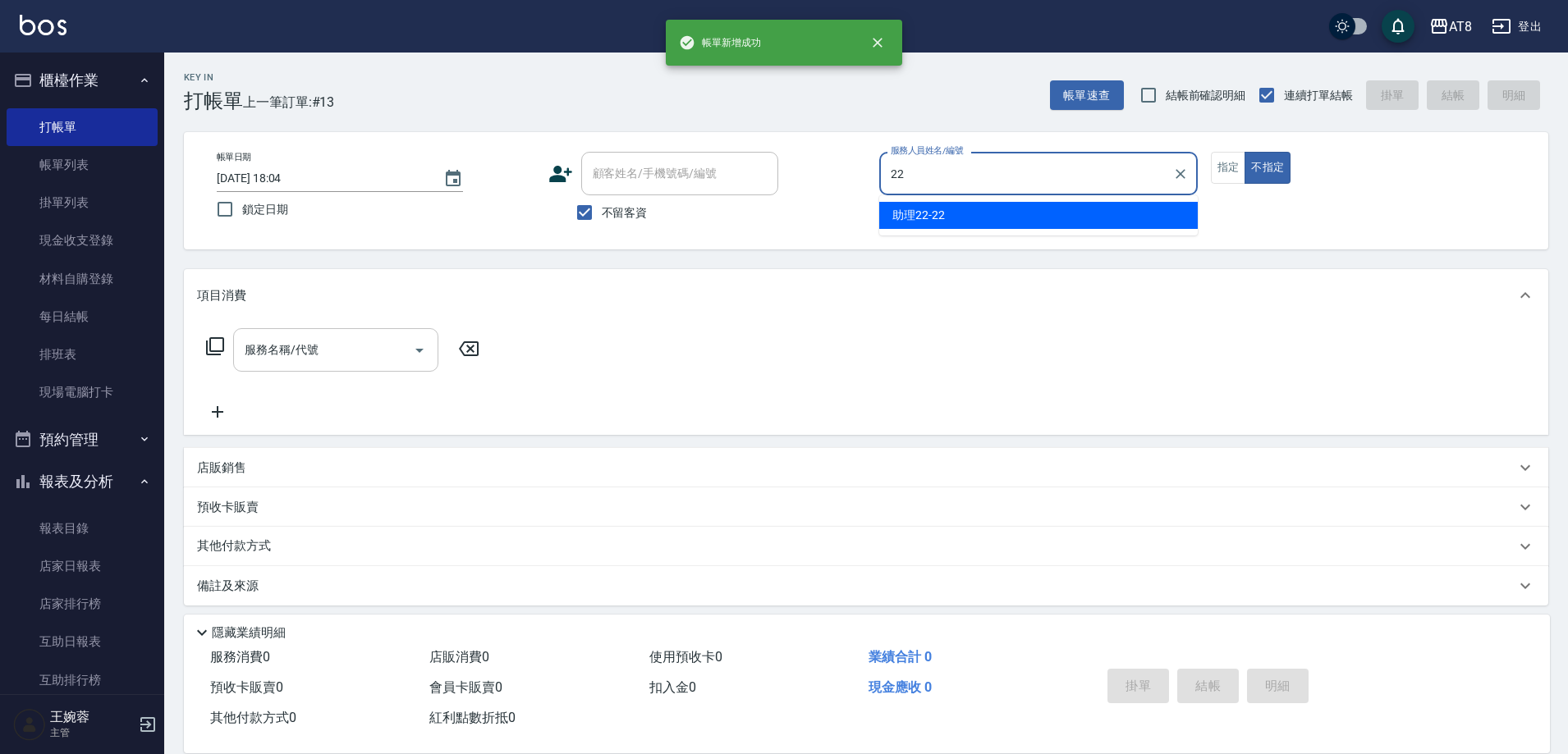
type input "助理22-22"
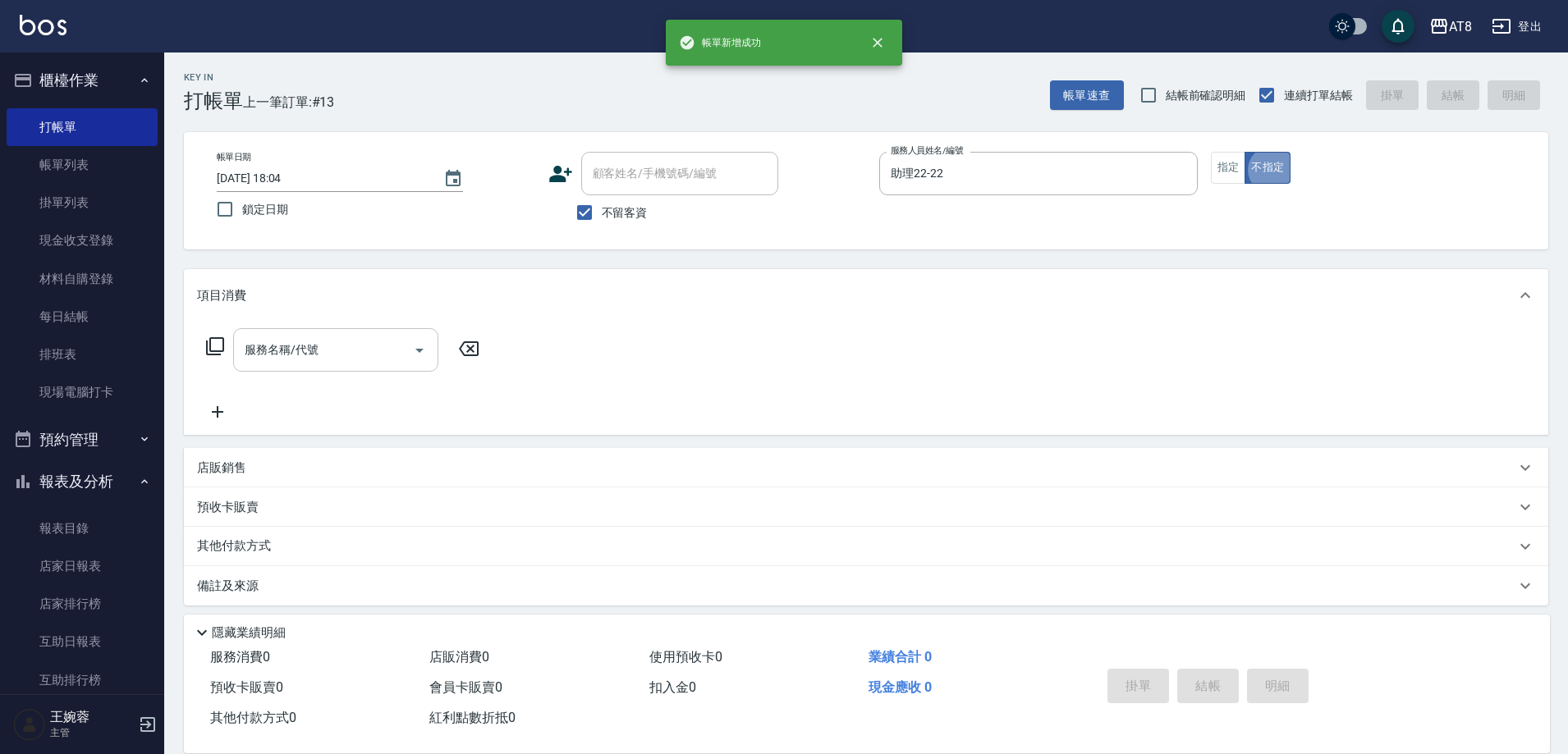
scroll to position [33, 0]
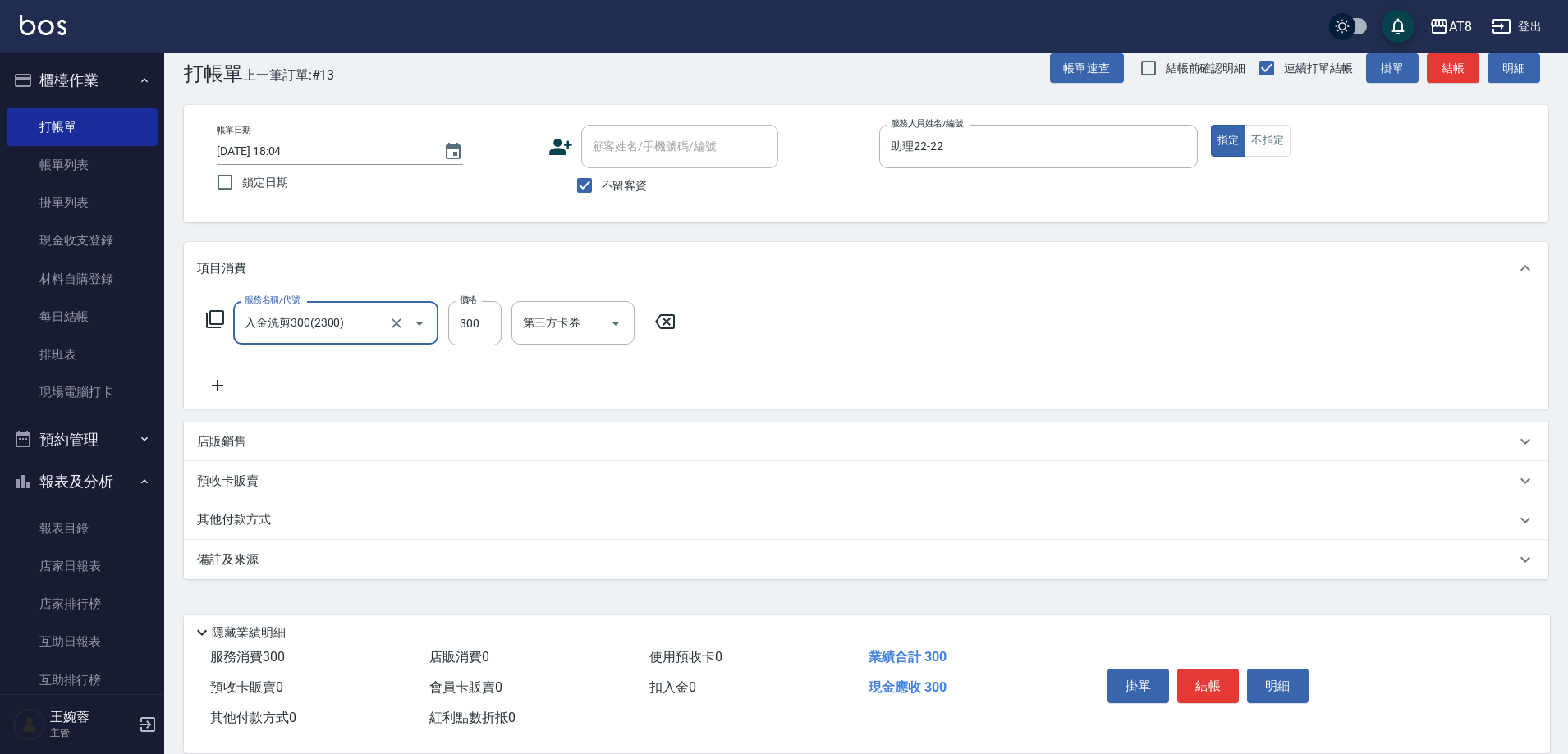
type input "入金洗剪300(2300)"
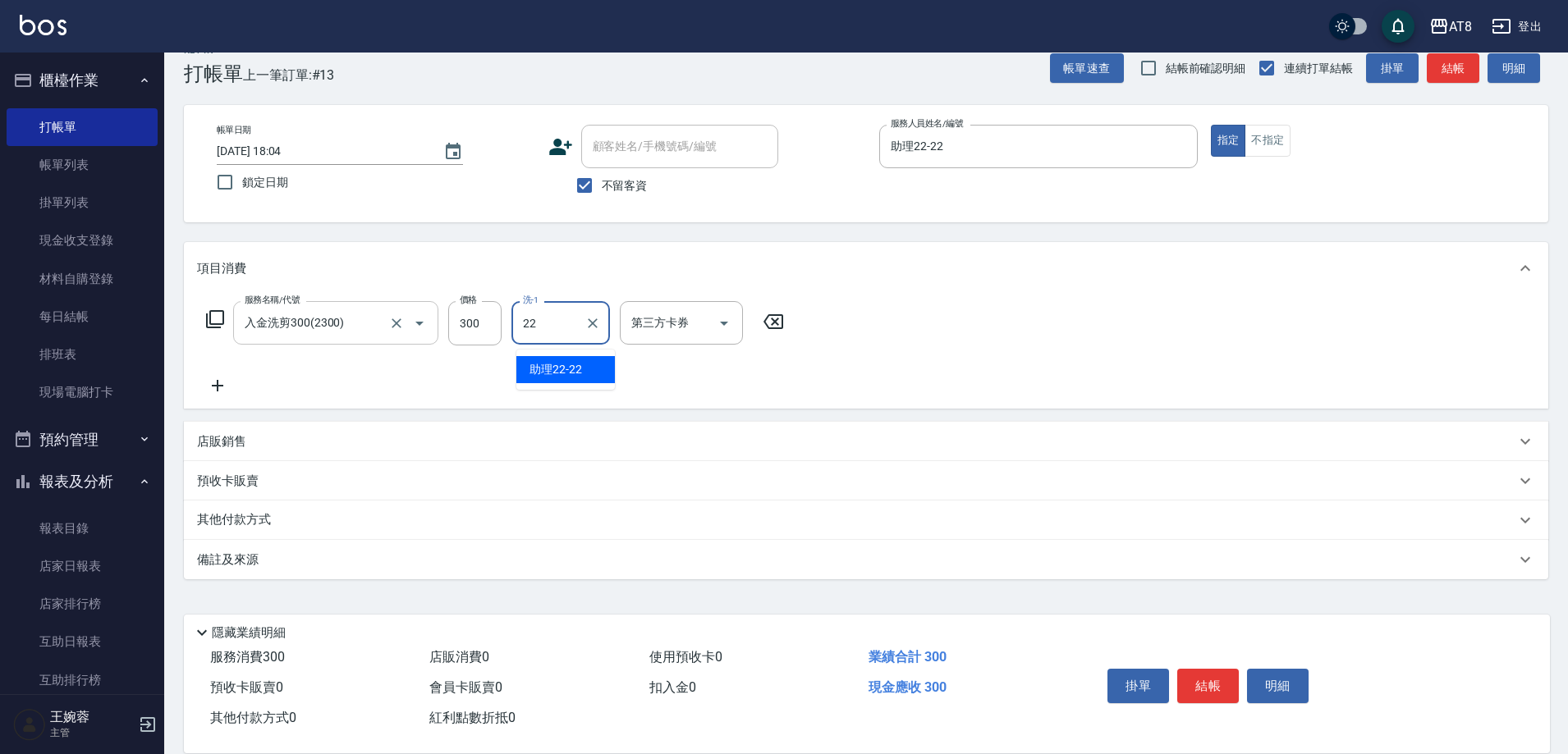
type input "助理22-22"
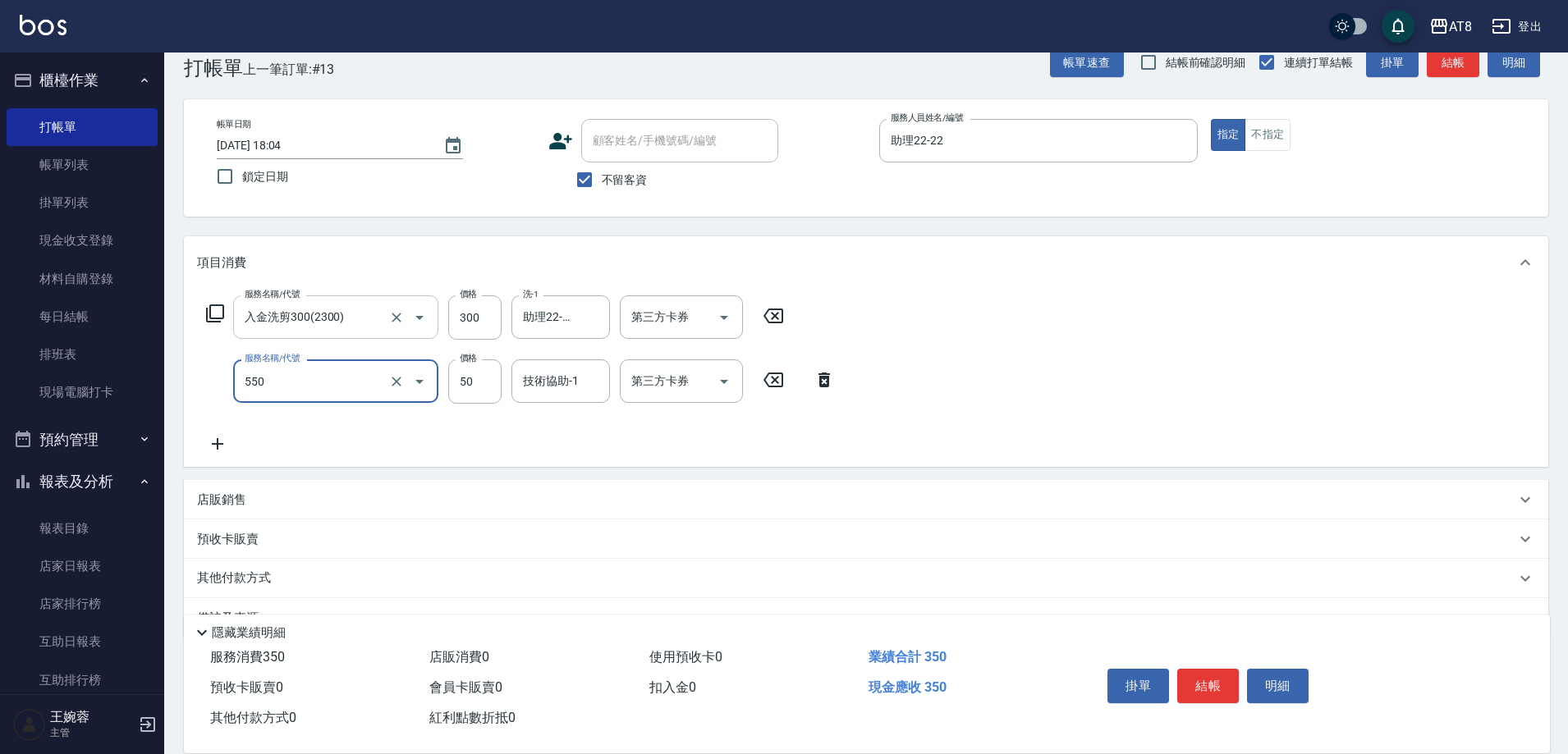
type input "精油或深層(550)"
type input "助理22-22"
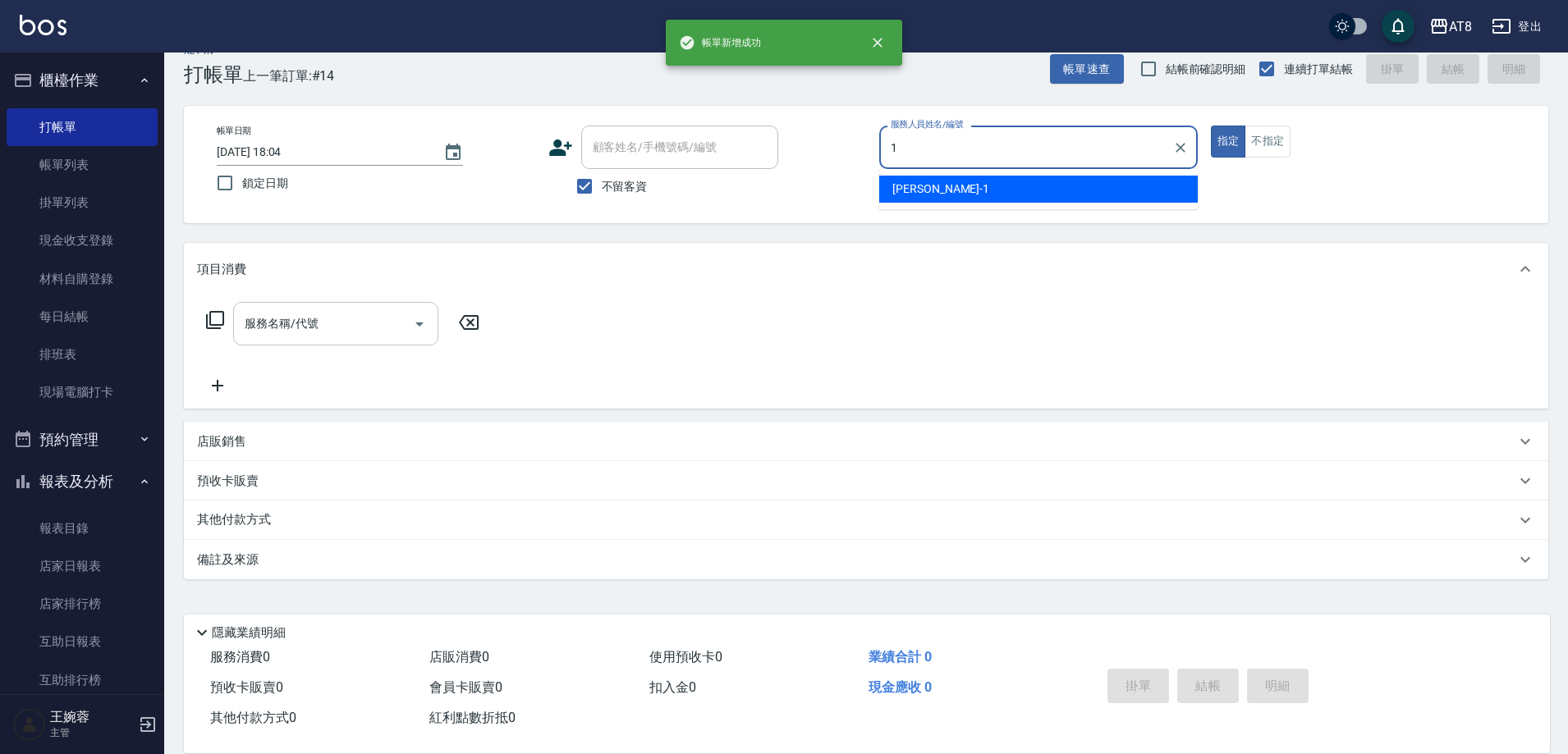
type input "YUKI-1"
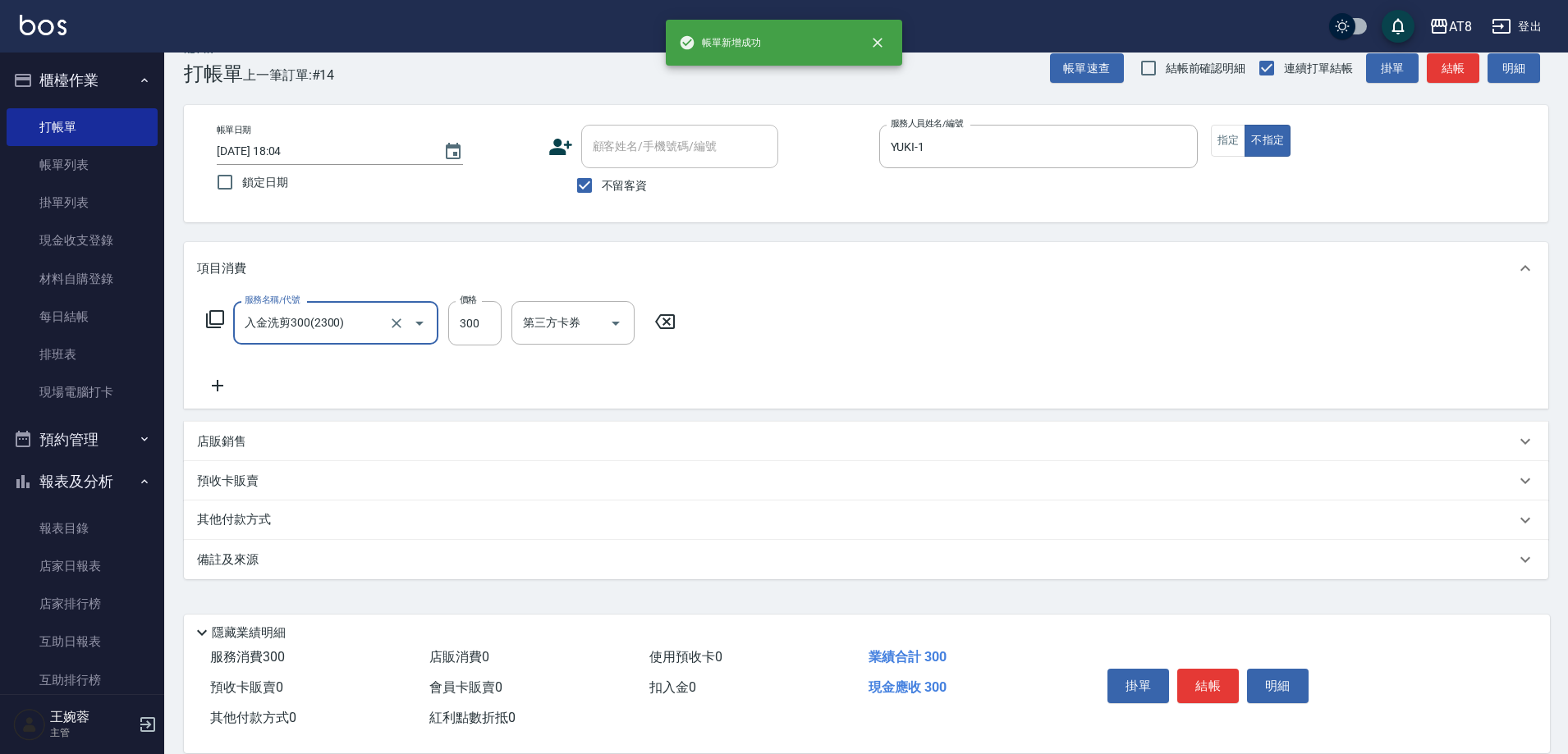
type input "入金洗剪300(2300)"
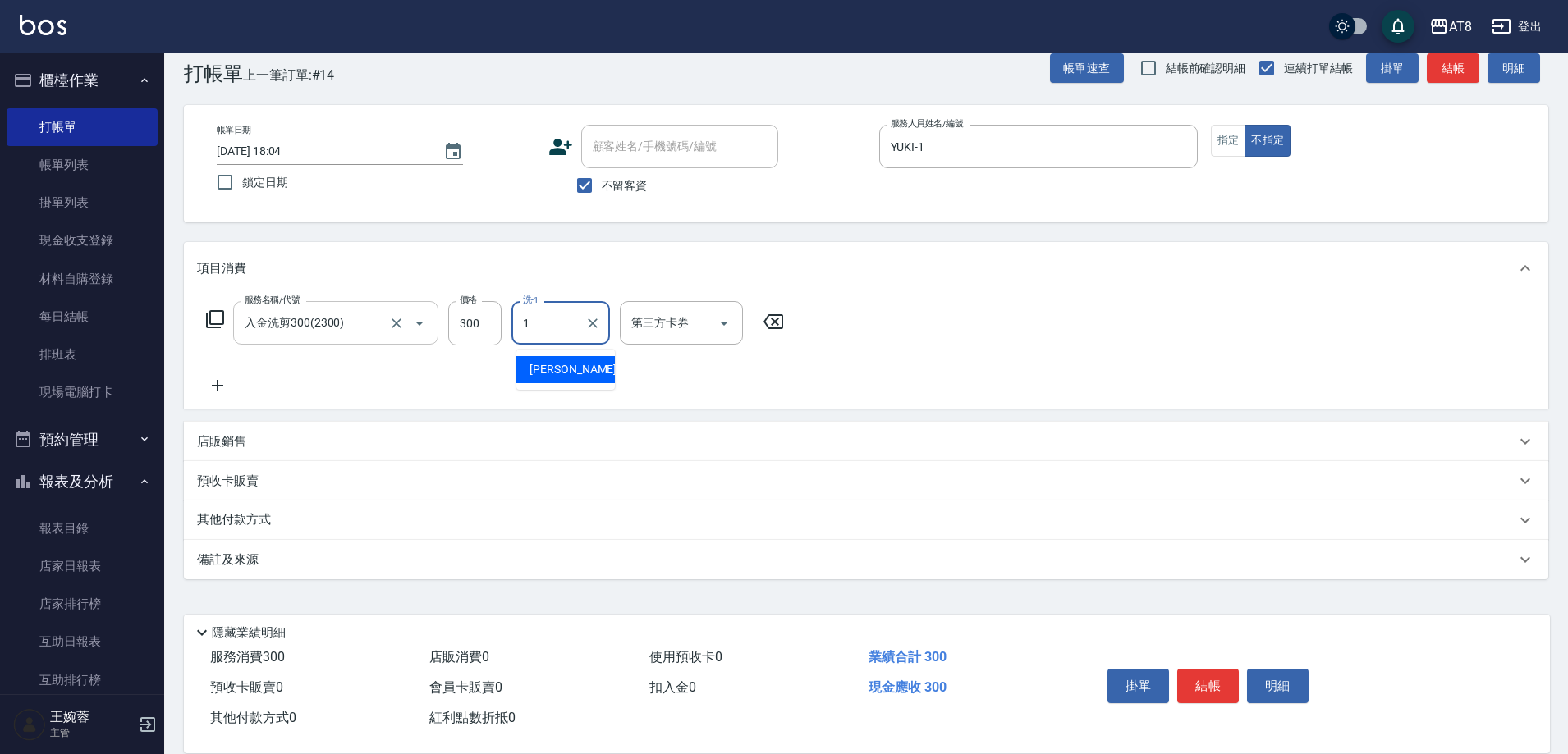
type input "YUKI-1"
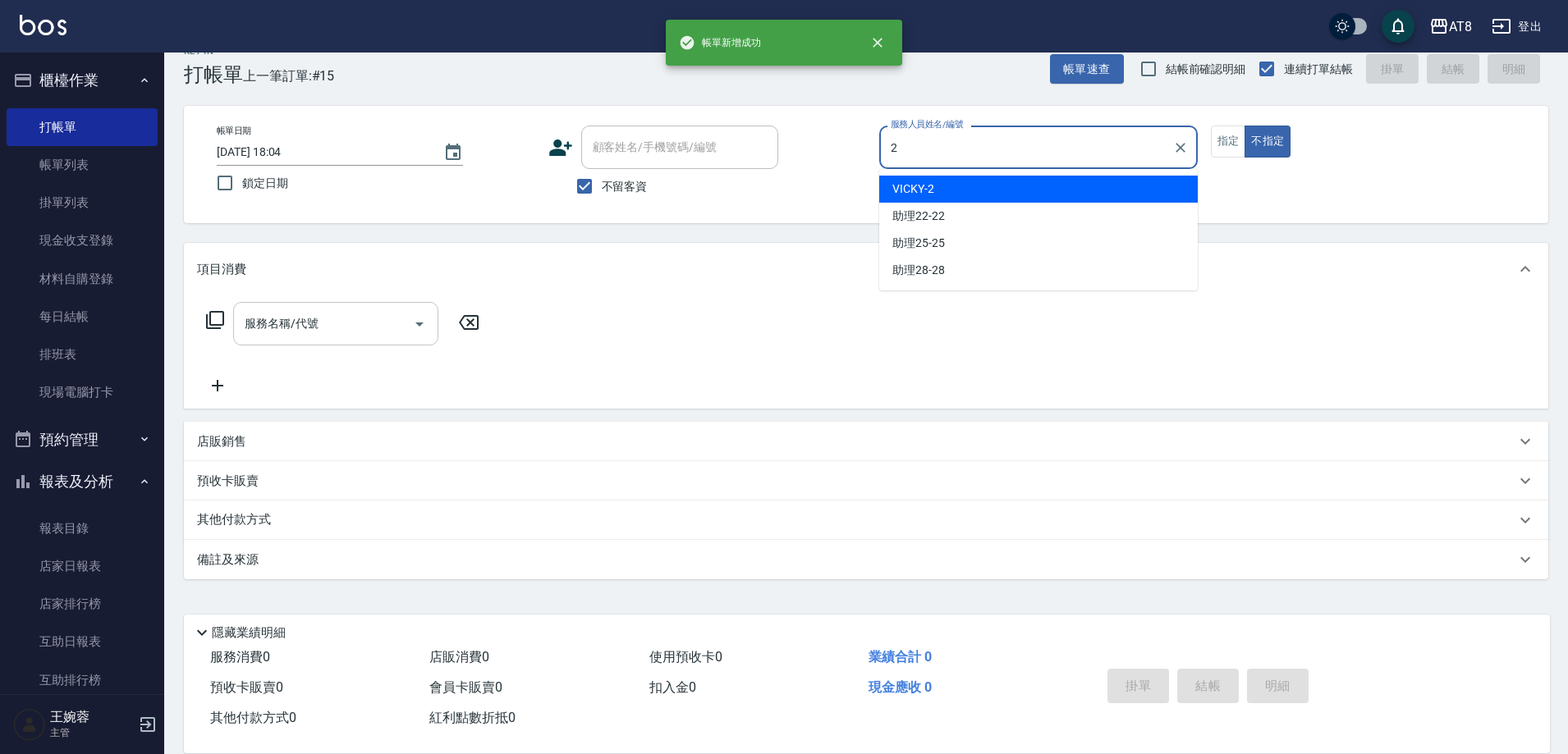
type input "VICKY-2"
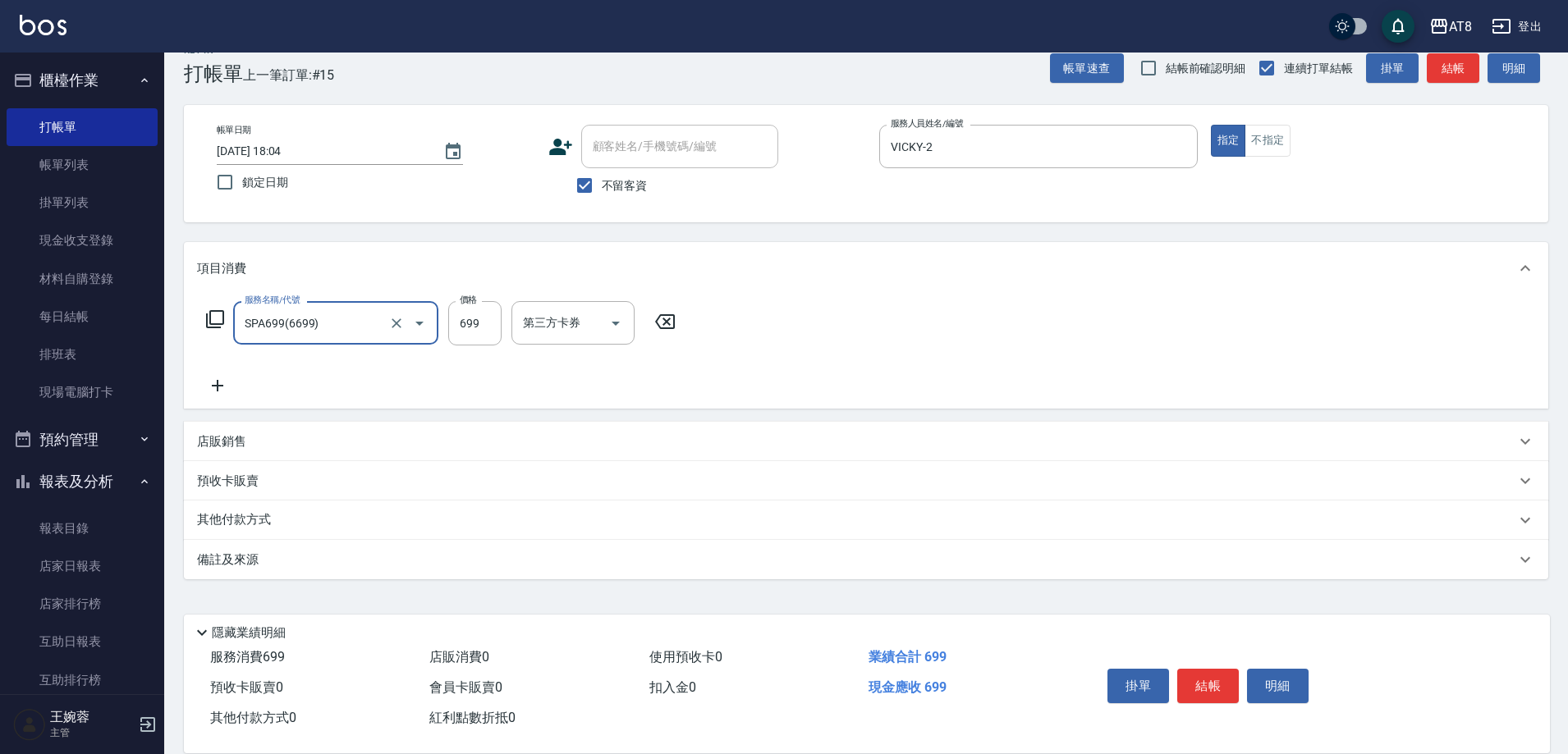
type input "SPA699(6699)"
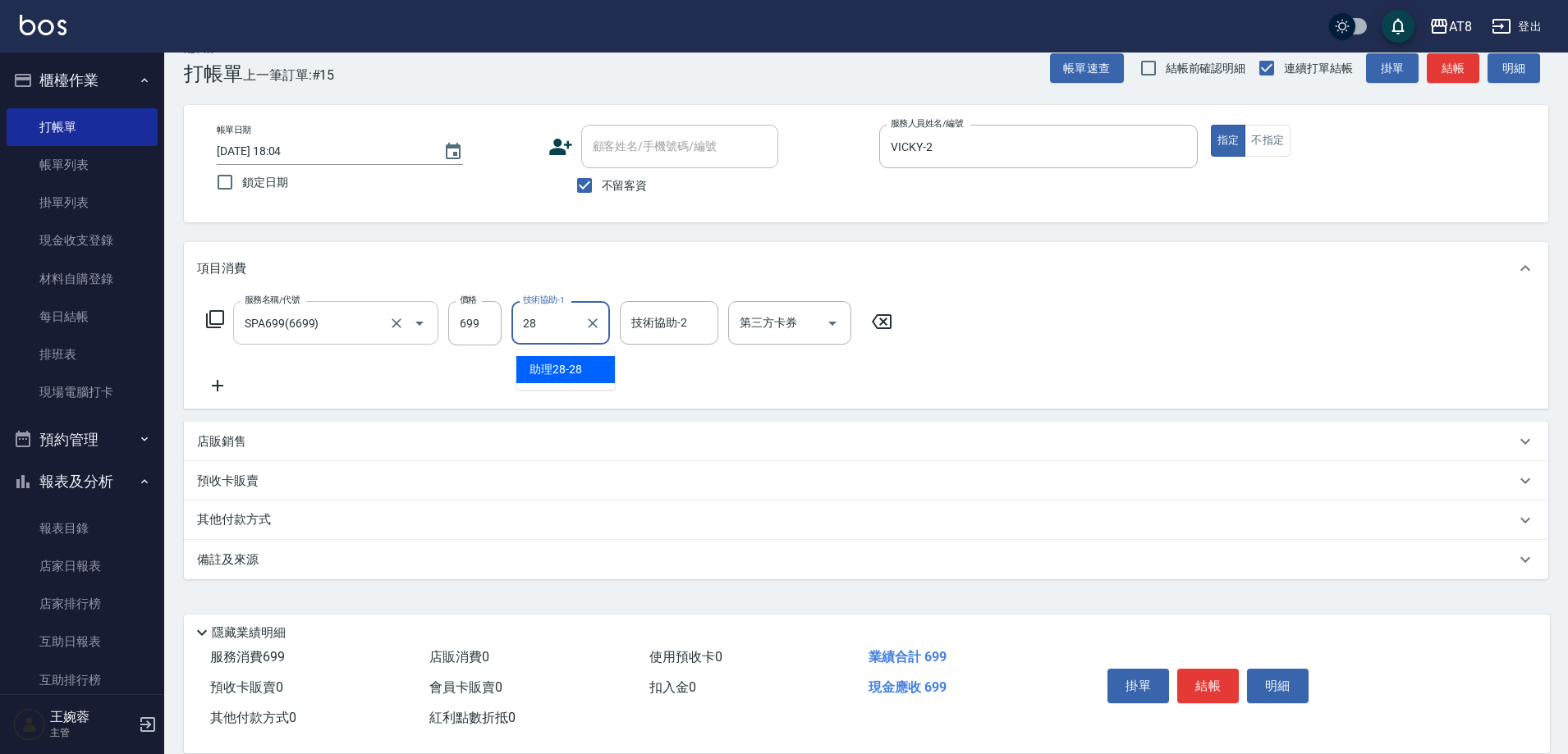
type input "助理28-28"
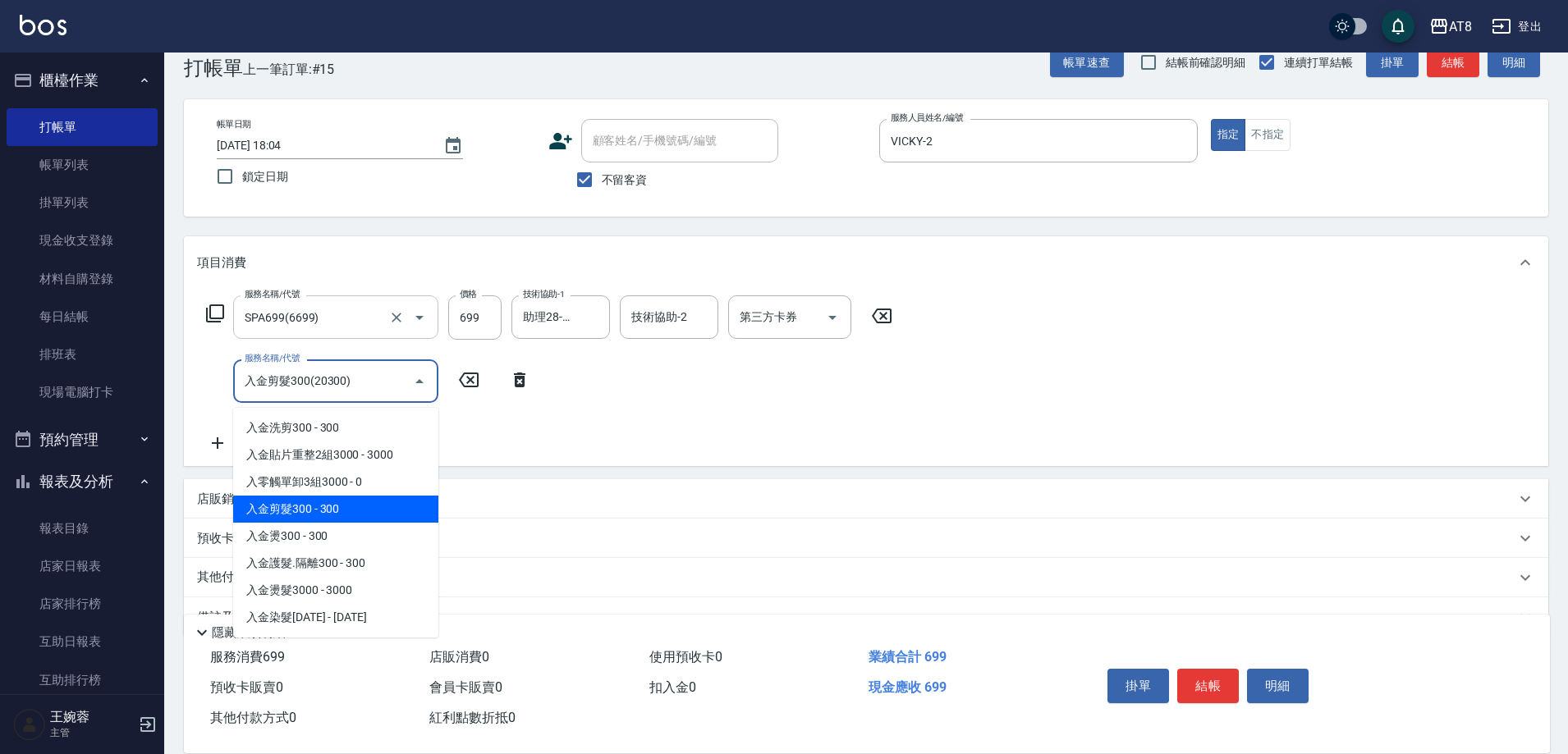
type input "入金剪髮300(20300)"
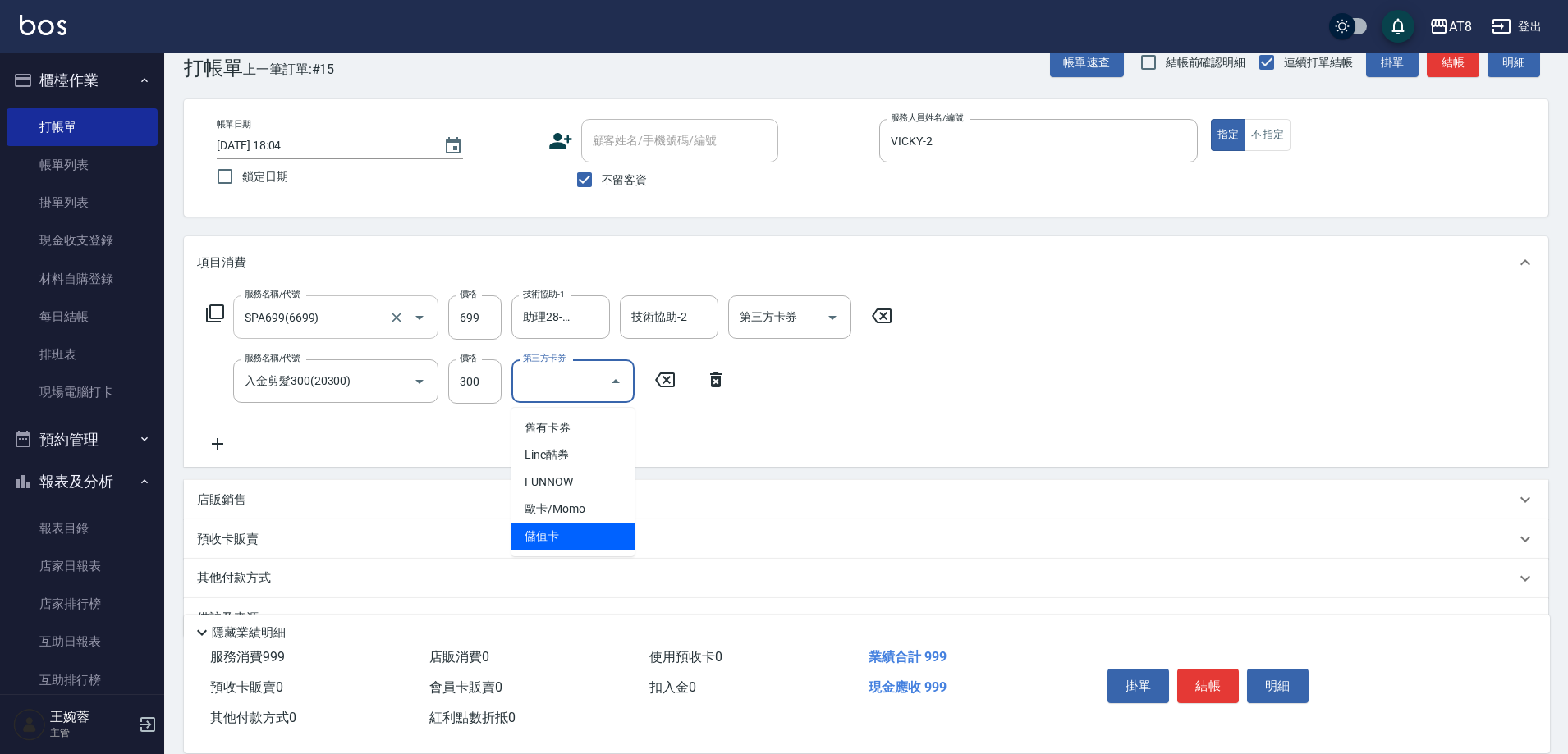
type input "儲值卡"
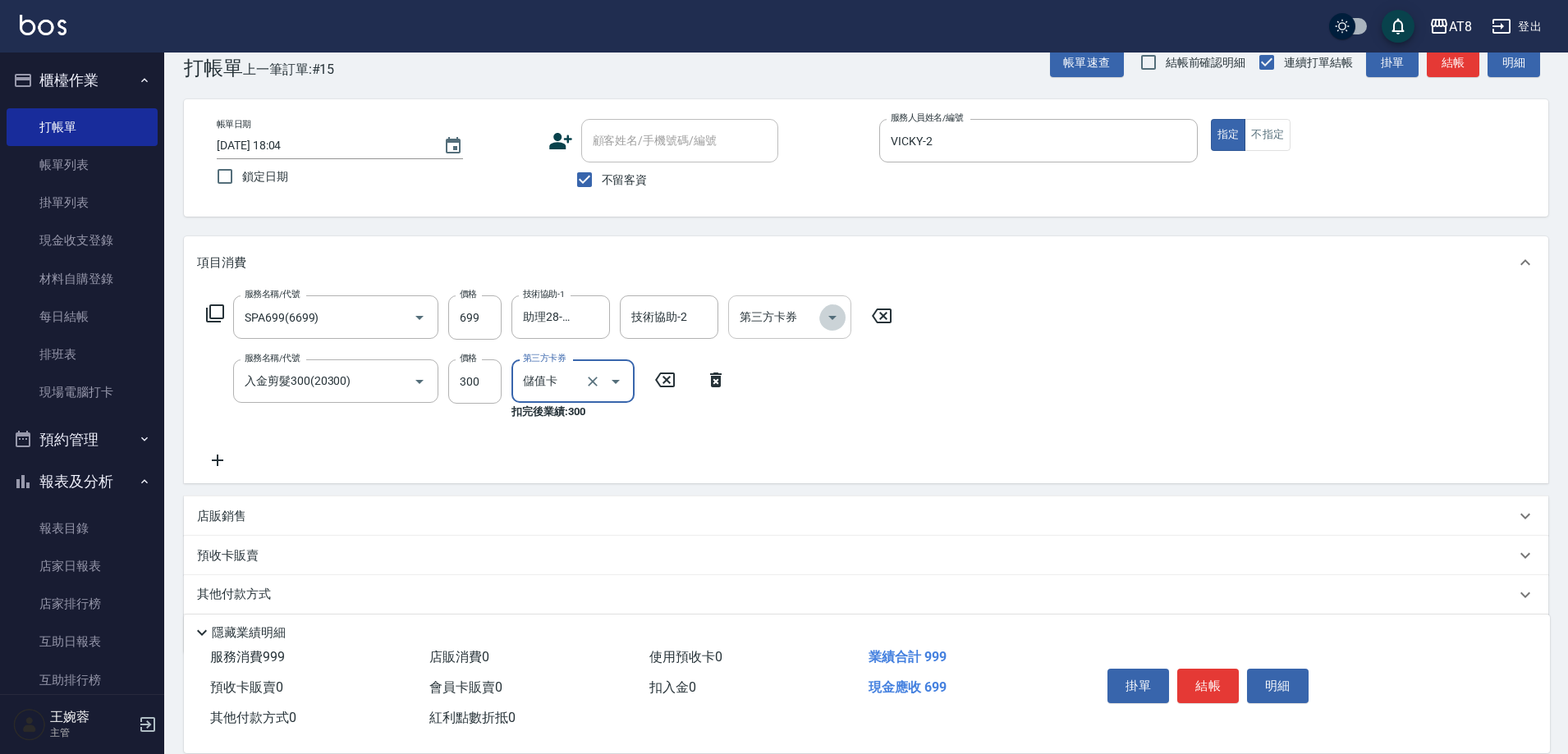
click at [837, 312] on icon "Open" at bounding box center [833, 317] width 20 height 20
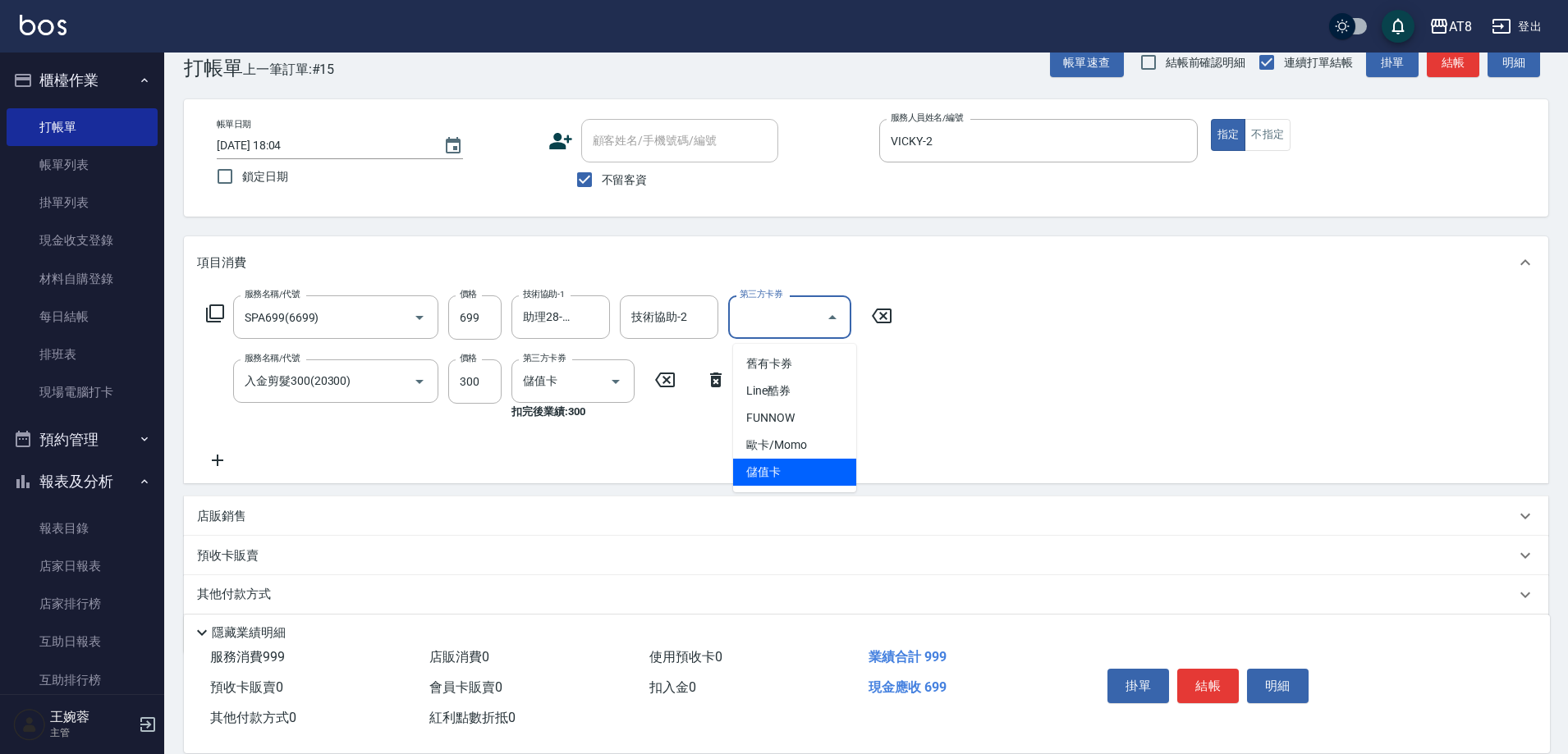
click at [788, 474] on span "儲值卡" at bounding box center [794, 472] width 123 height 27
type input "儲值卡"
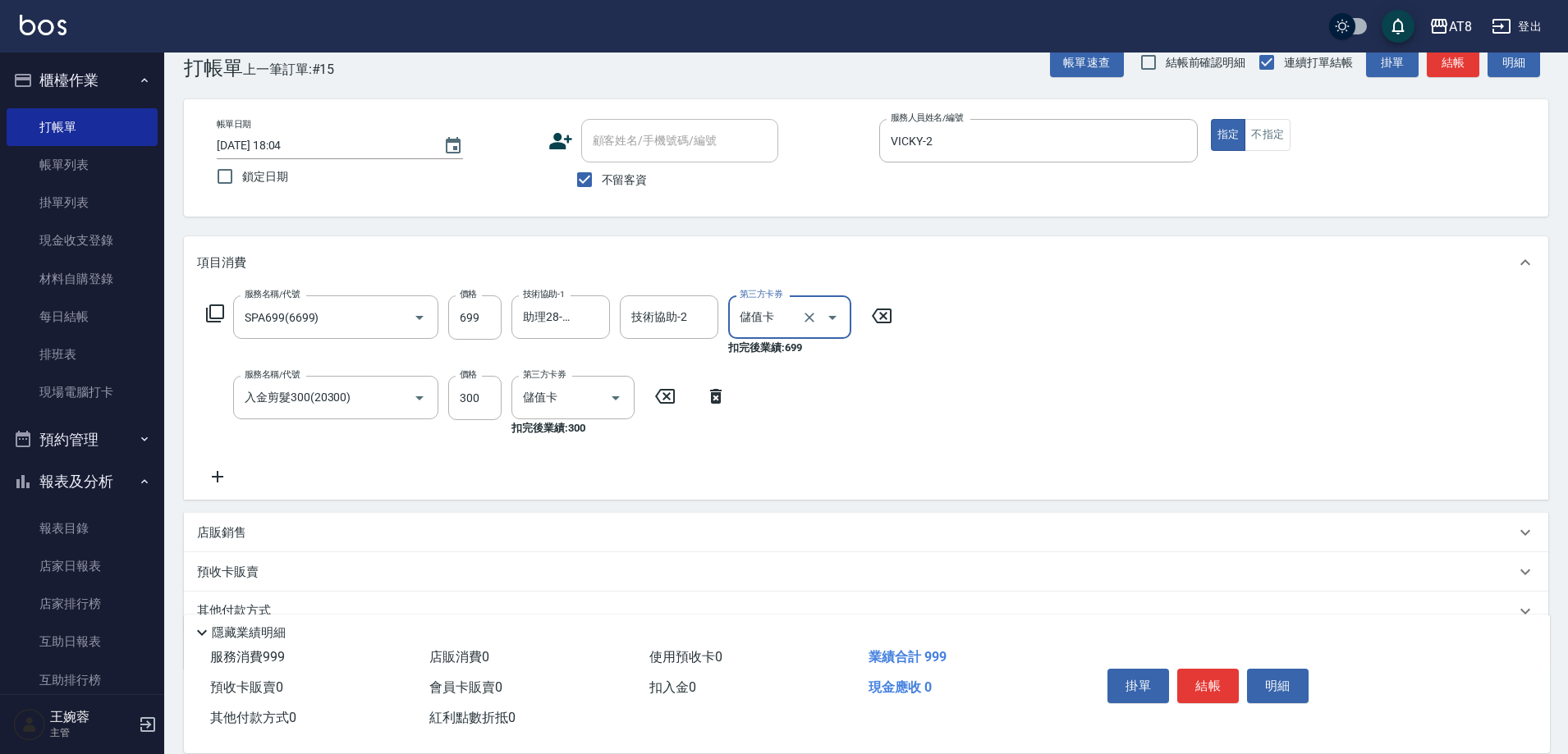
click at [842, 327] on icon "Open" at bounding box center [833, 317] width 20 height 20
click at [821, 324] on button "Close" at bounding box center [833, 317] width 26 height 26
click at [810, 322] on icon "Clear" at bounding box center [810, 317] width 10 height 10
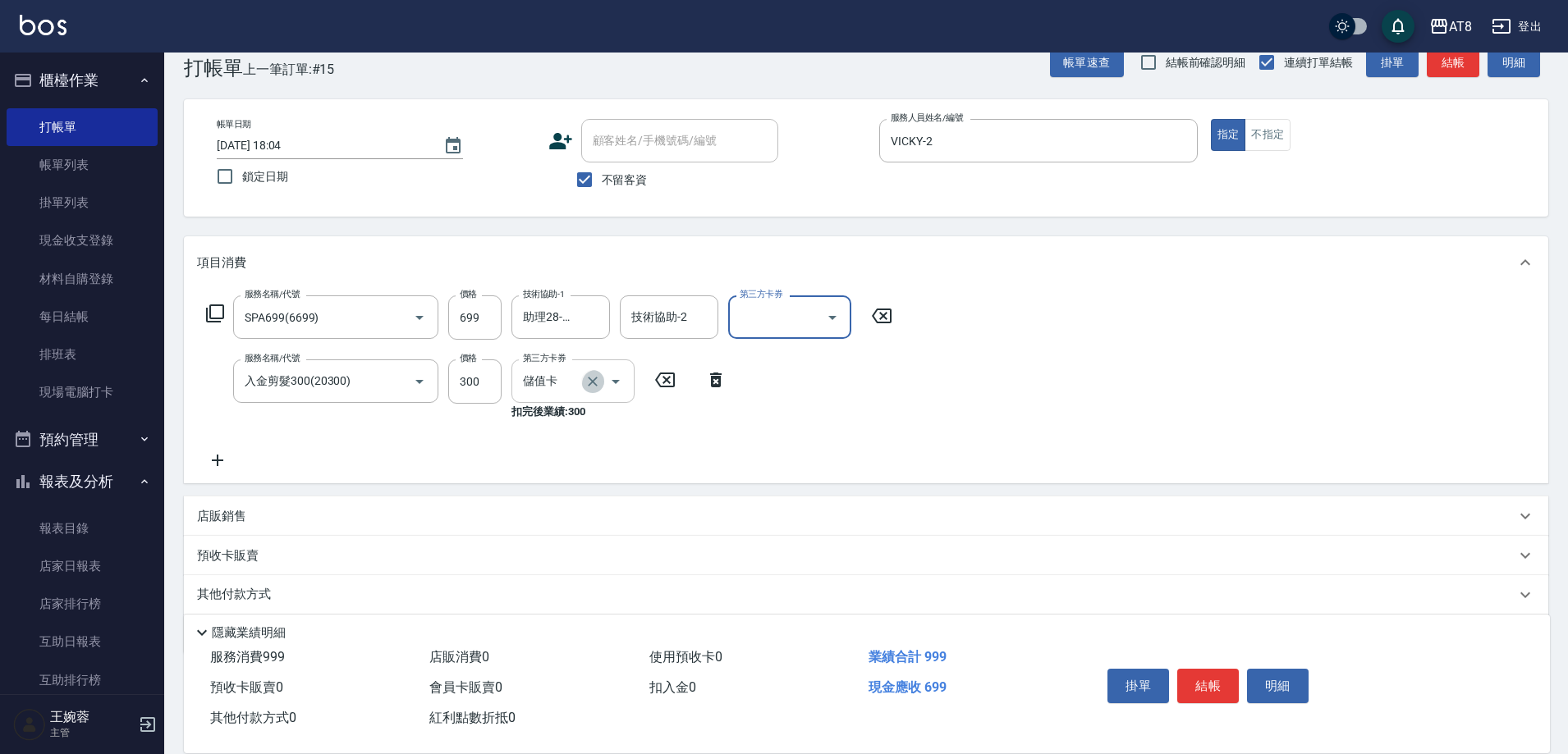
click at [592, 386] on icon "Clear" at bounding box center [593, 382] width 16 height 16
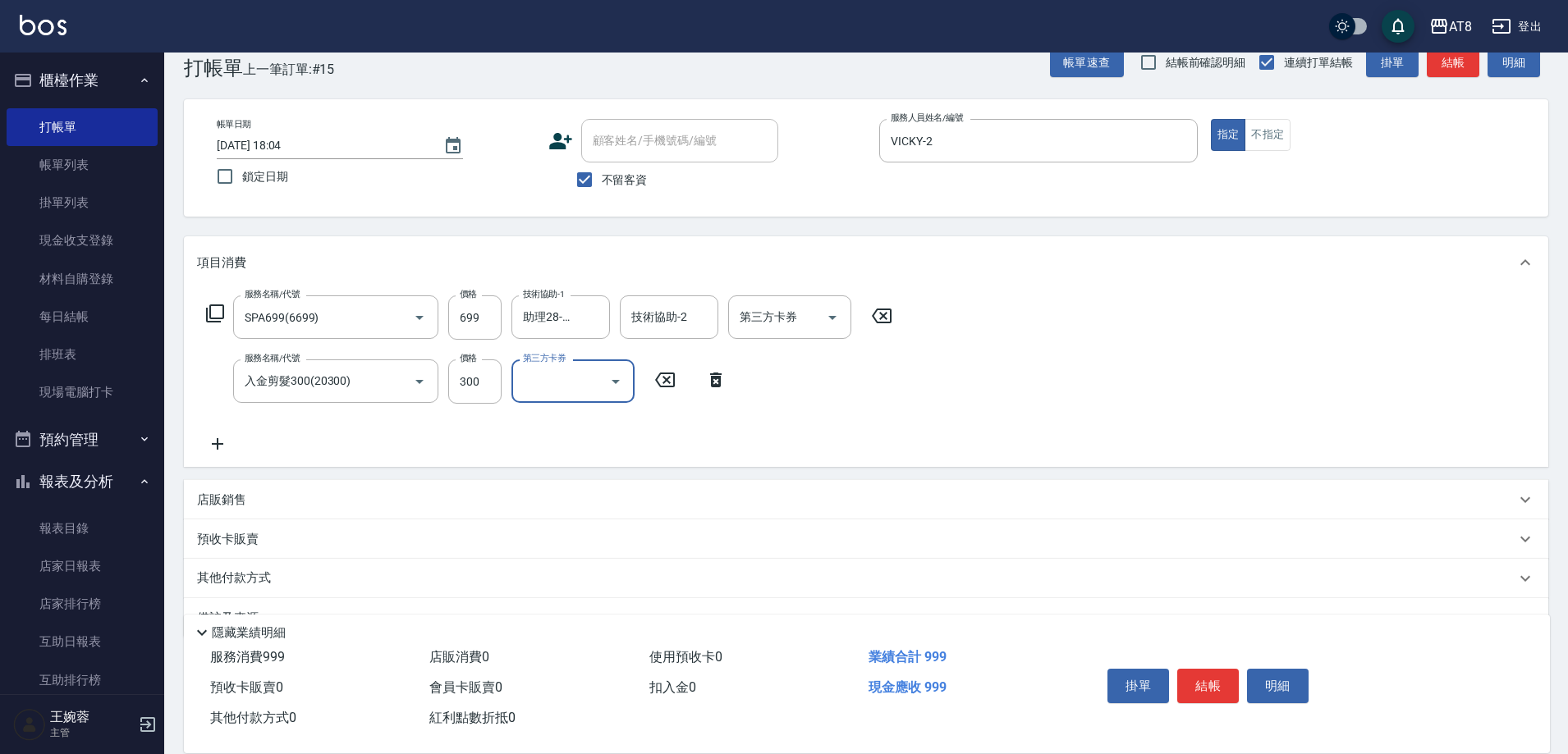
click at [862, 431] on div "服務名稱/代號 SPA699(6699) 服務名稱/代號 價格 699 價格 技術協助-1 助理28-28 技術協助-1 技術協助-2 技術協助-2 第三方卡…" at bounding box center [549, 374] width 705 height 158
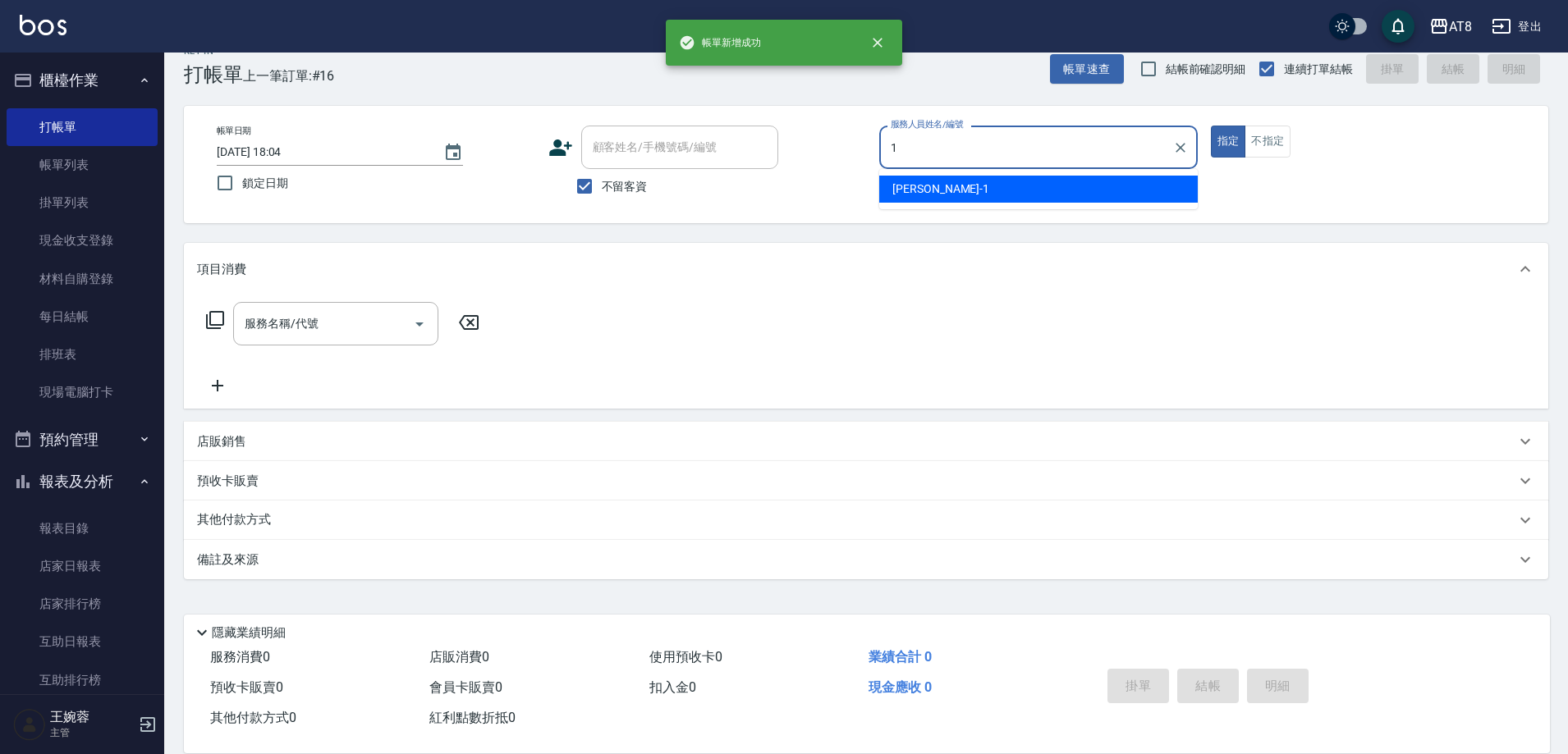
type input "YUKI-1"
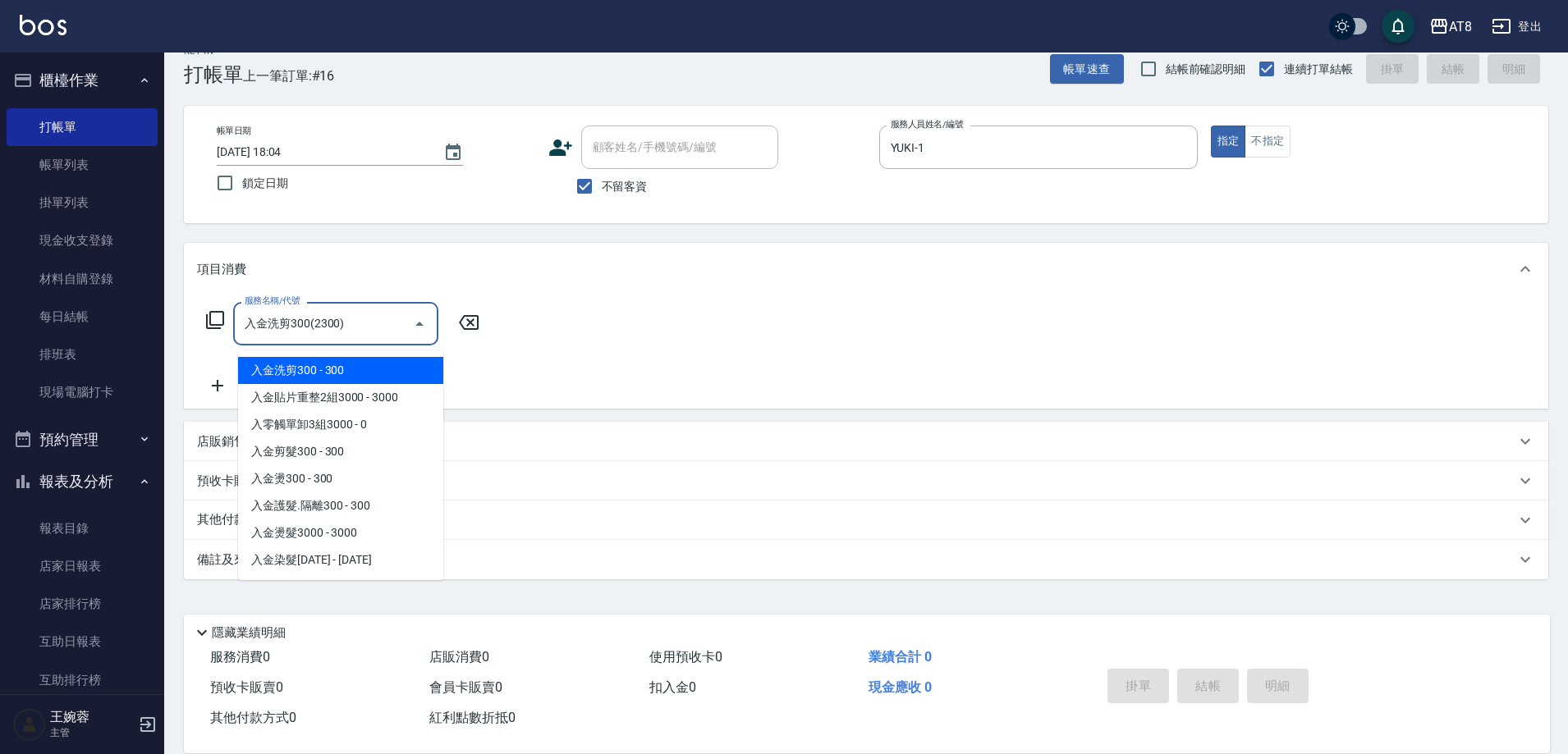
type input "入金洗剪300(2300)"
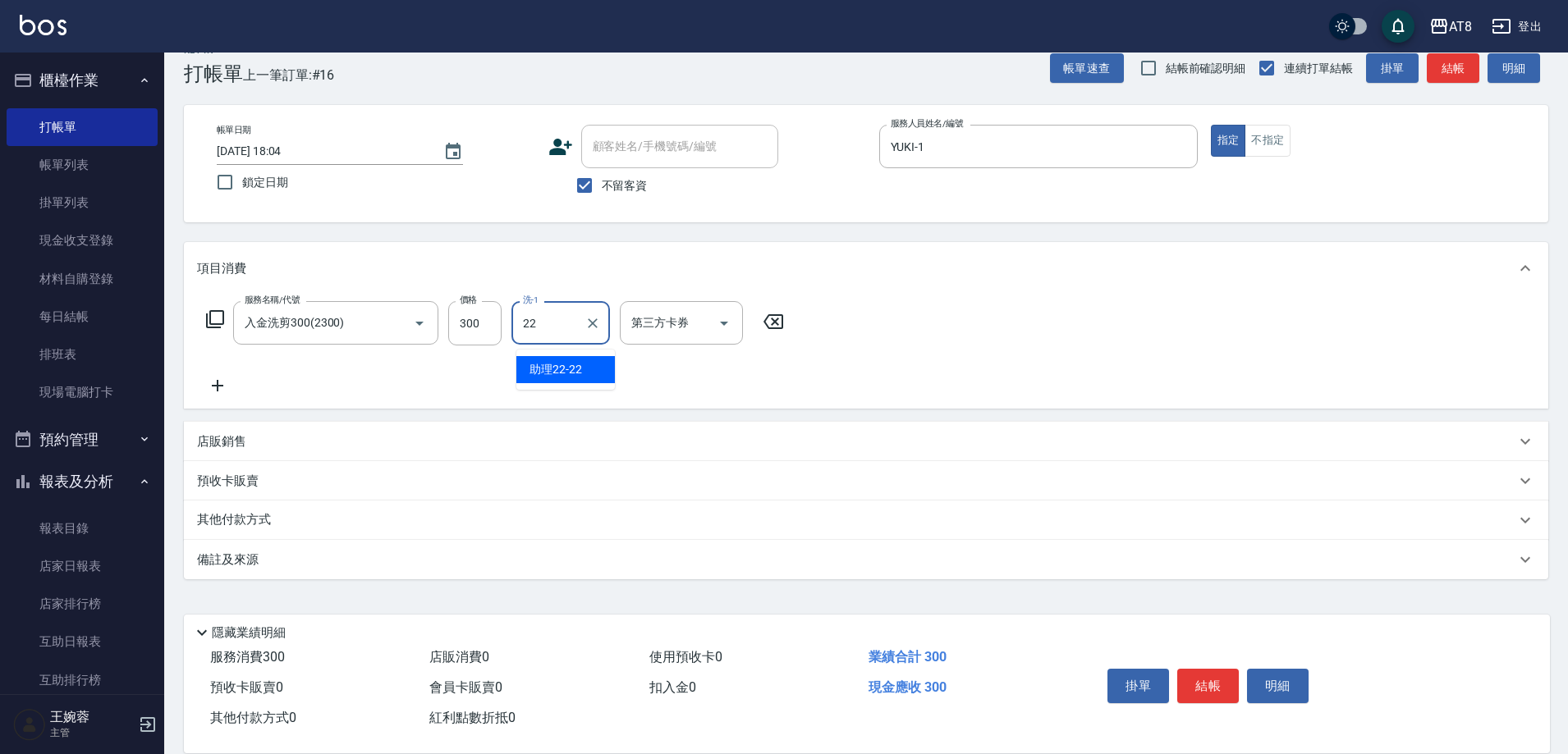
type input "助理22-22"
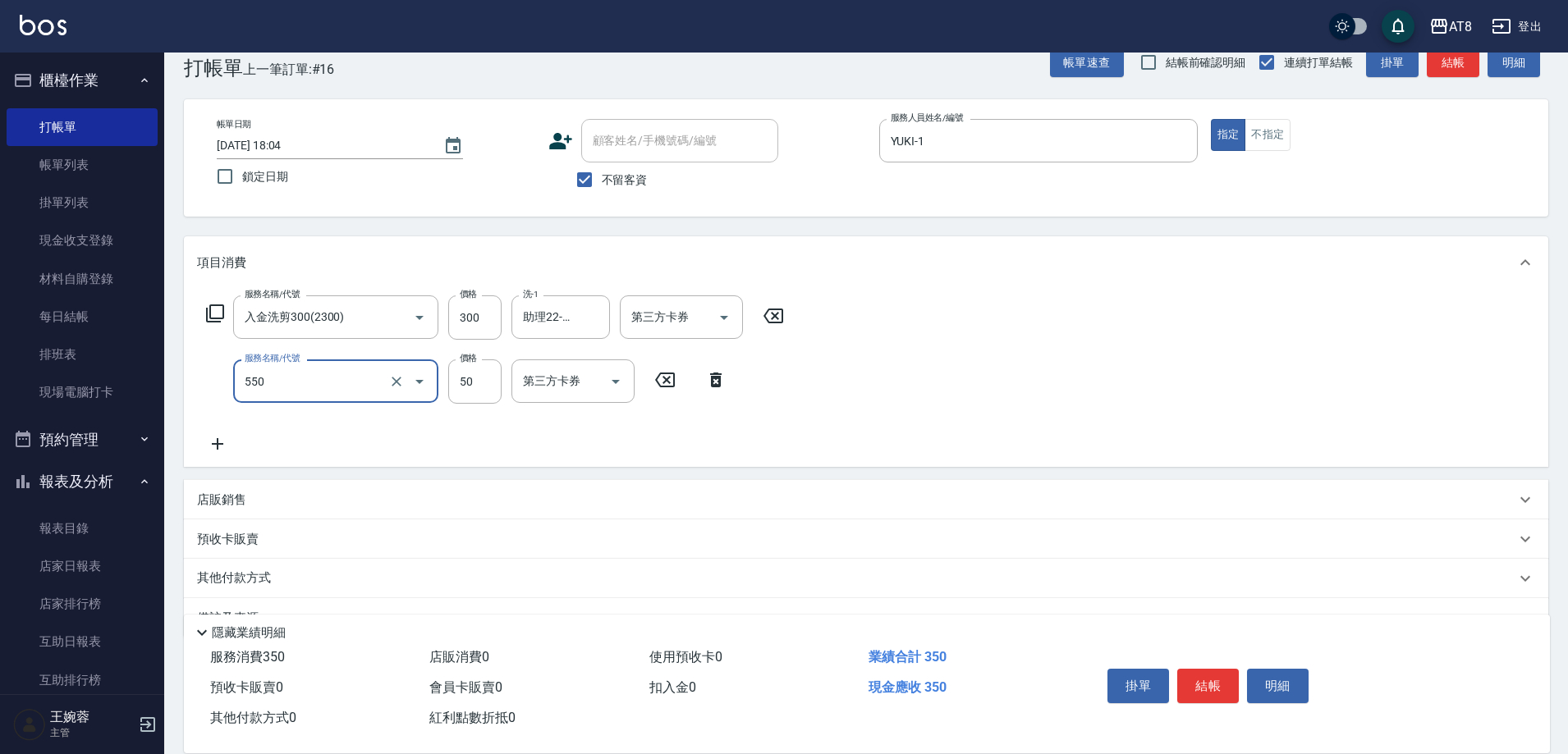
type input "精油或深層(550)"
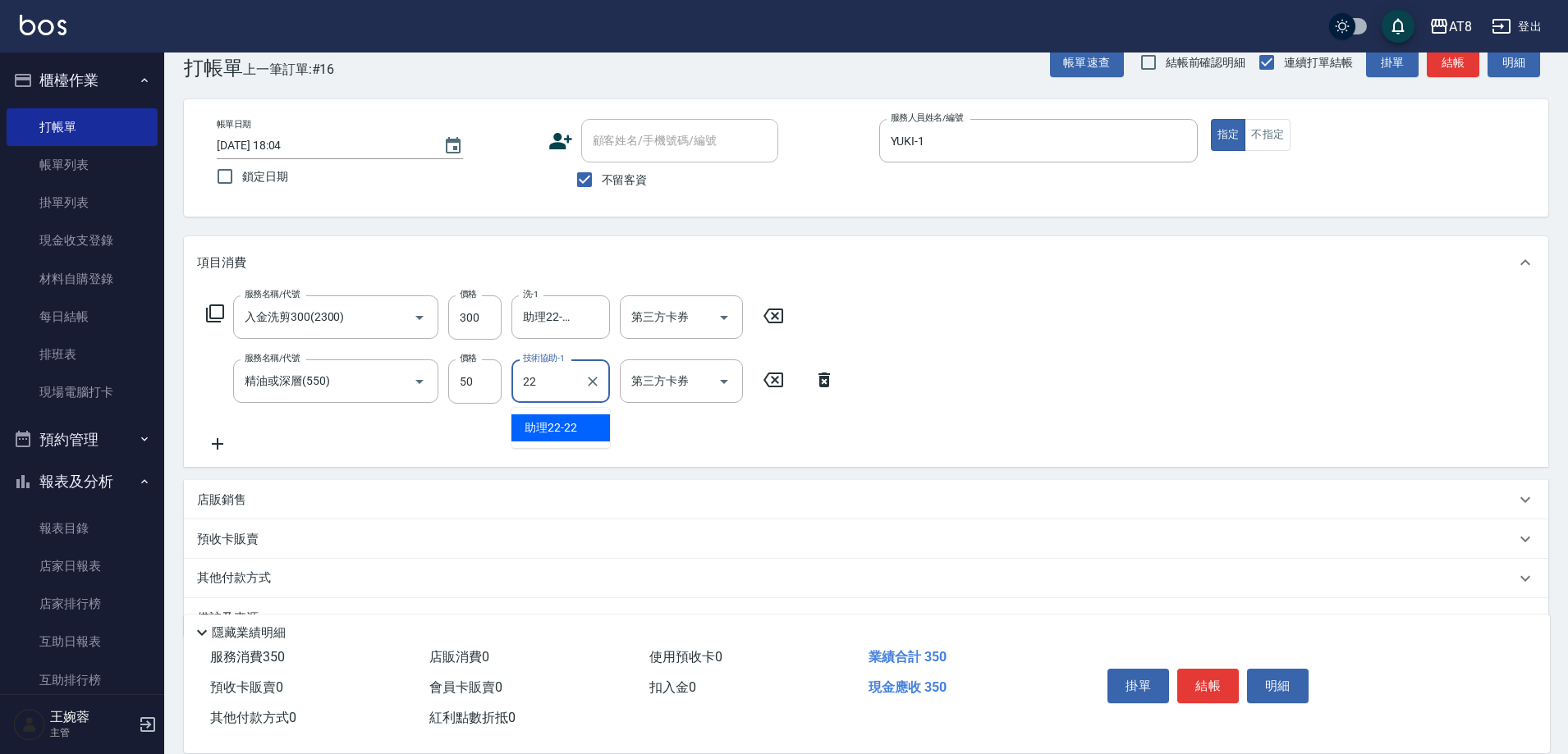
type input "助理22-22"
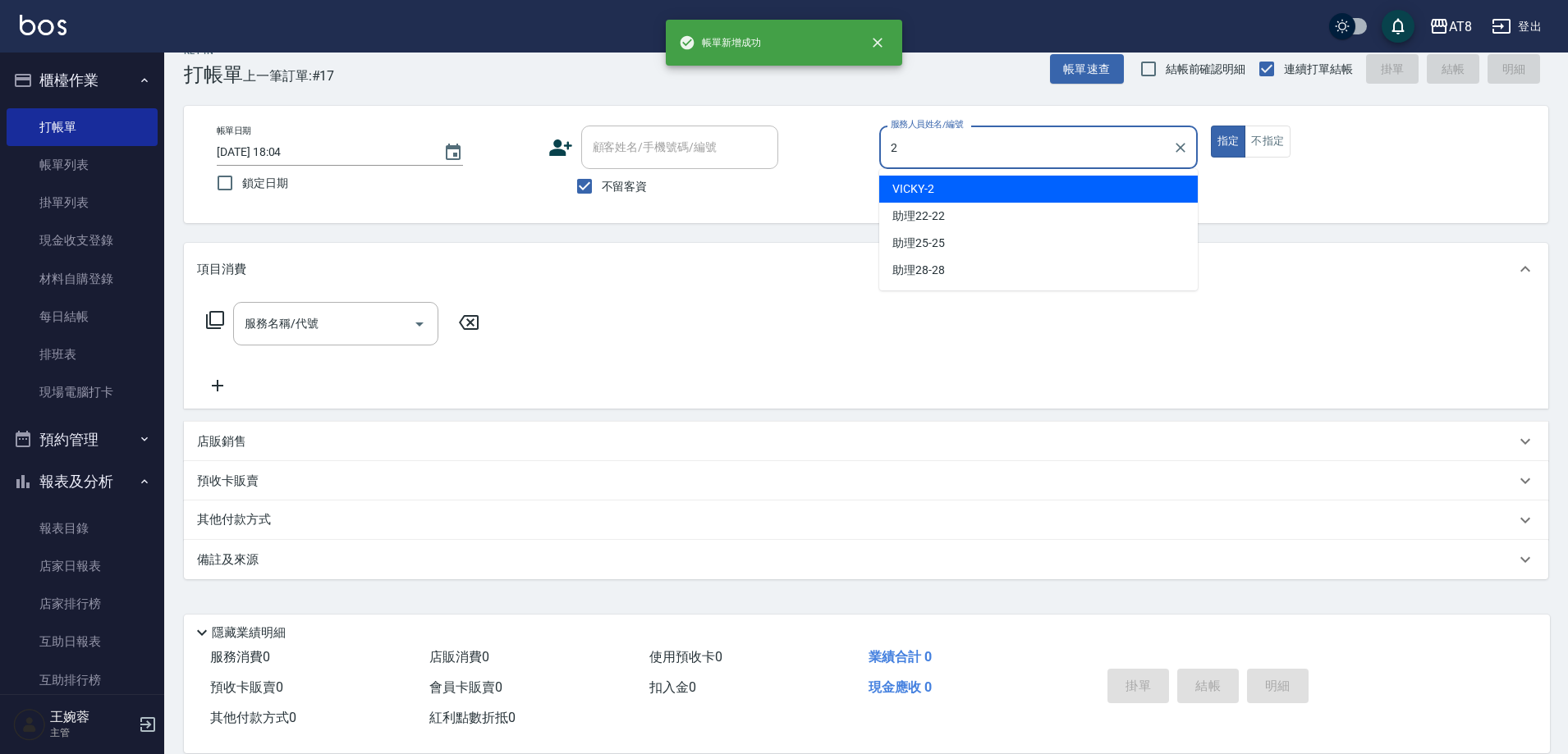
type input "VICKY-2"
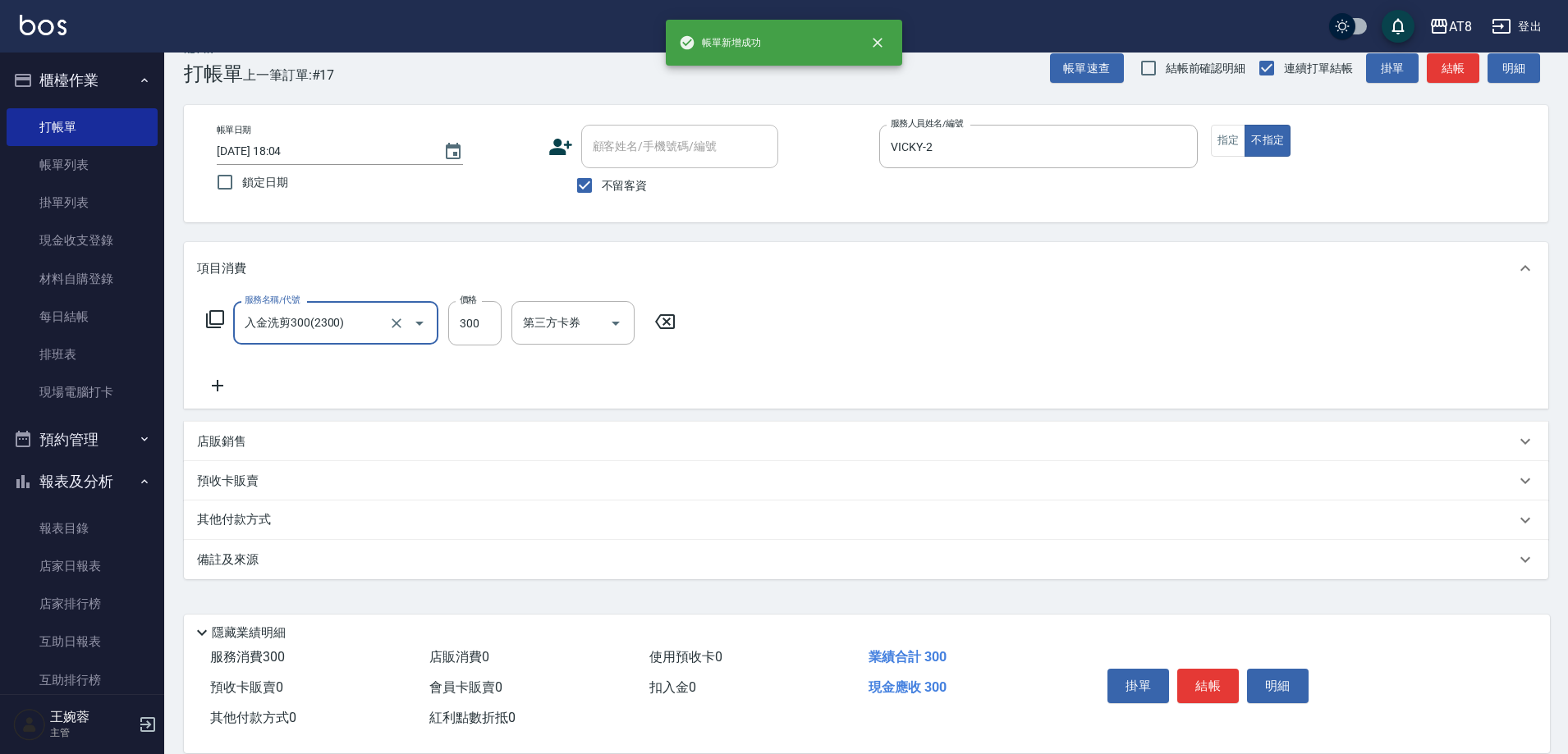
type input "入金洗剪300(2300)"
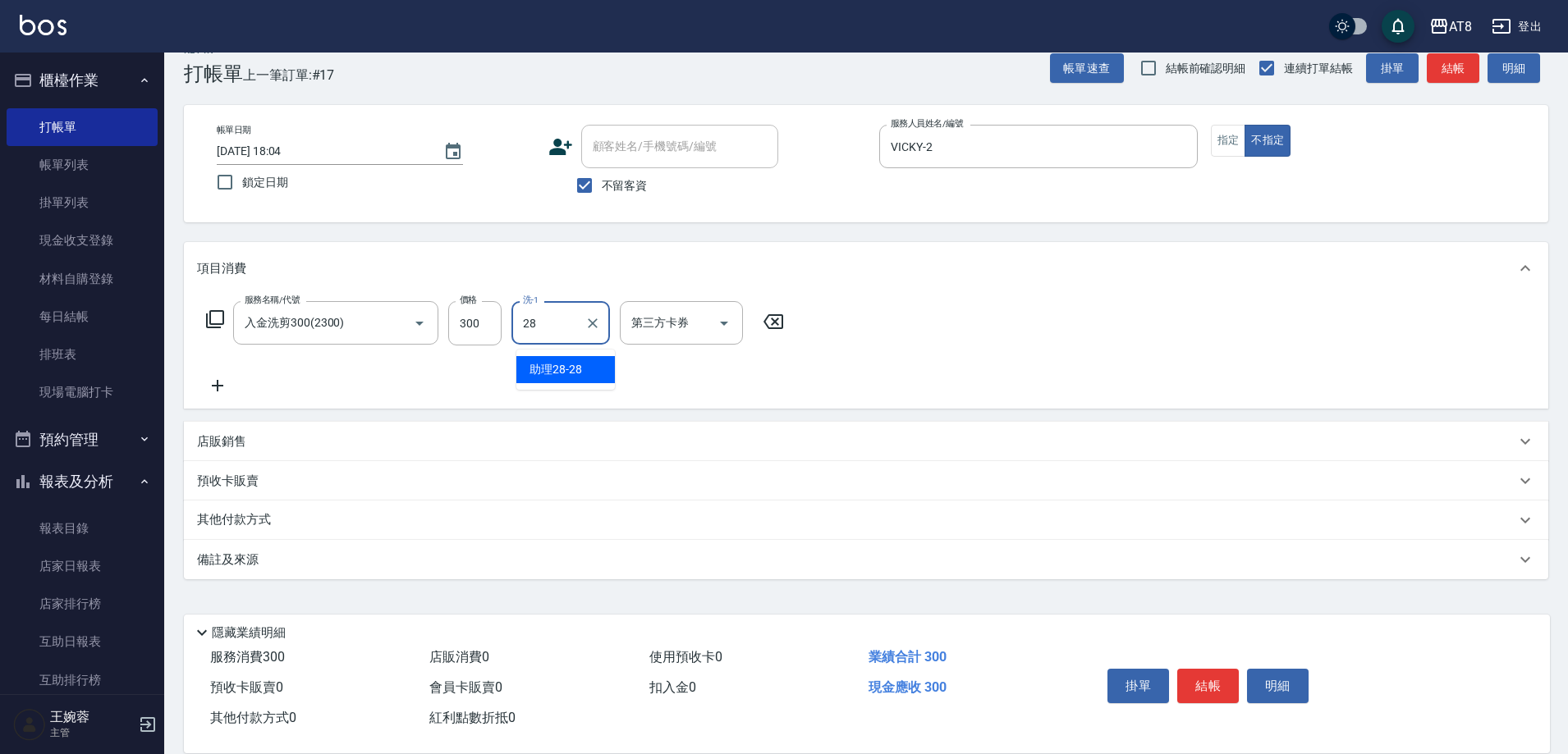
type input "助理28-28"
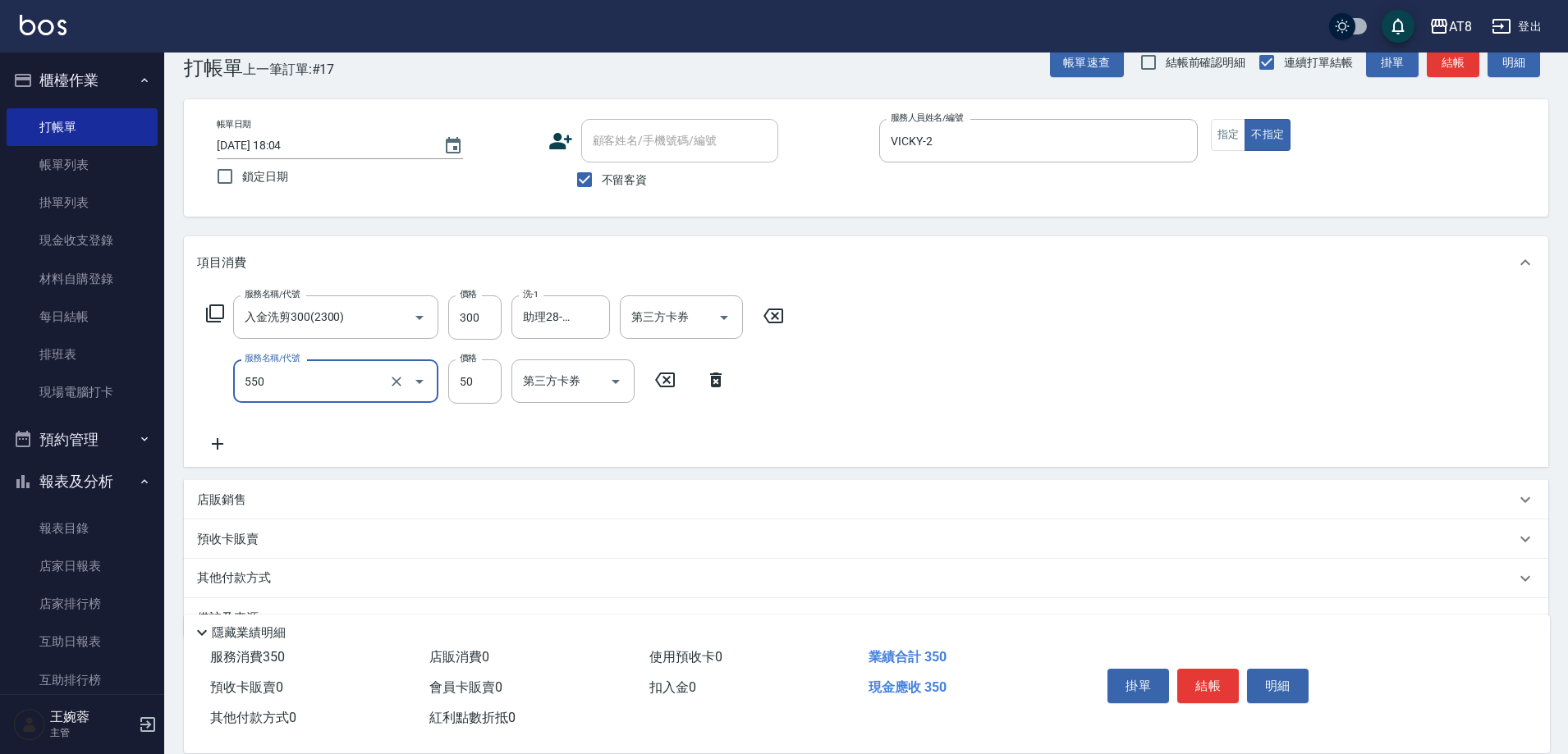
type input "精油或深層(550)"
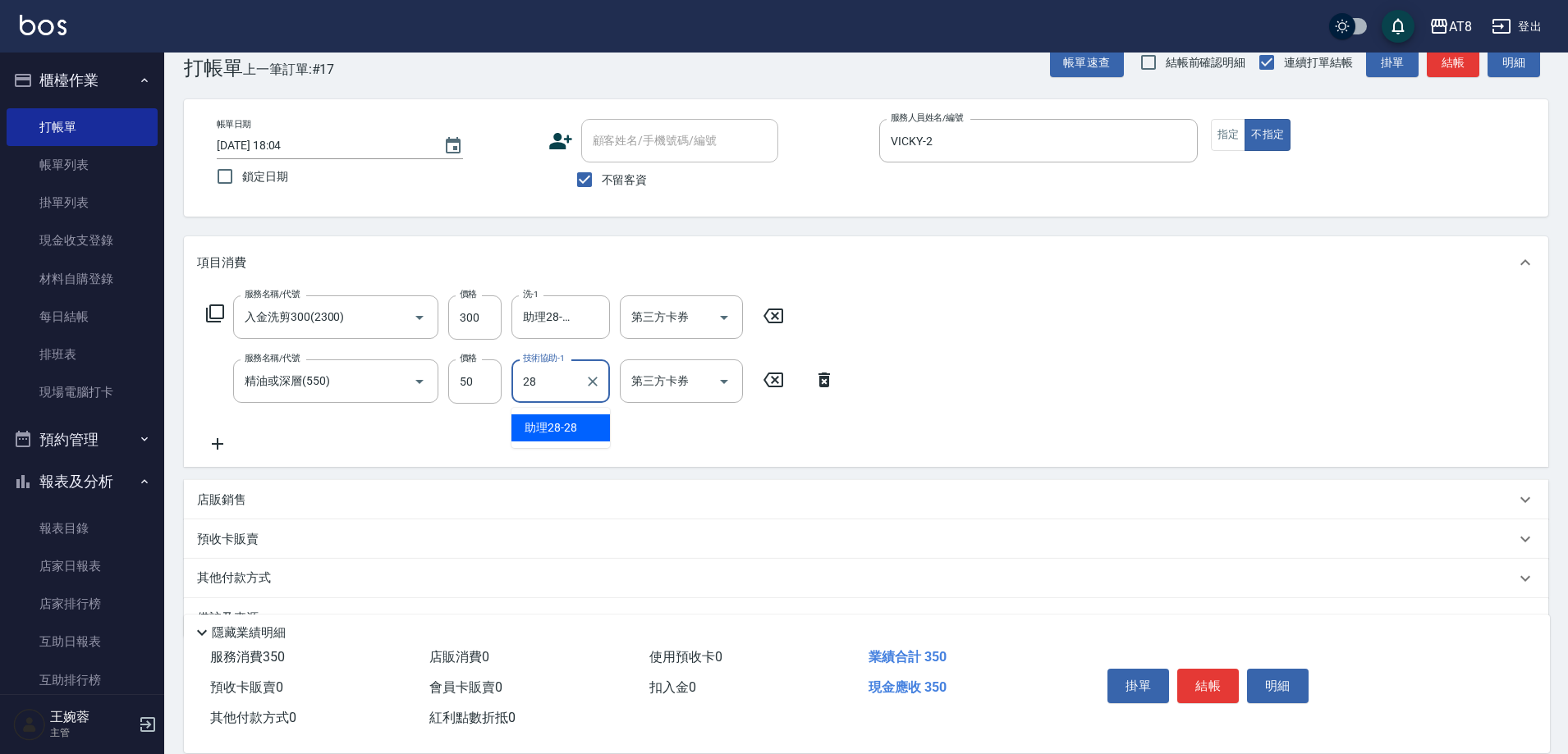
type input "助理28-28"
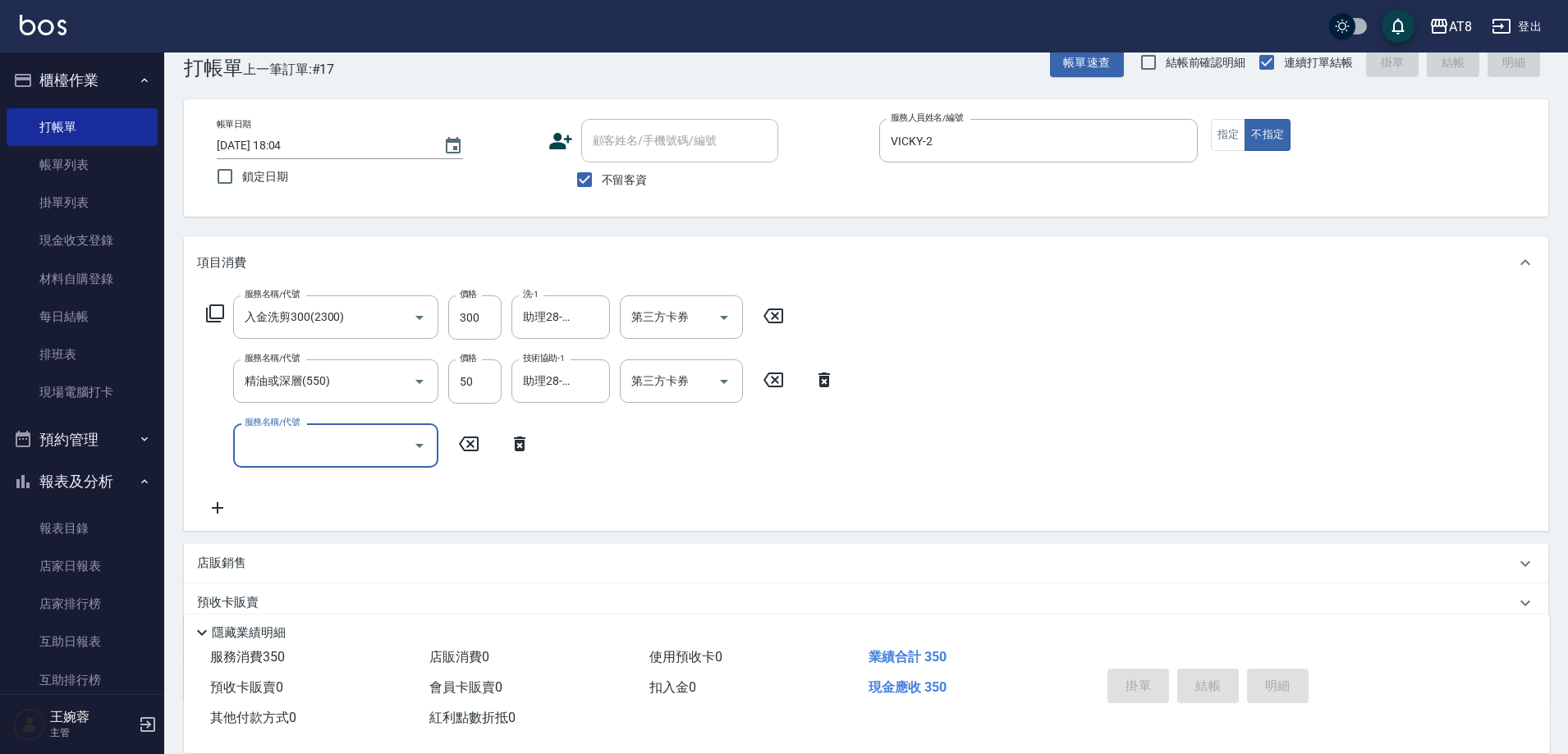
type input "[DATE] 18:05"
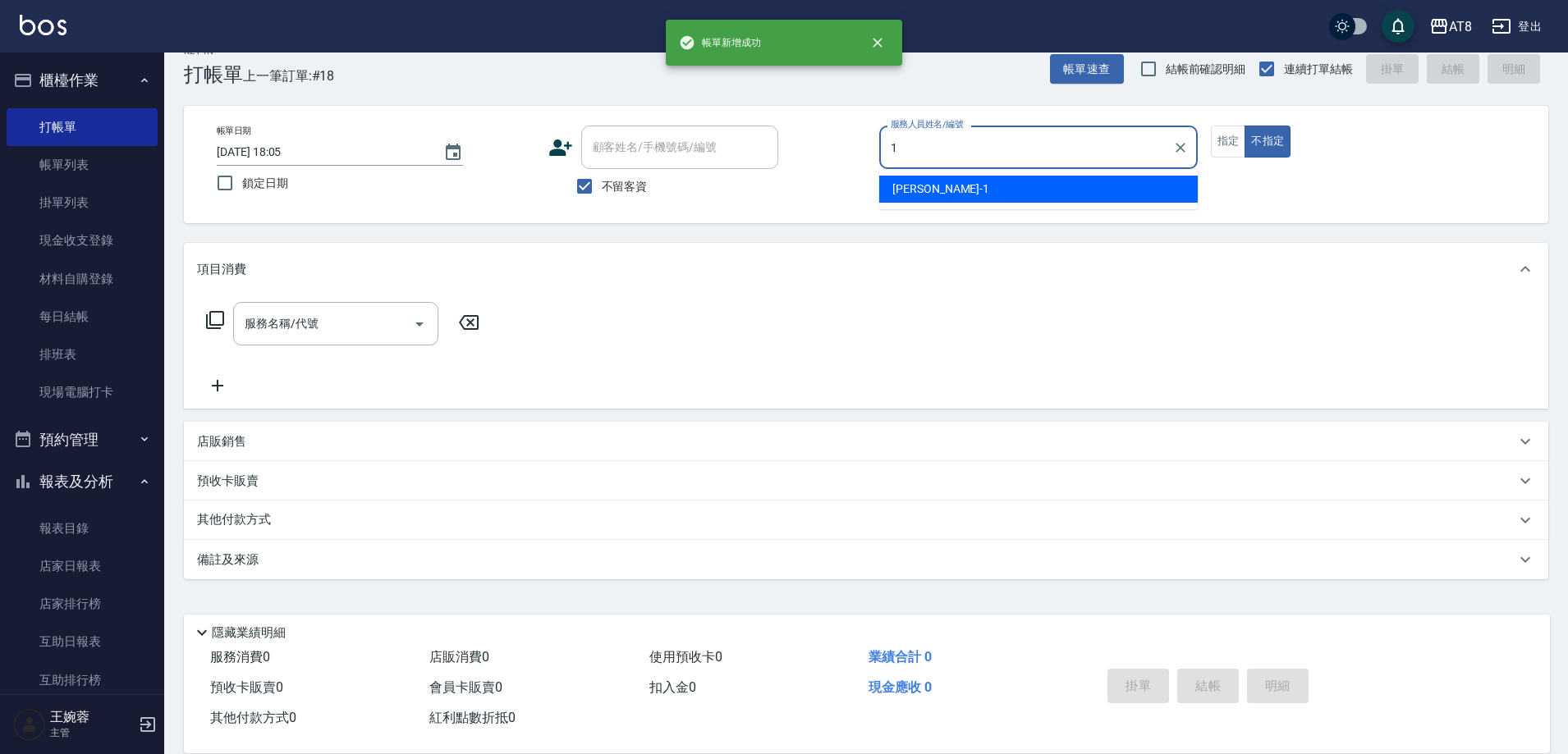
type input "YUKI-1"
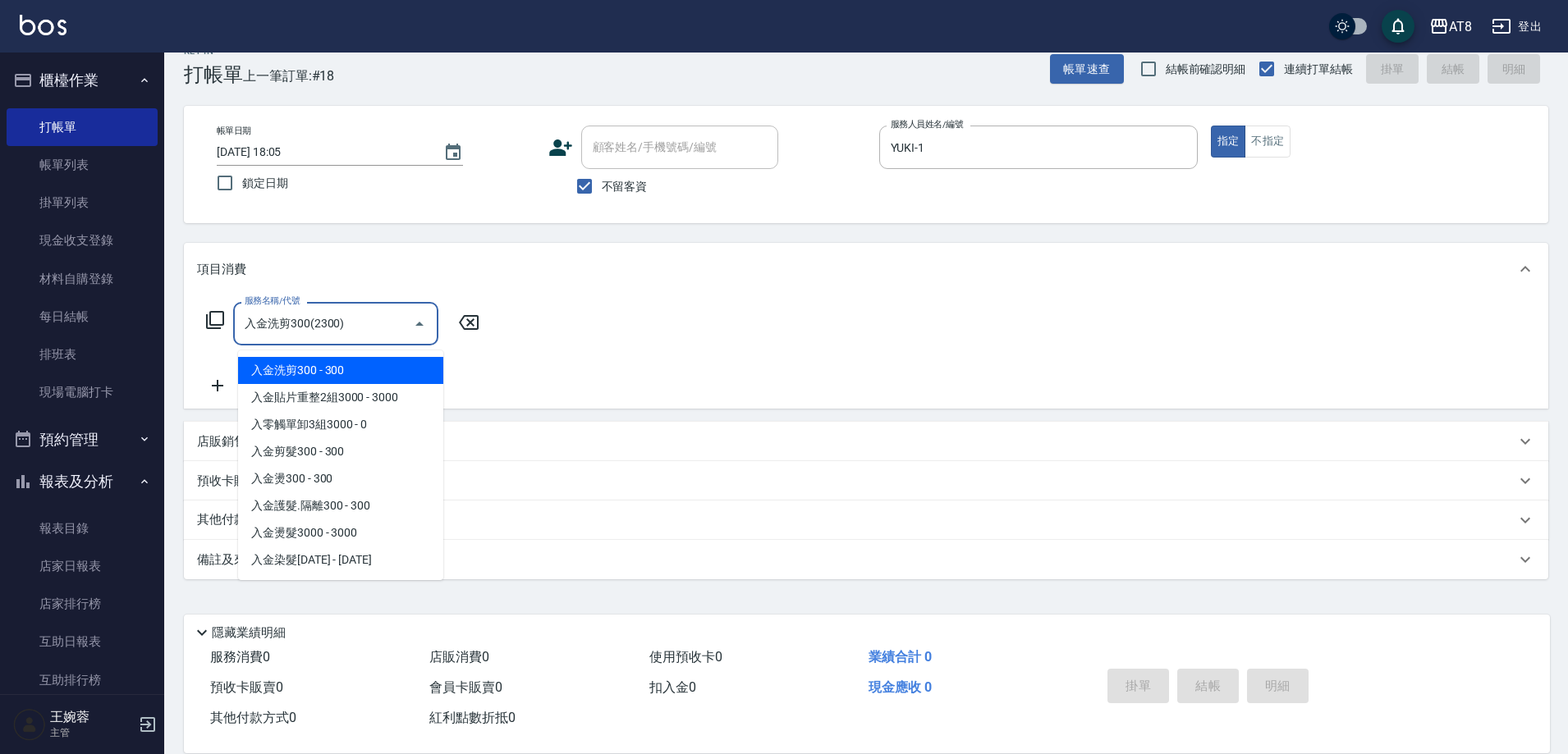
type input "入金洗剪300(2300)"
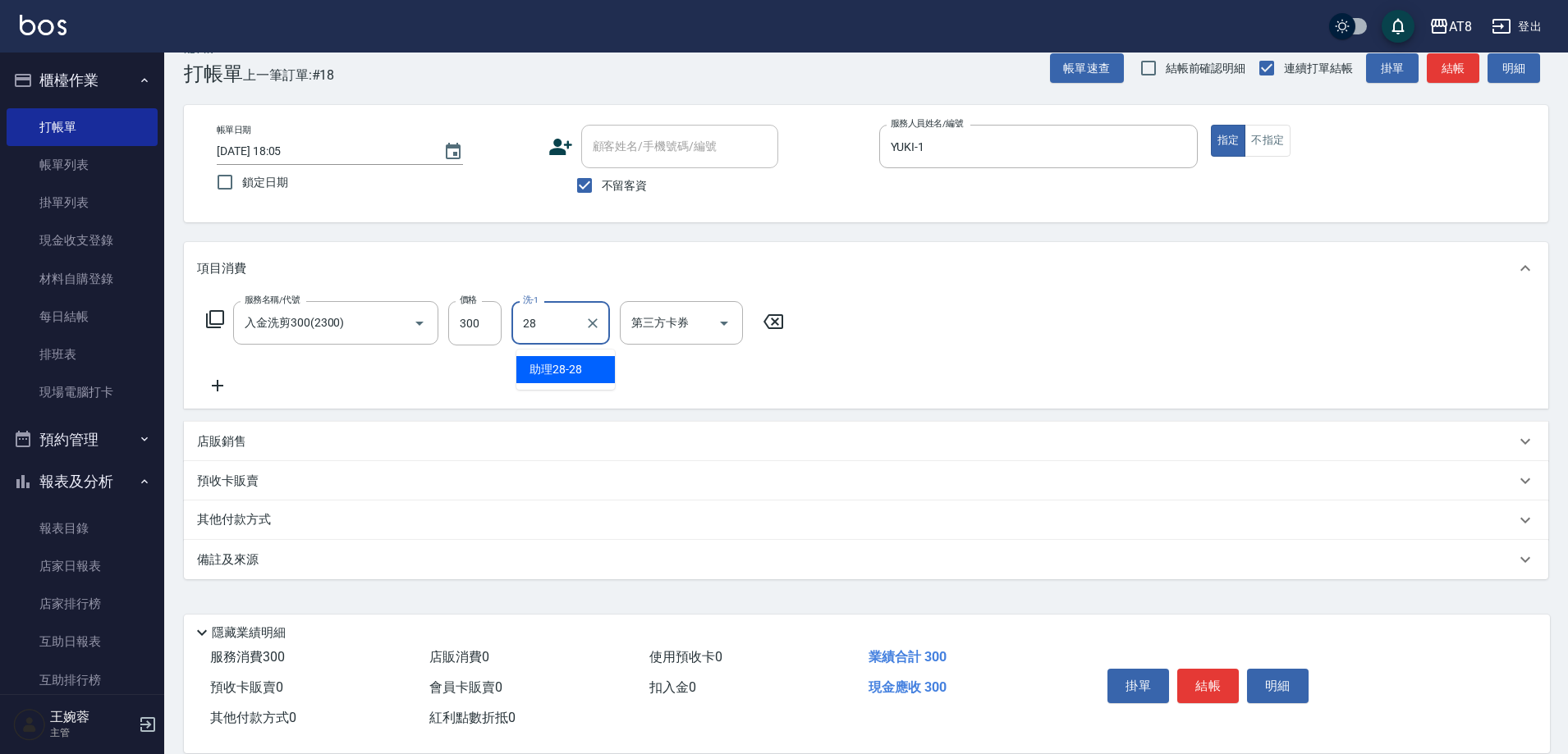
type input "助理28-28"
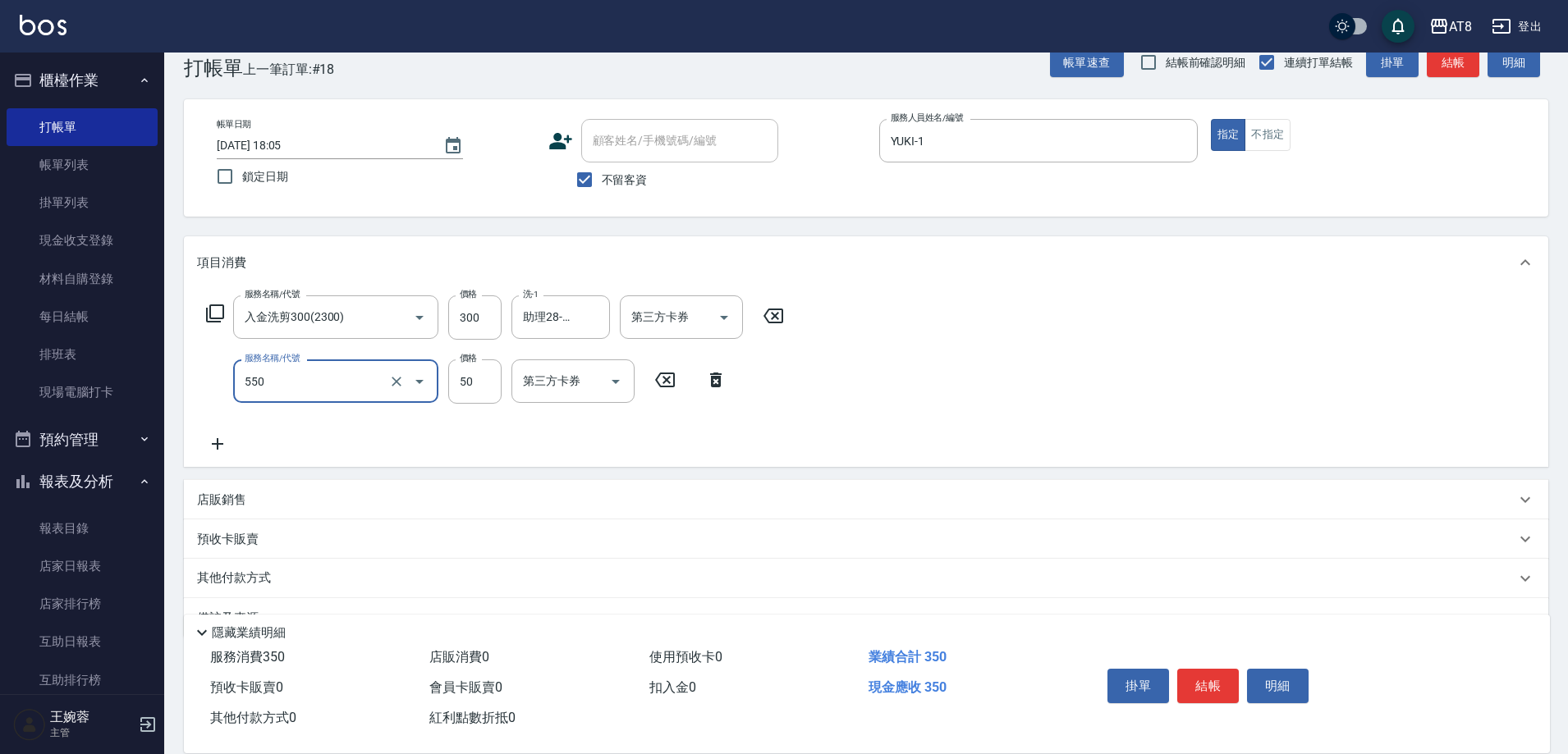
type input "精油或深層(550)"
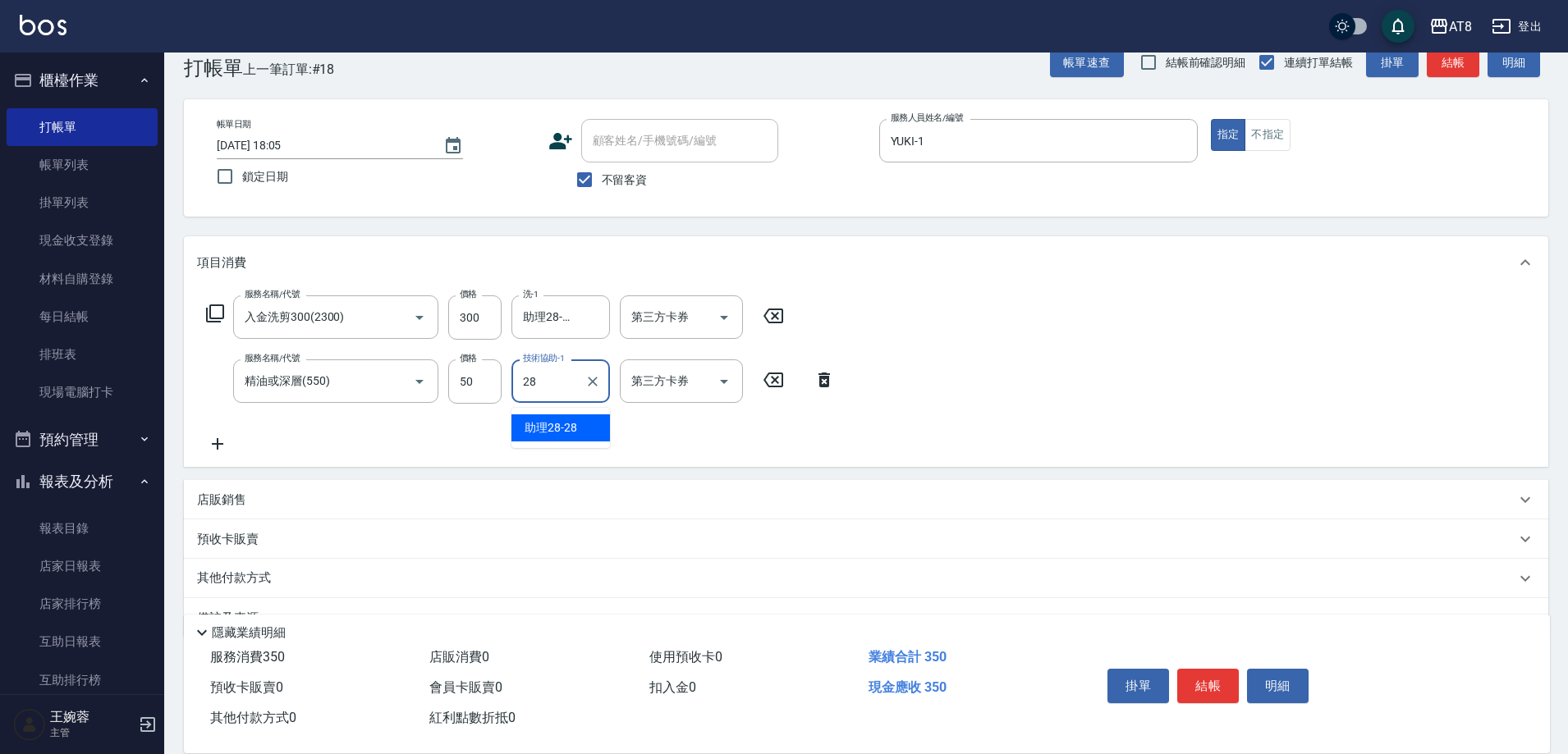
type input "助理28-28"
